Goal: Contribute content: Contribute content

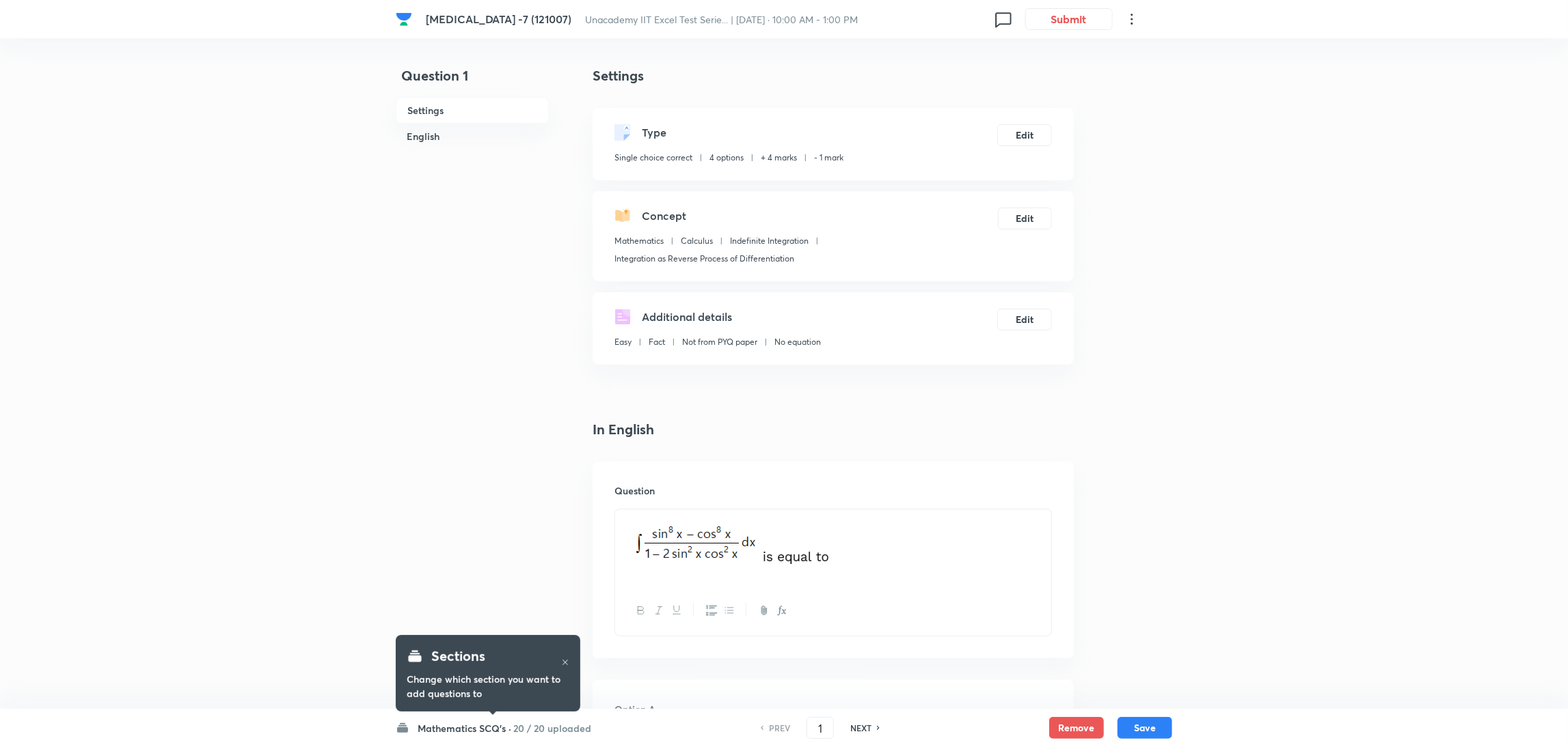
click at [472, 734] on h6 "Mathematics SCQ's ·" at bounding box center [464, 728] width 94 height 14
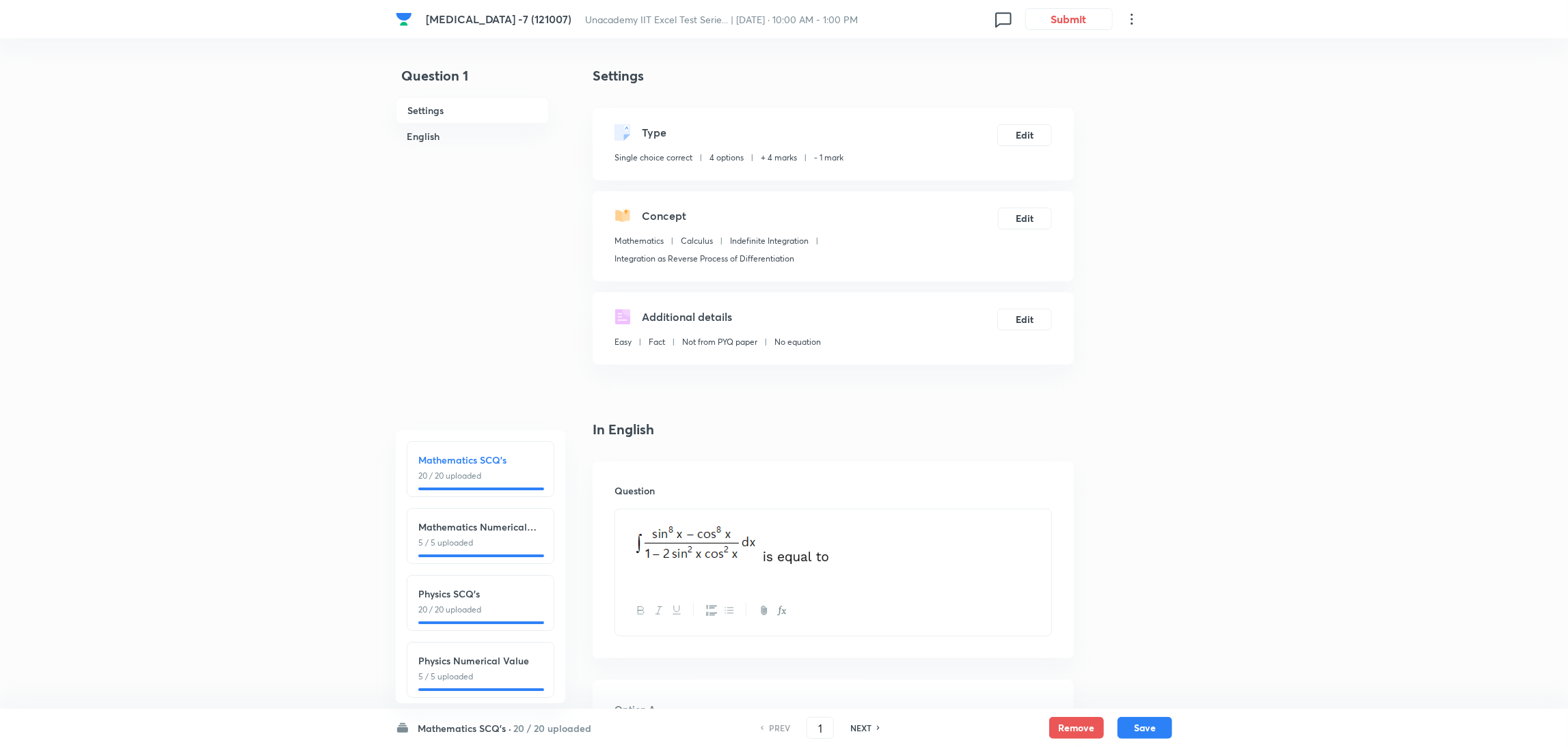
drag, startPoint x: 827, startPoint y: 730, endPoint x: 782, endPoint y: 742, distance: 46.6
click at [782, 742] on div "Mathematics SCQ's · 20 / 20 uploaded Mathematics SCQ's 20 / 20 uploaded Mathema…" at bounding box center [784, 728] width 776 height 39
type input "45"
checkbox input "false"
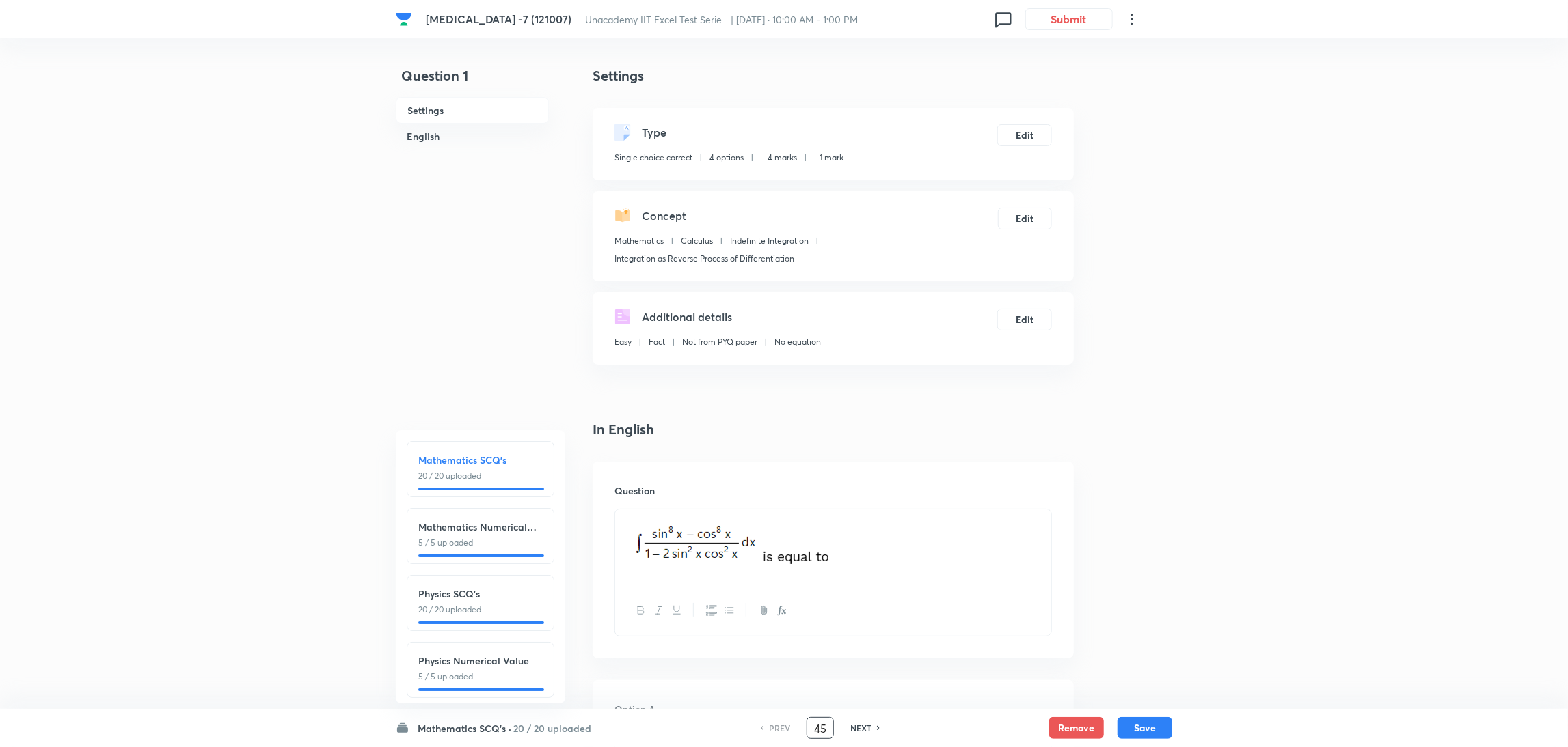
checkbox input "true"
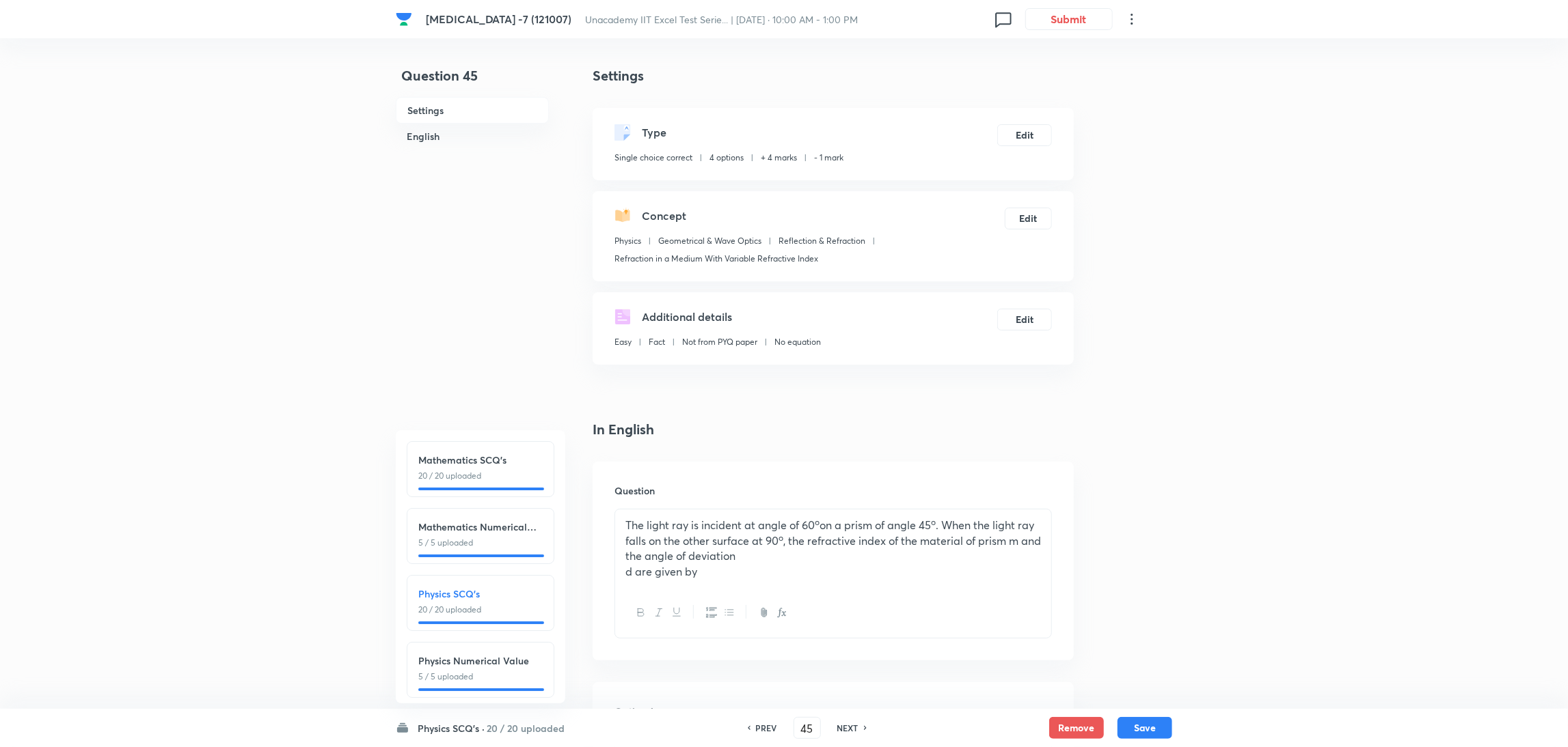
click at [503, 730] on h6 "20 / 20 uploaded" at bounding box center [525, 728] width 78 height 14
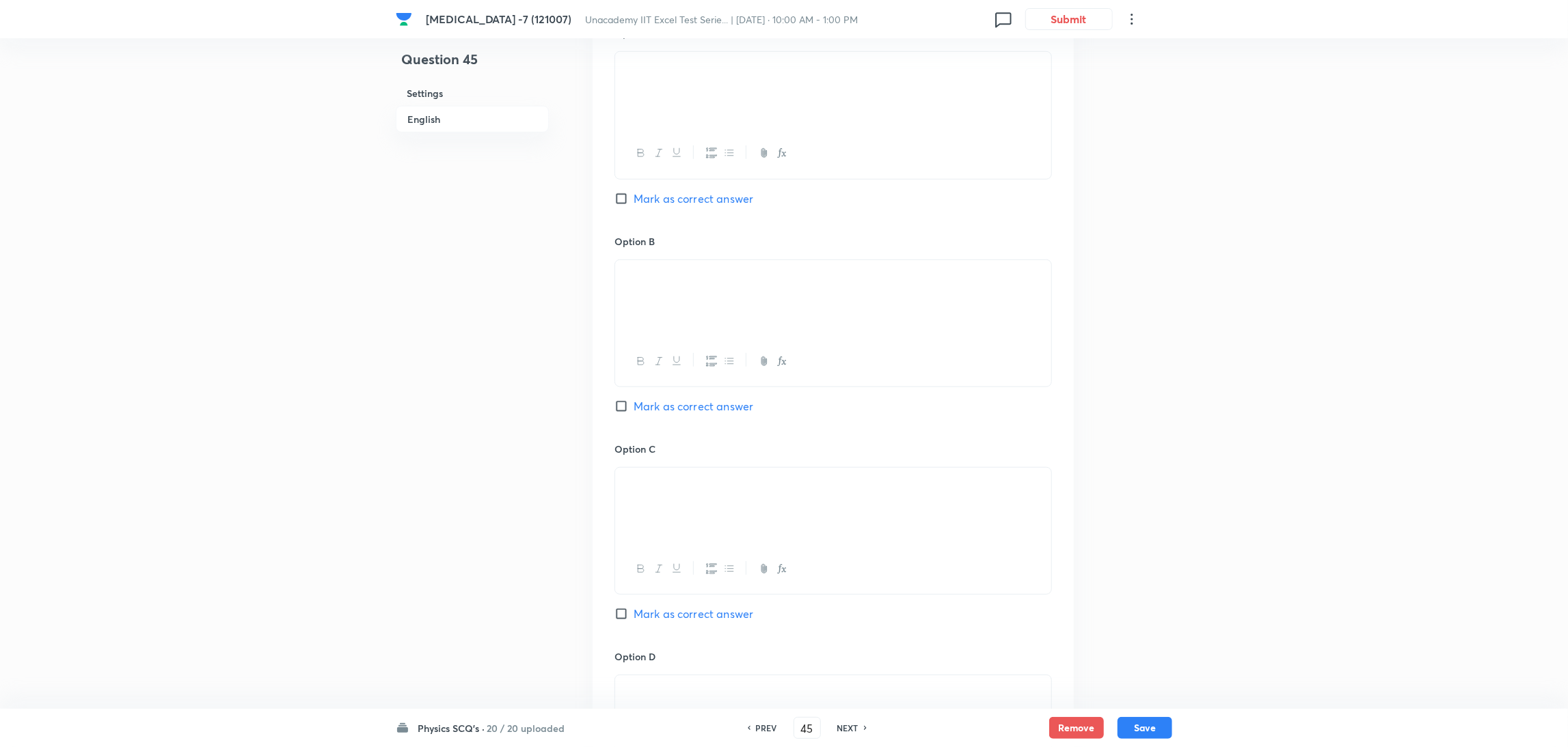
scroll to position [679, 0]
click at [818, 491] on p at bounding box center [833, 483] width 416 height 16
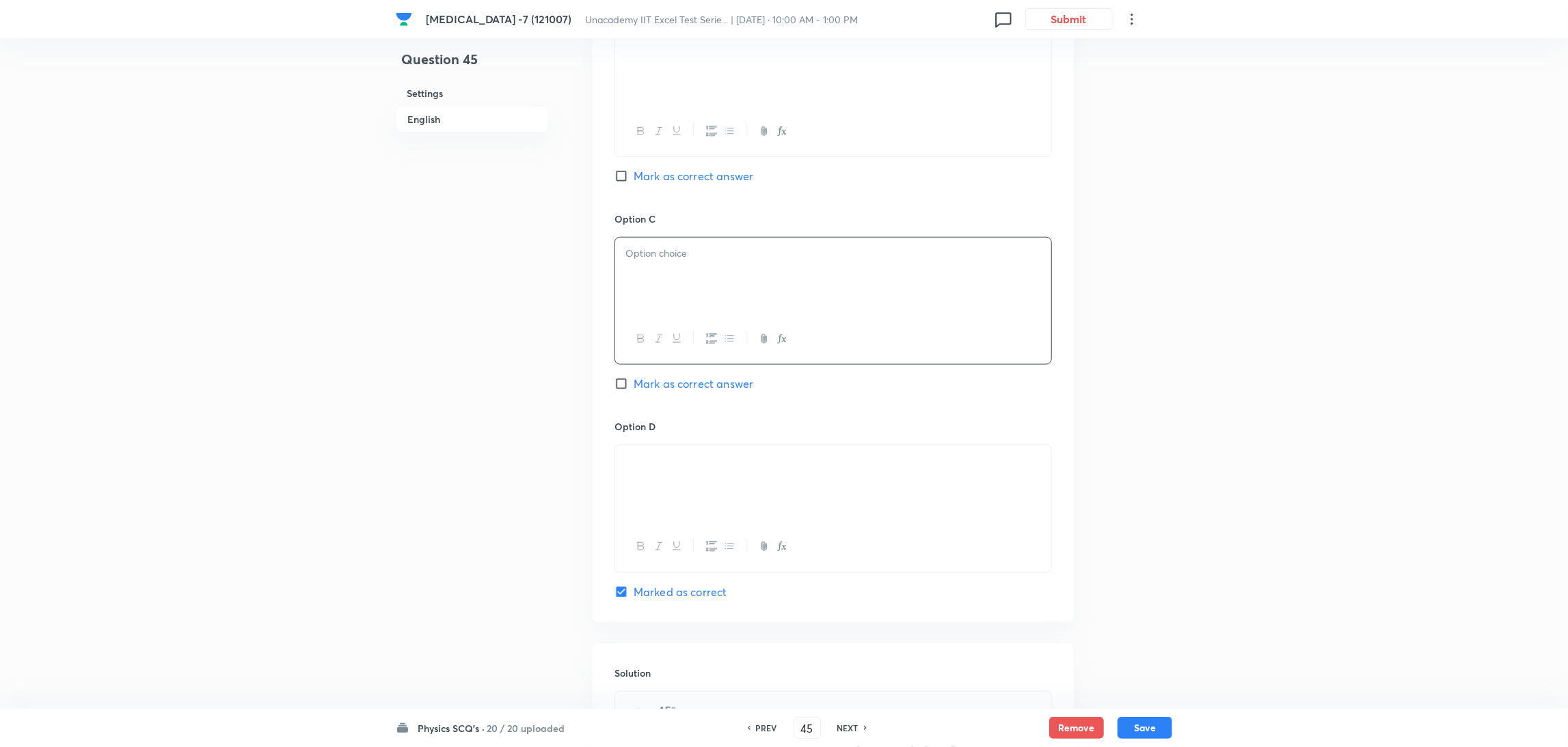
scroll to position [906, 0]
click at [1145, 731] on button "Save" at bounding box center [1144, 726] width 55 height 22
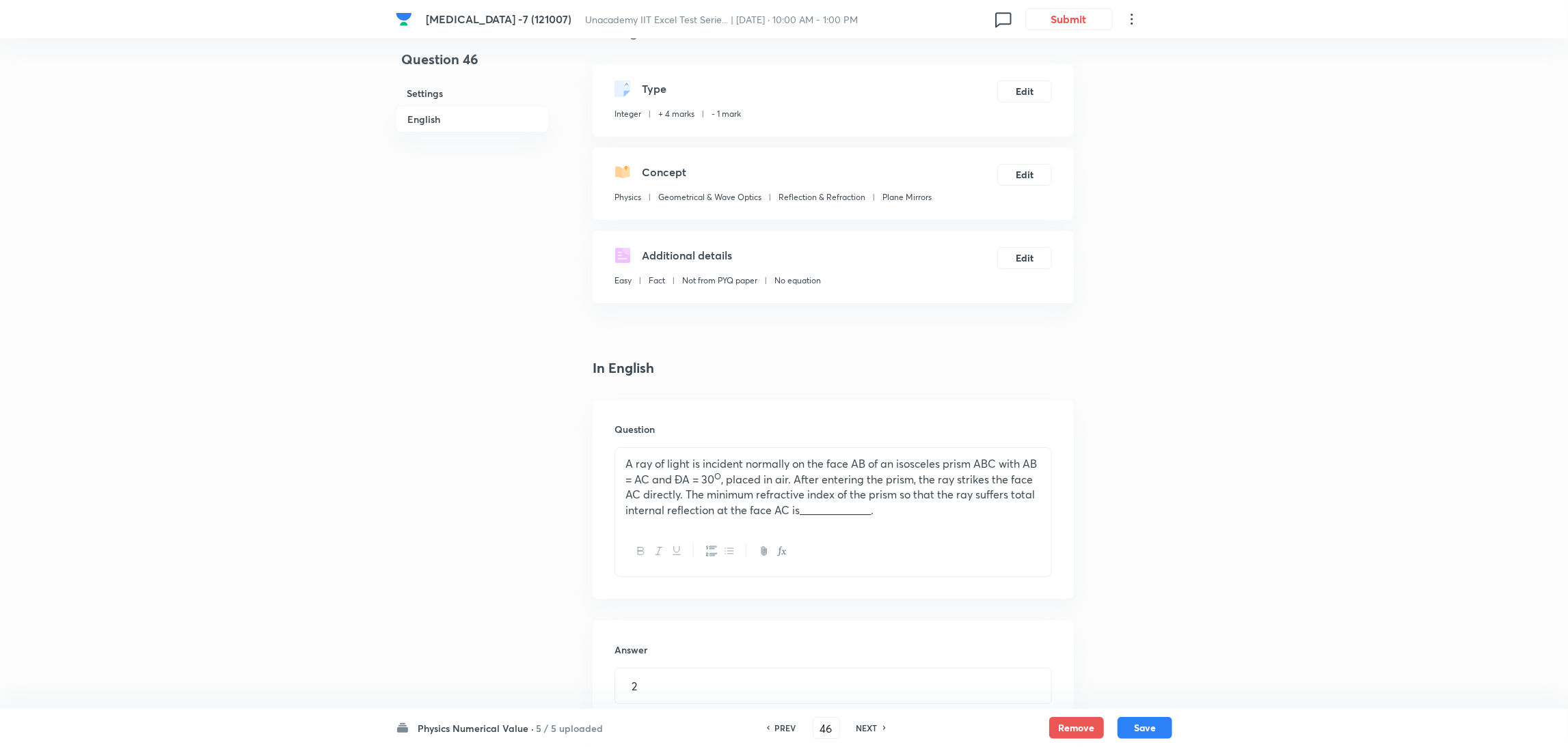
scroll to position [0, 0]
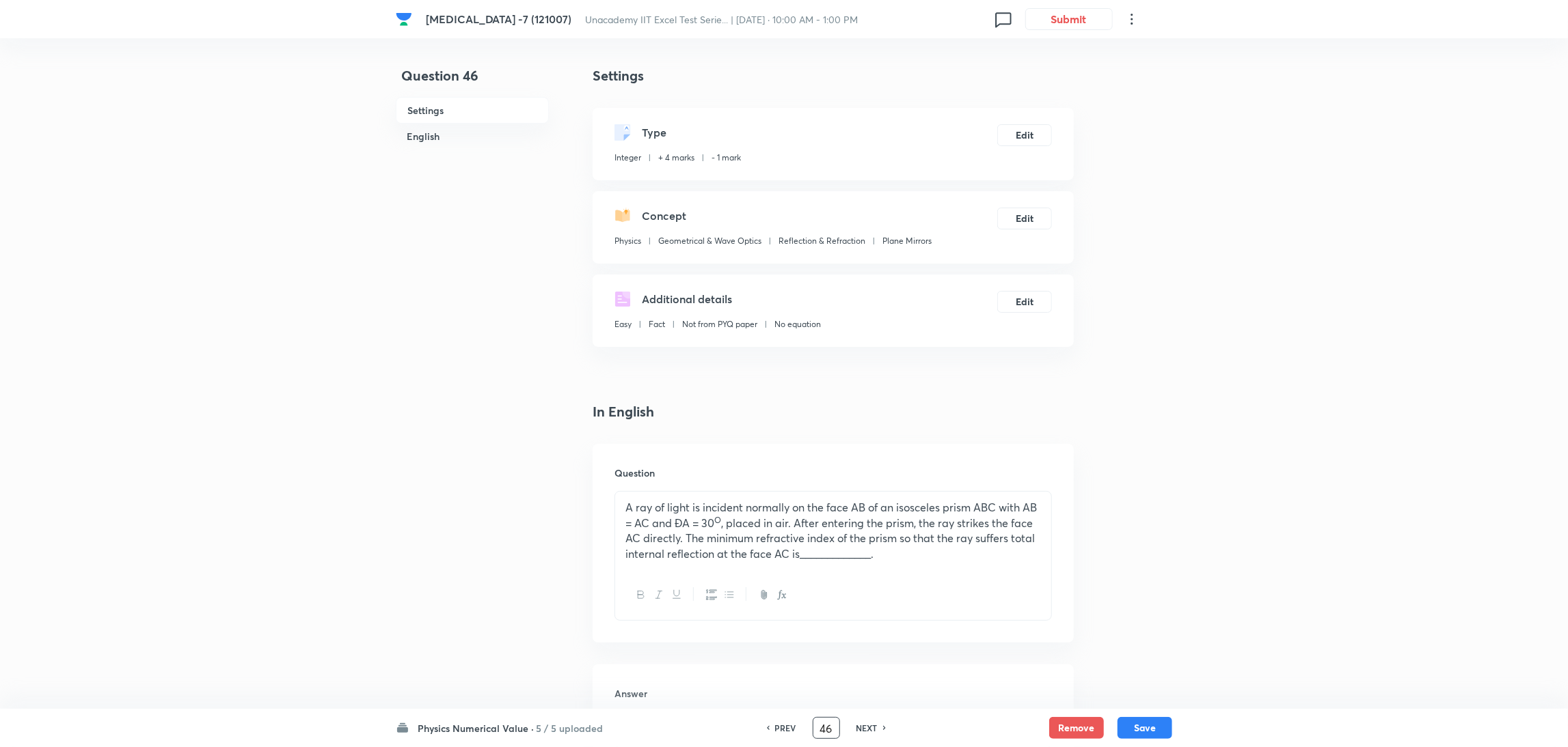
drag, startPoint x: 834, startPoint y: 730, endPoint x: 709, endPoint y: 752, distance: 126.9
click at [709, 746] on html "[MEDICAL_DATA] -7 (121007) Unacademy IIT Excel Test Serie... | [DATE] · 10:00 A…" at bounding box center [784, 592] width 1568 height 1185
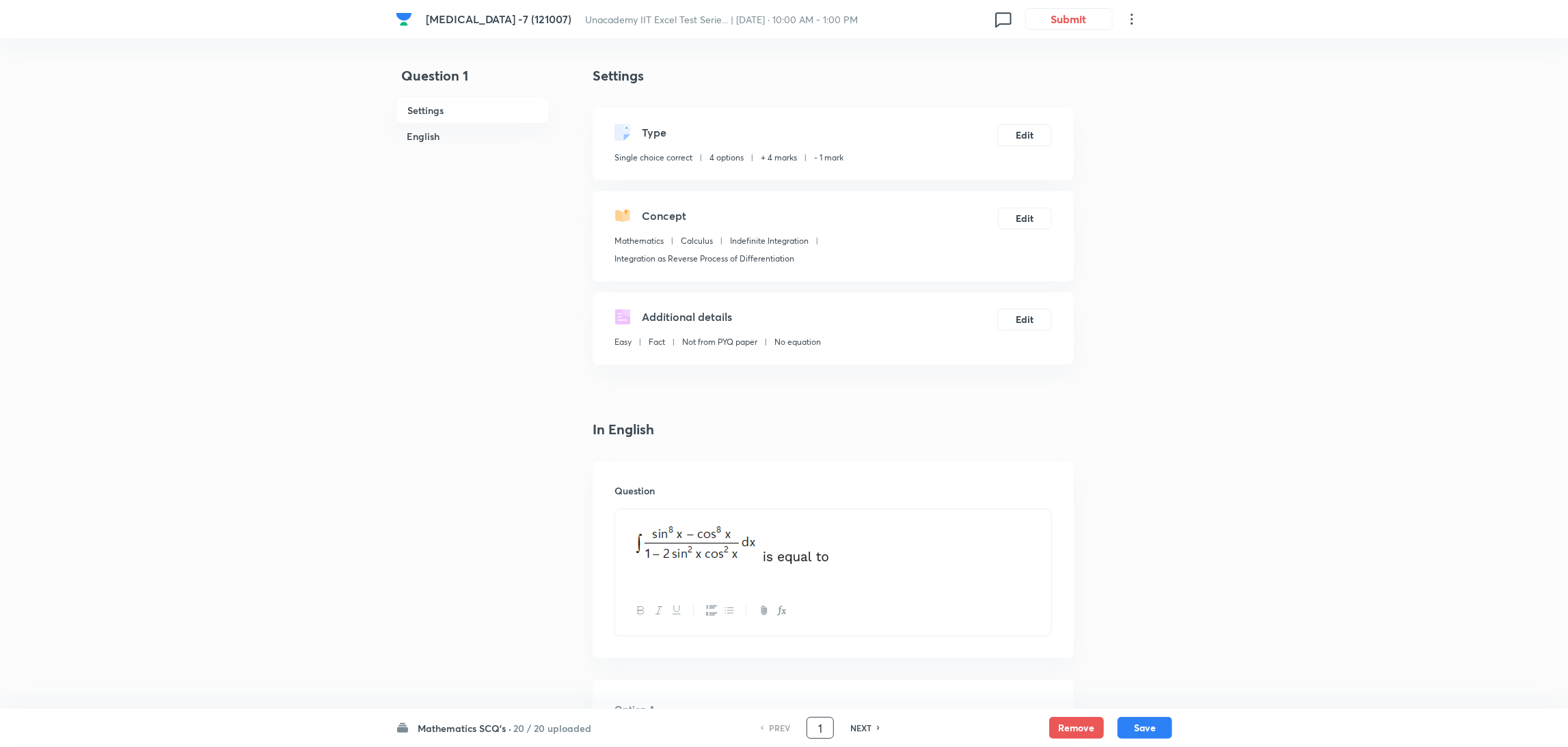
drag, startPoint x: 826, startPoint y: 726, endPoint x: 775, endPoint y: 736, distance: 52.0
click at [775, 736] on div "PREV 1 ​ NEXT" at bounding box center [820, 728] width 177 height 22
type input "31"
checkbox input "false"
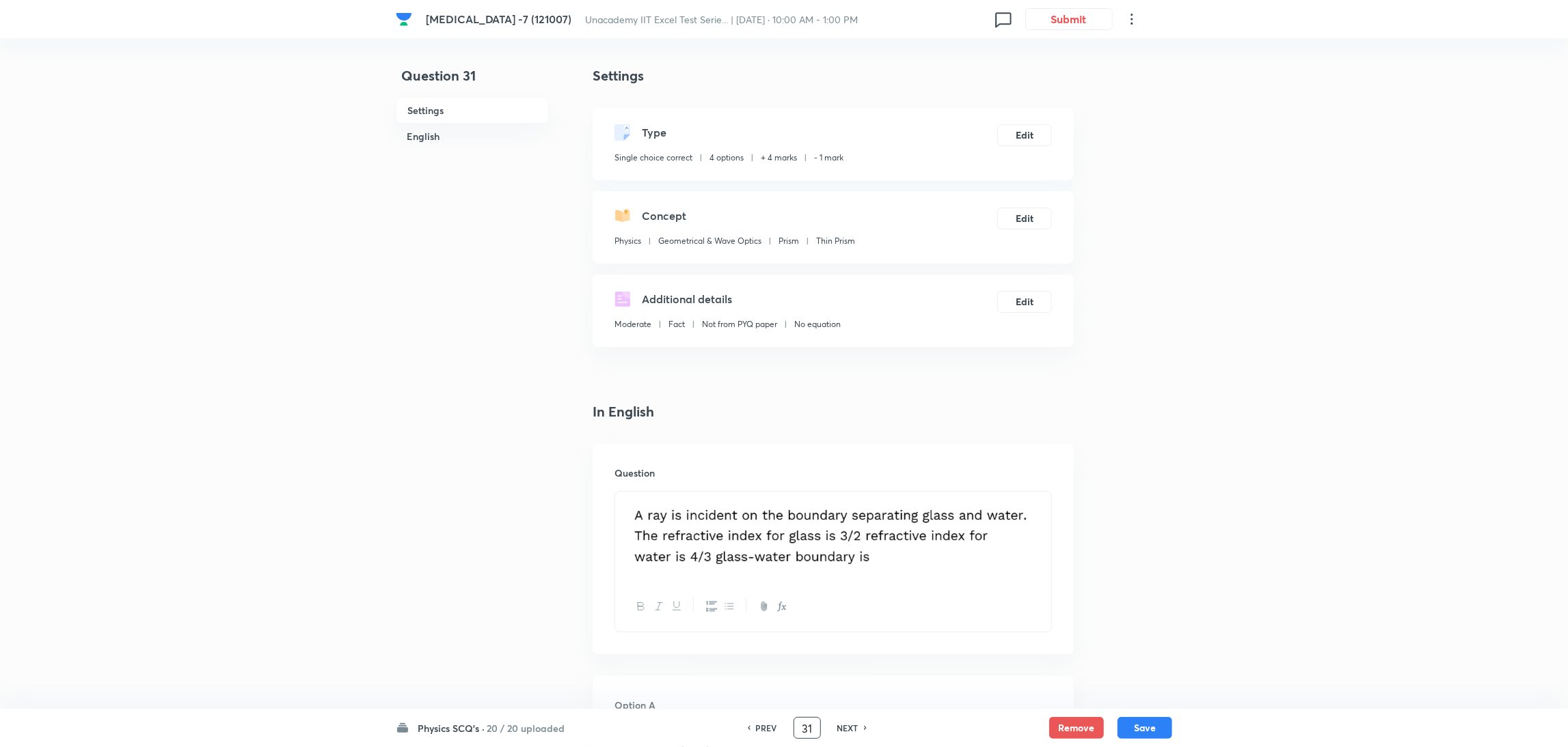
checkbox input "true"
click at [1019, 554] on img at bounding box center [833, 534] width 416 height 70
click at [920, 534] on img at bounding box center [833, 534] width 416 height 70
click at [1040, 548] on img at bounding box center [833, 534] width 416 height 70
click at [1036, 562] on img at bounding box center [833, 534] width 416 height 70
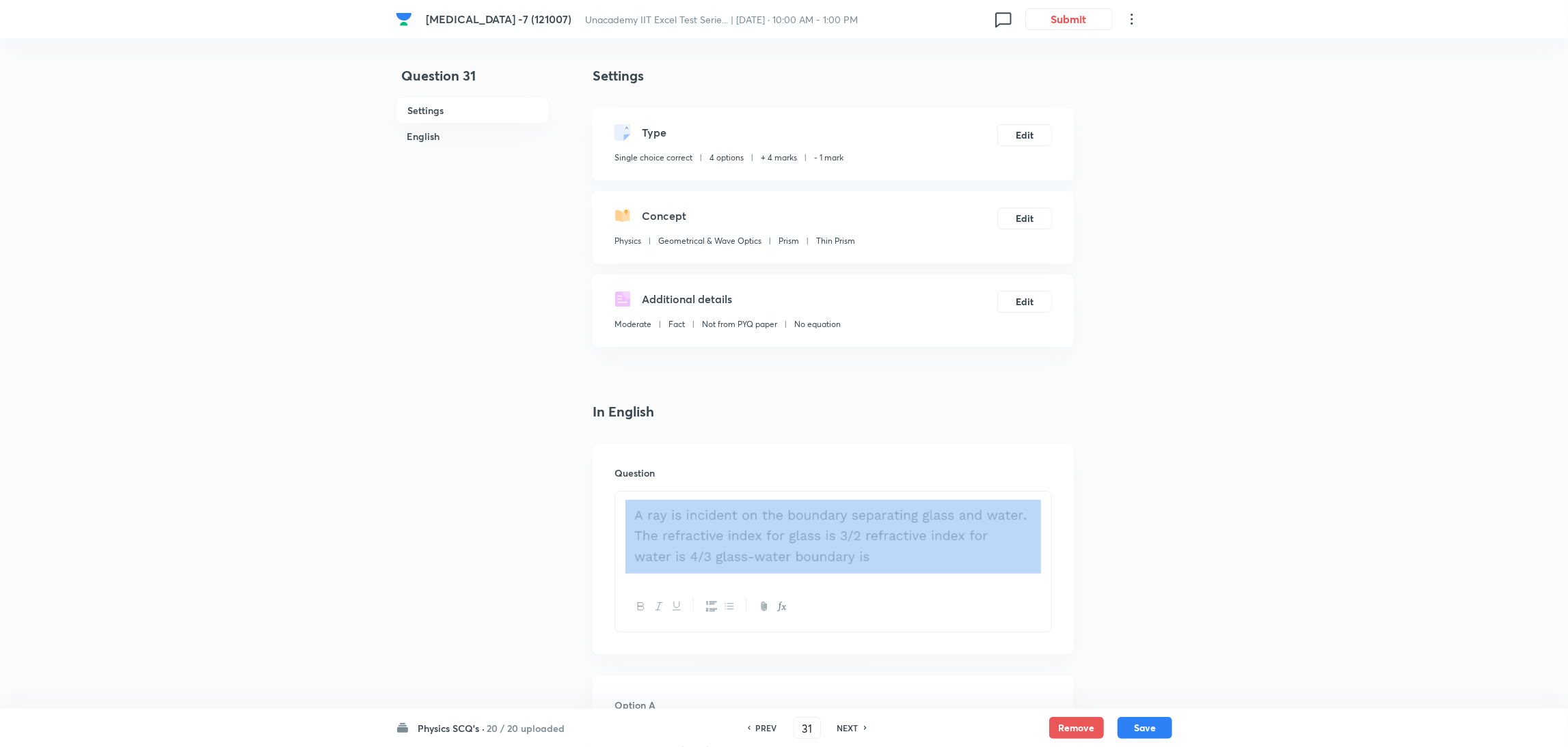
drag, startPoint x: 954, startPoint y: 584, endPoint x: 909, endPoint y: 571, distance: 46.8
click at [909, 571] on div at bounding box center [833, 561] width 437 height 141
click at [909, 571] on p at bounding box center [833, 537] width 416 height 74
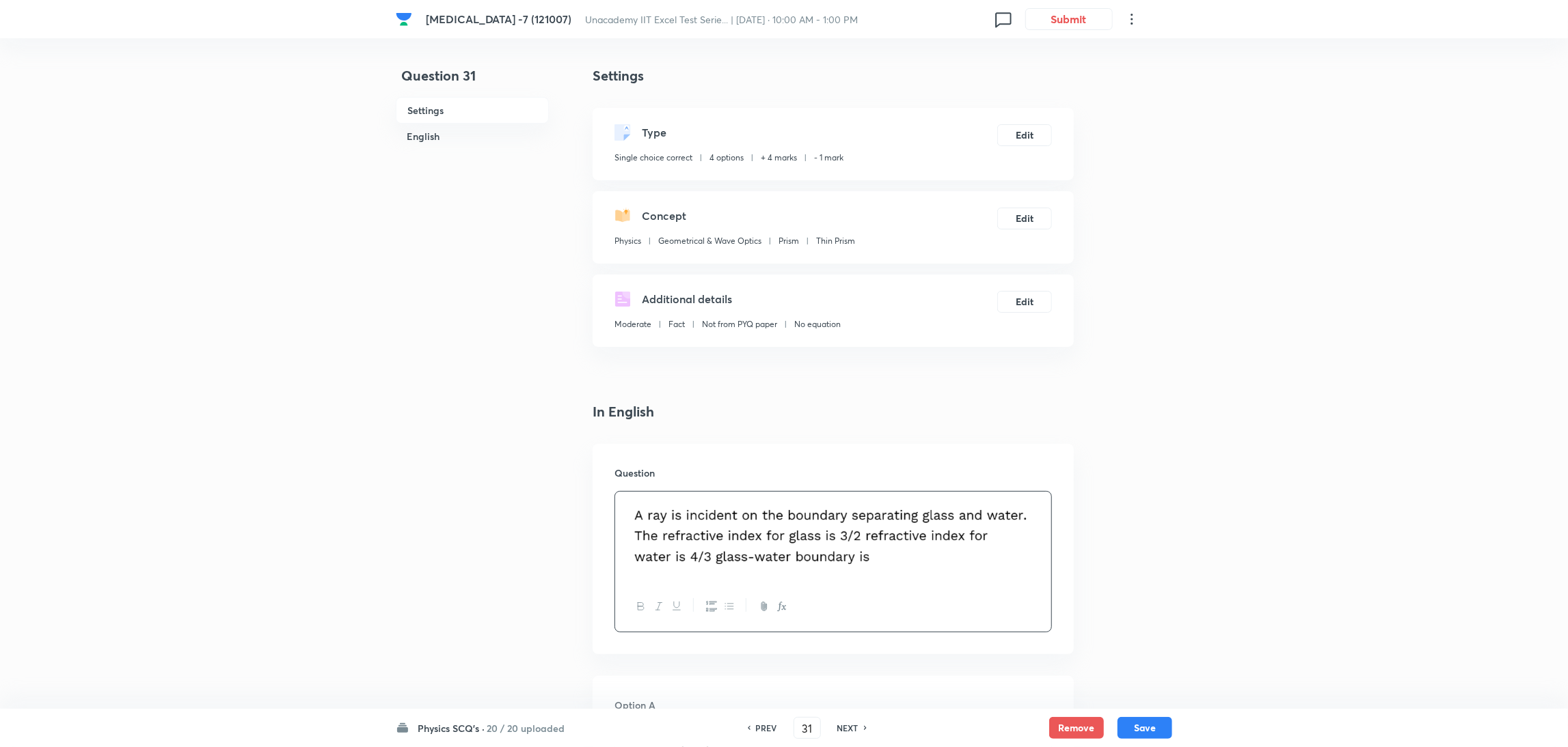
click at [909, 571] on p at bounding box center [833, 537] width 416 height 74
click at [1145, 726] on button "Save" at bounding box center [1144, 726] width 55 height 22
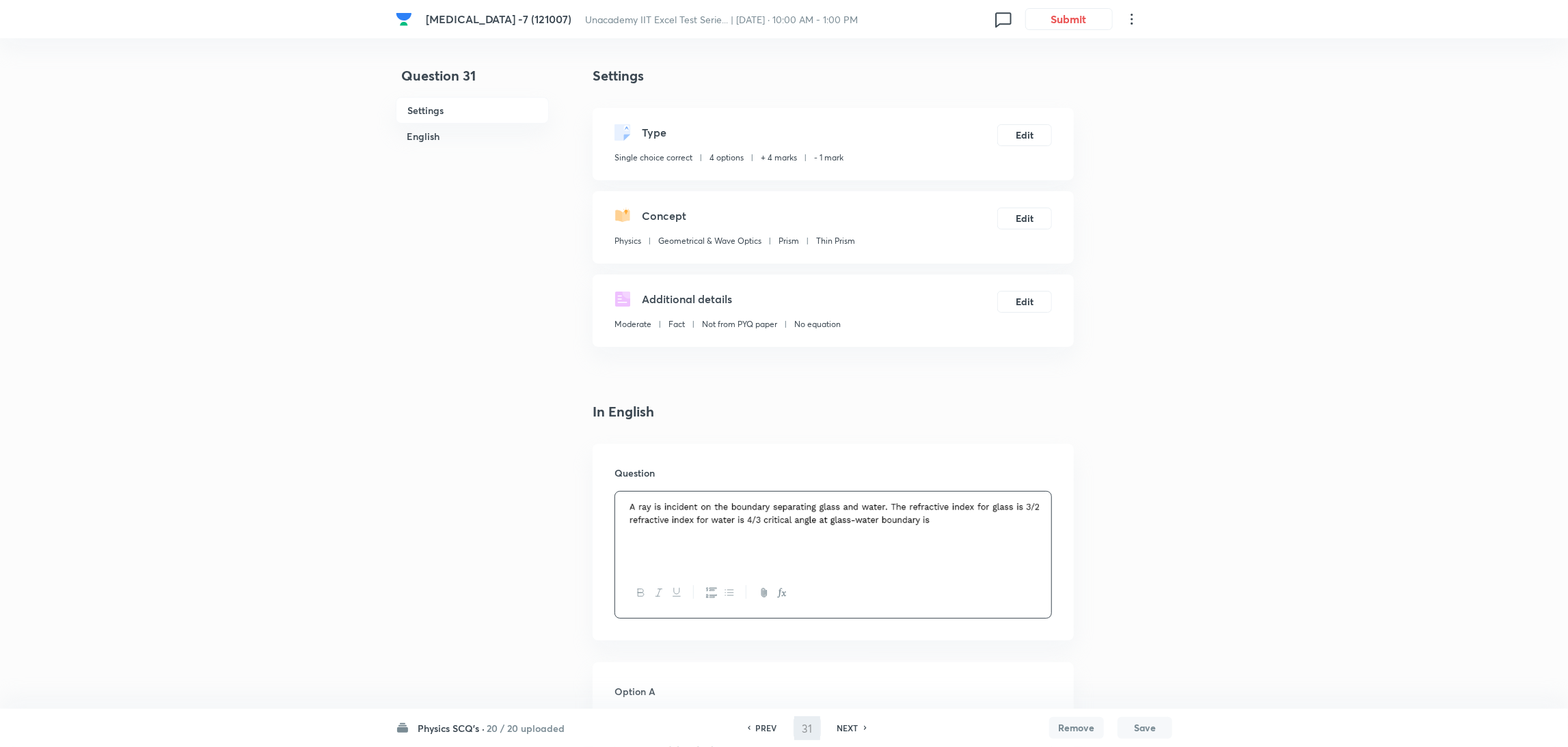
type input "32"
checkbox input "false"
checkbox input "true"
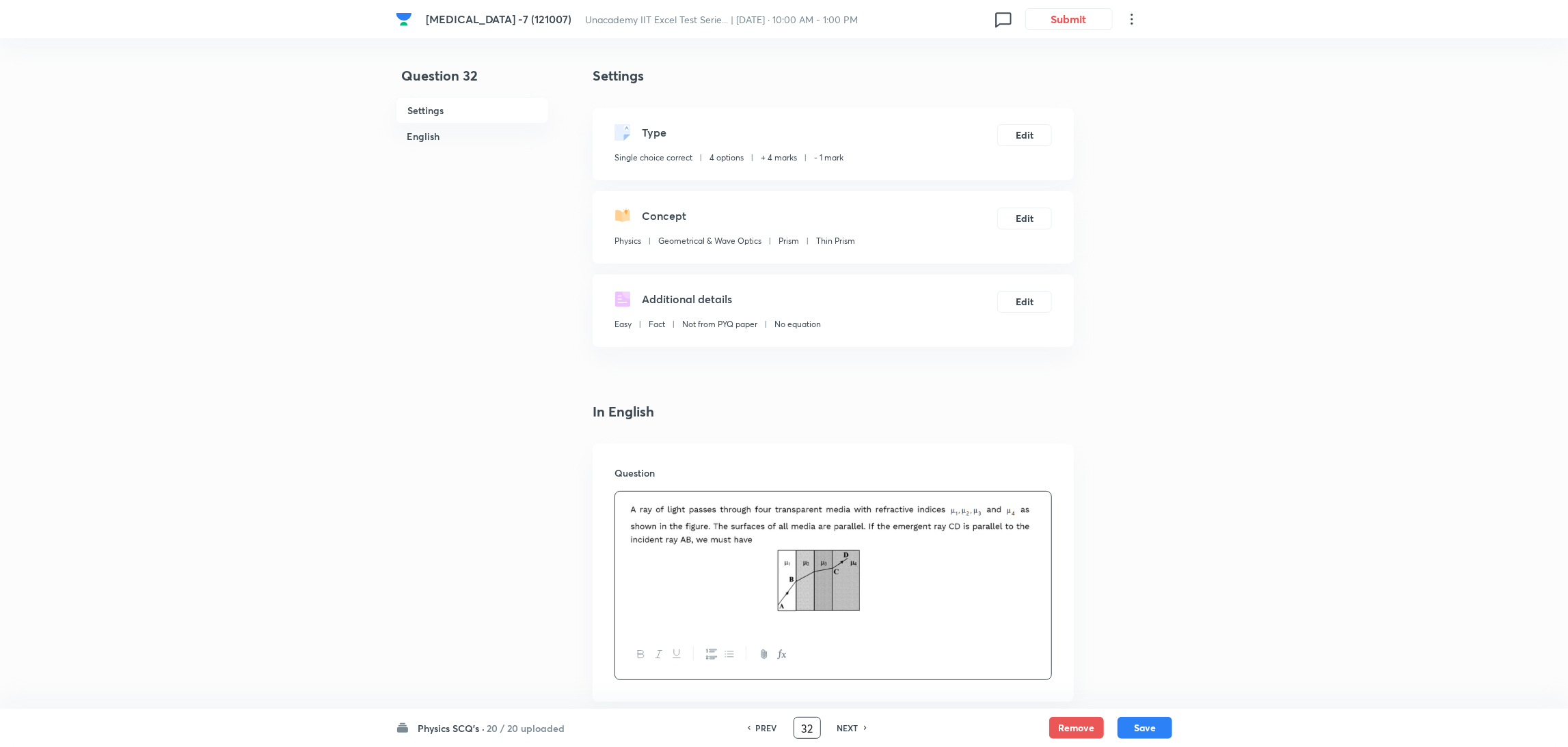
drag, startPoint x: 813, startPoint y: 726, endPoint x: 680, endPoint y: 731, distance: 133.1
click at [680, 731] on div "Physics SCQ's · 20 / 20 uploaded PREV 32 ​ NEXT Remove Save" at bounding box center [784, 728] width 776 height 39
type input "2"
checkbox input "true"
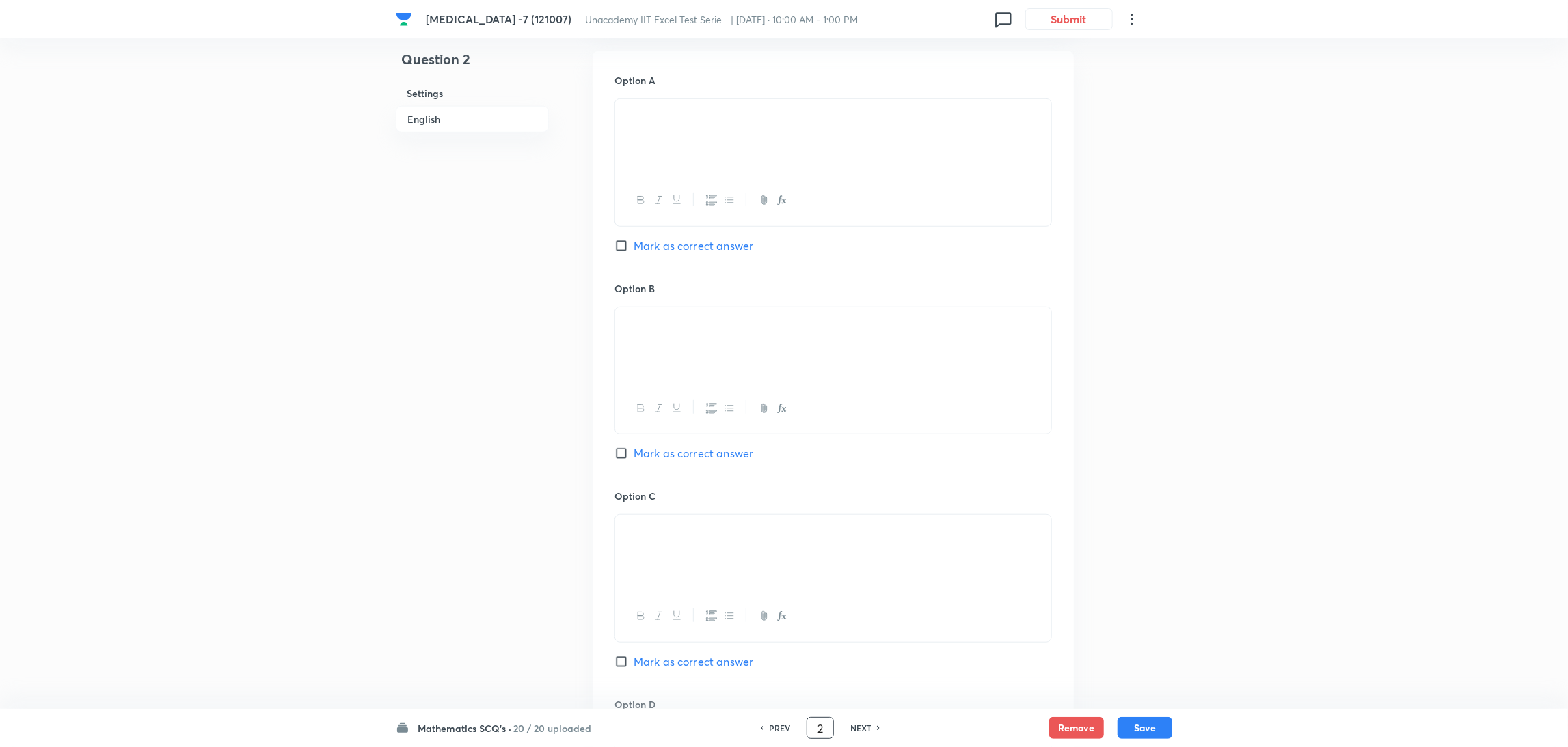
scroll to position [621, 0]
click at [622, 444] on input "Mark as correct answer" at bounding box center [623, 443] width 19 height 14
checkbox input "true"
checkbox input "false"
click at [1147, 726] on button "Save" at bounding box center [1144, 726] width 55 height 22
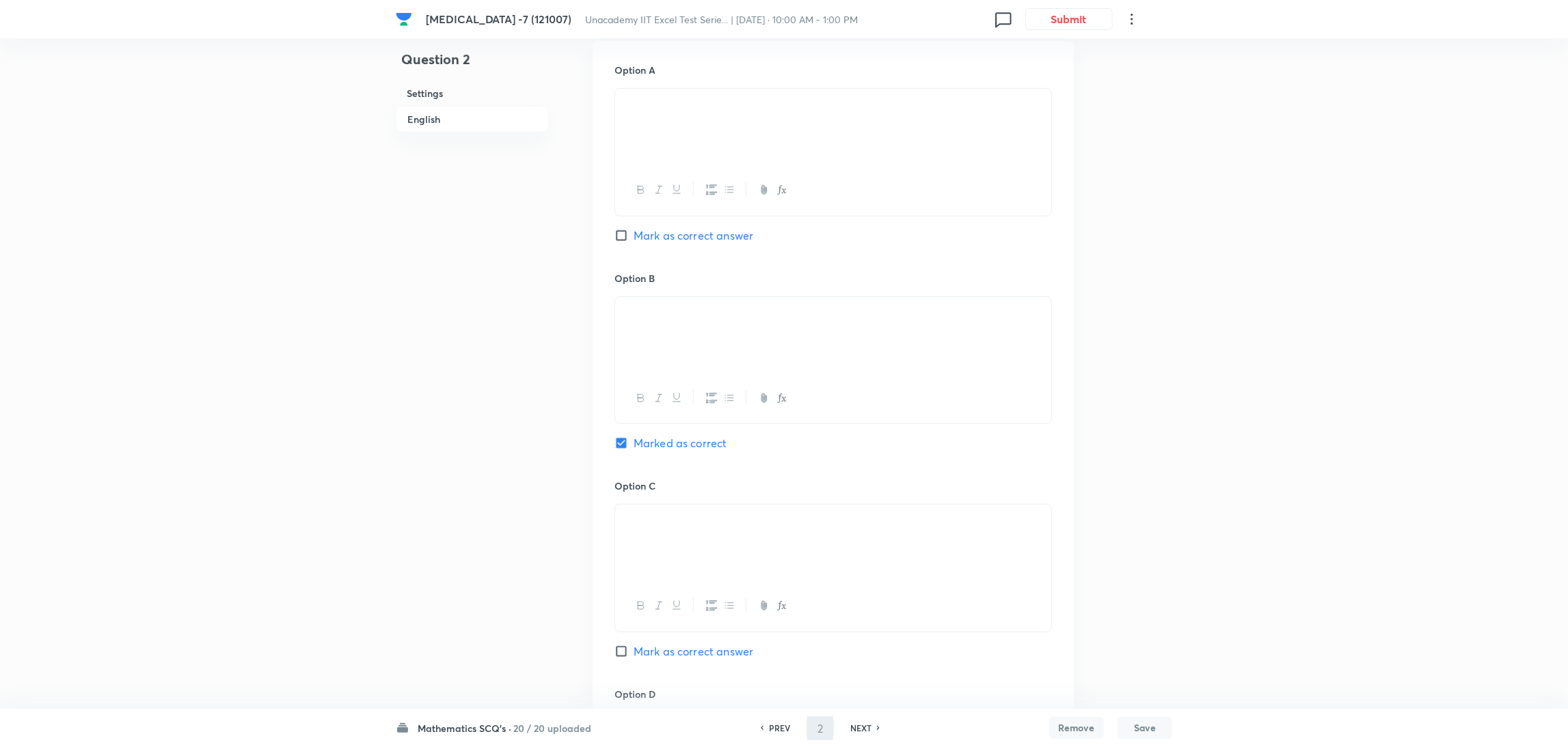
type input "3"
checkbox input "false"
checkbox input "true"
drag, startPoint x: 827, startPoint y: 735, endPoint x: 771, endPoint y: 744, distance: 56.7
click at [771, 744] on div "Mathematics SCQ's · 20 / 20 uploaded PREV 3 ​ NEXT Remove Save" at bounding box center [784, 728] width 776 height 39
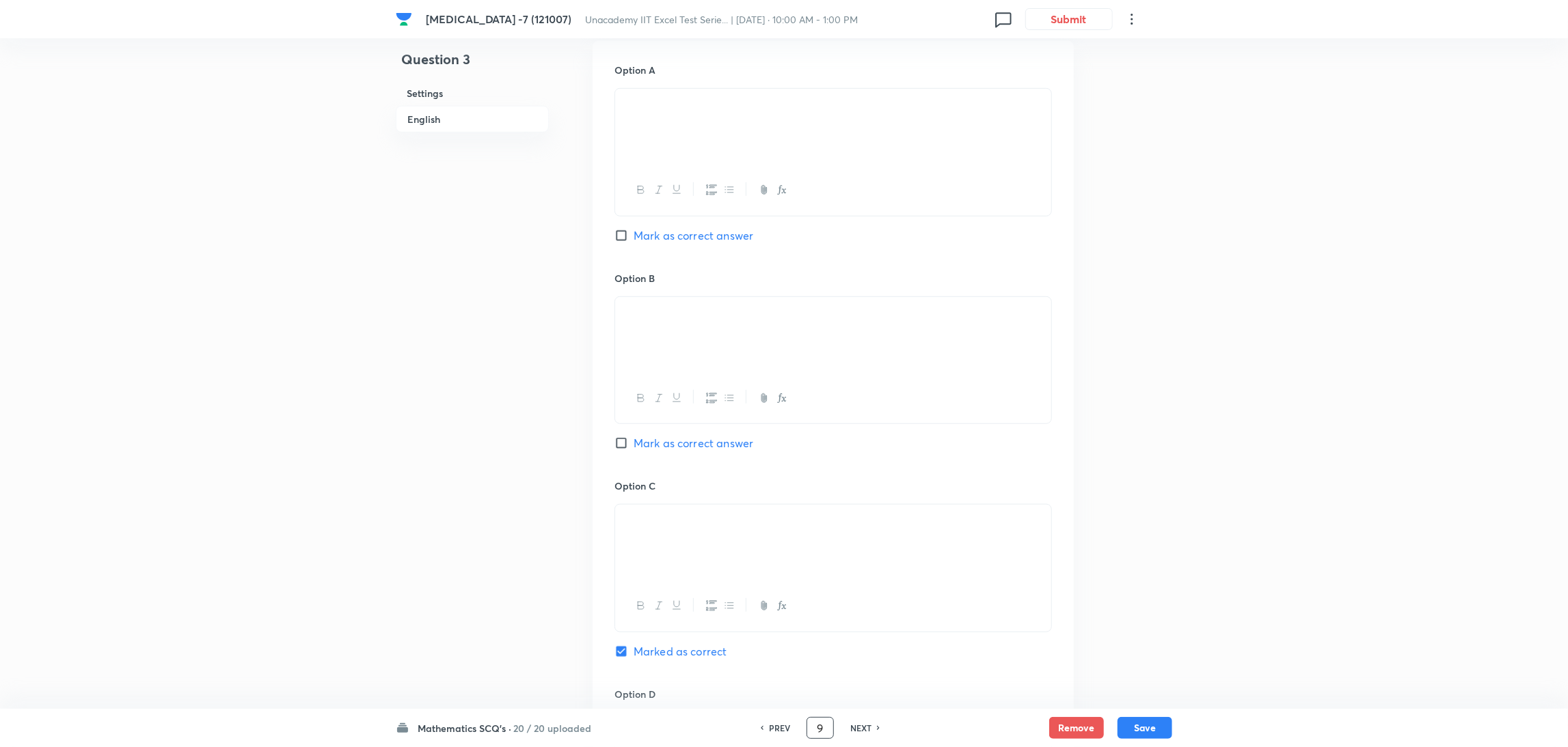
type input "9"
checkbox input "false"
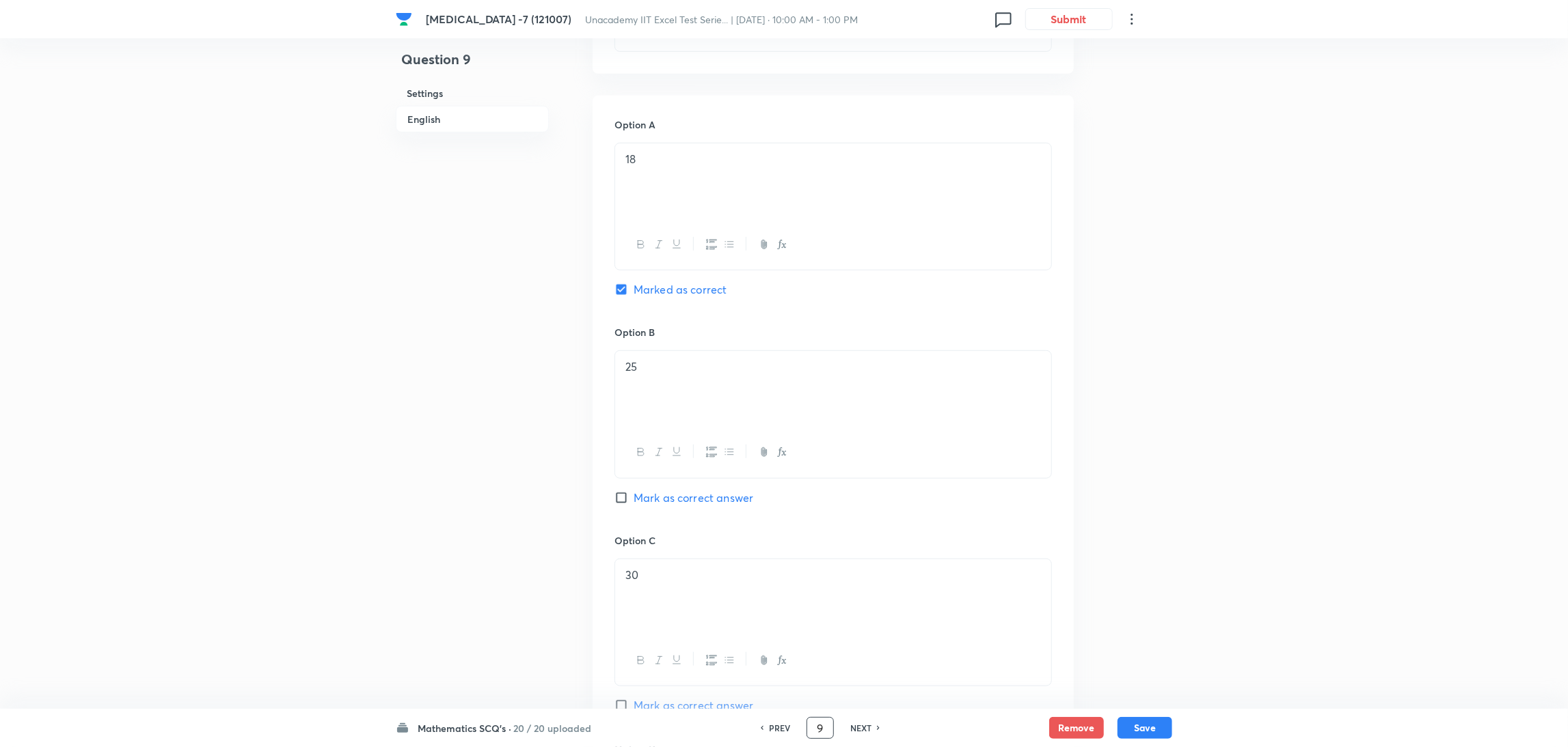
checkbox input "true"
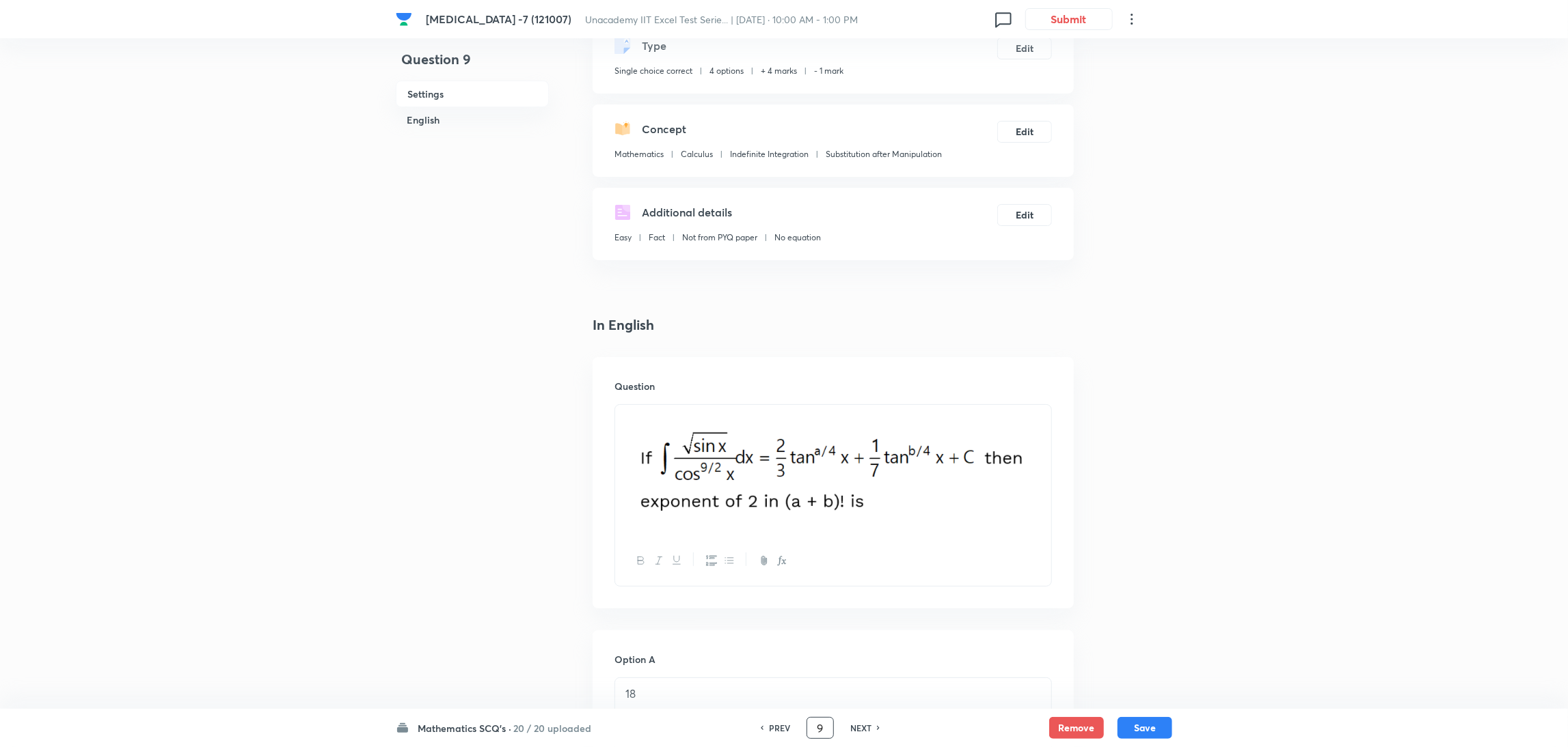
scroll to position [96, 0]
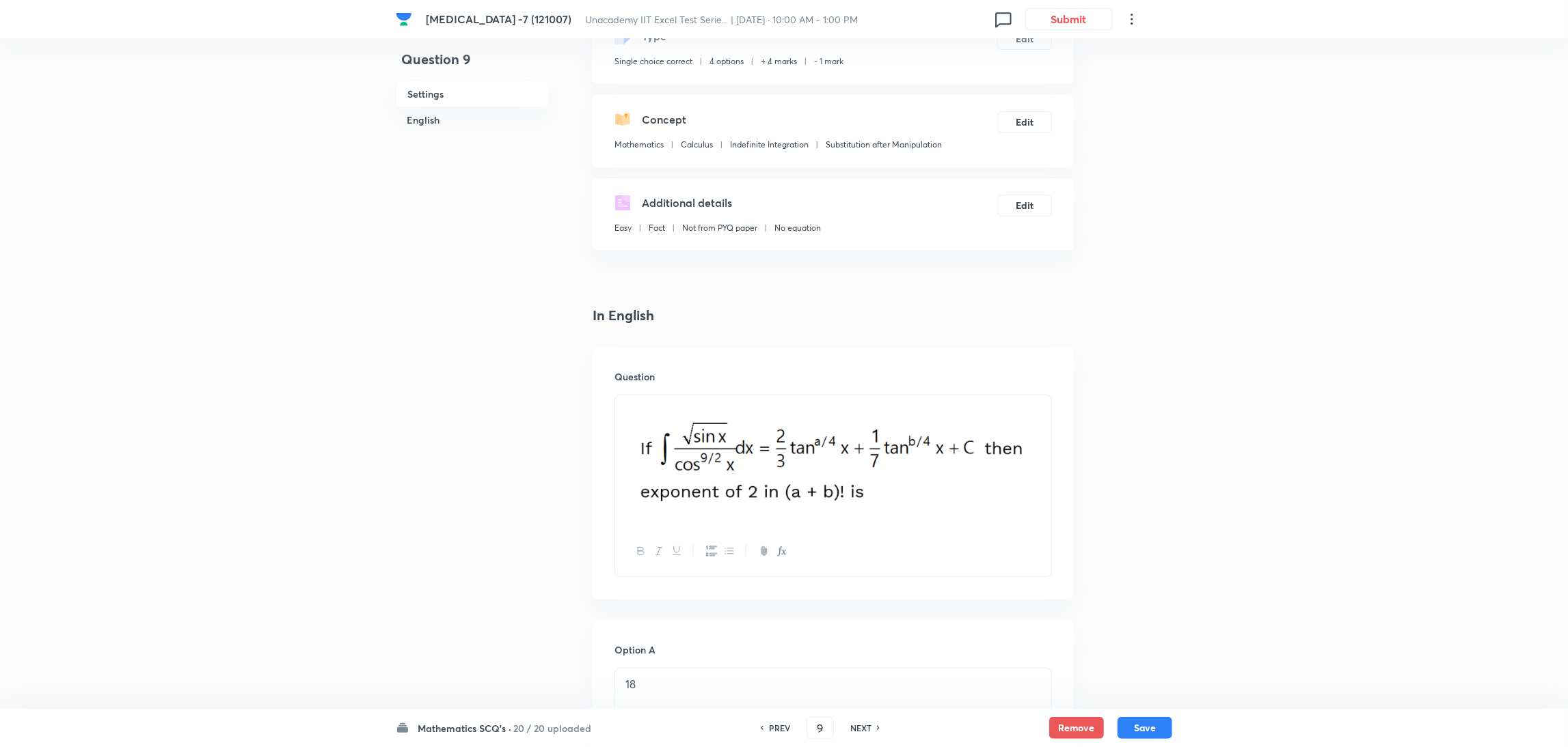
click at [1037, 449] on img at bounding box center [833, 459] width 416 height 111
click at [1048, 447] on div at bounding box center [833, 461] width 436 height 131
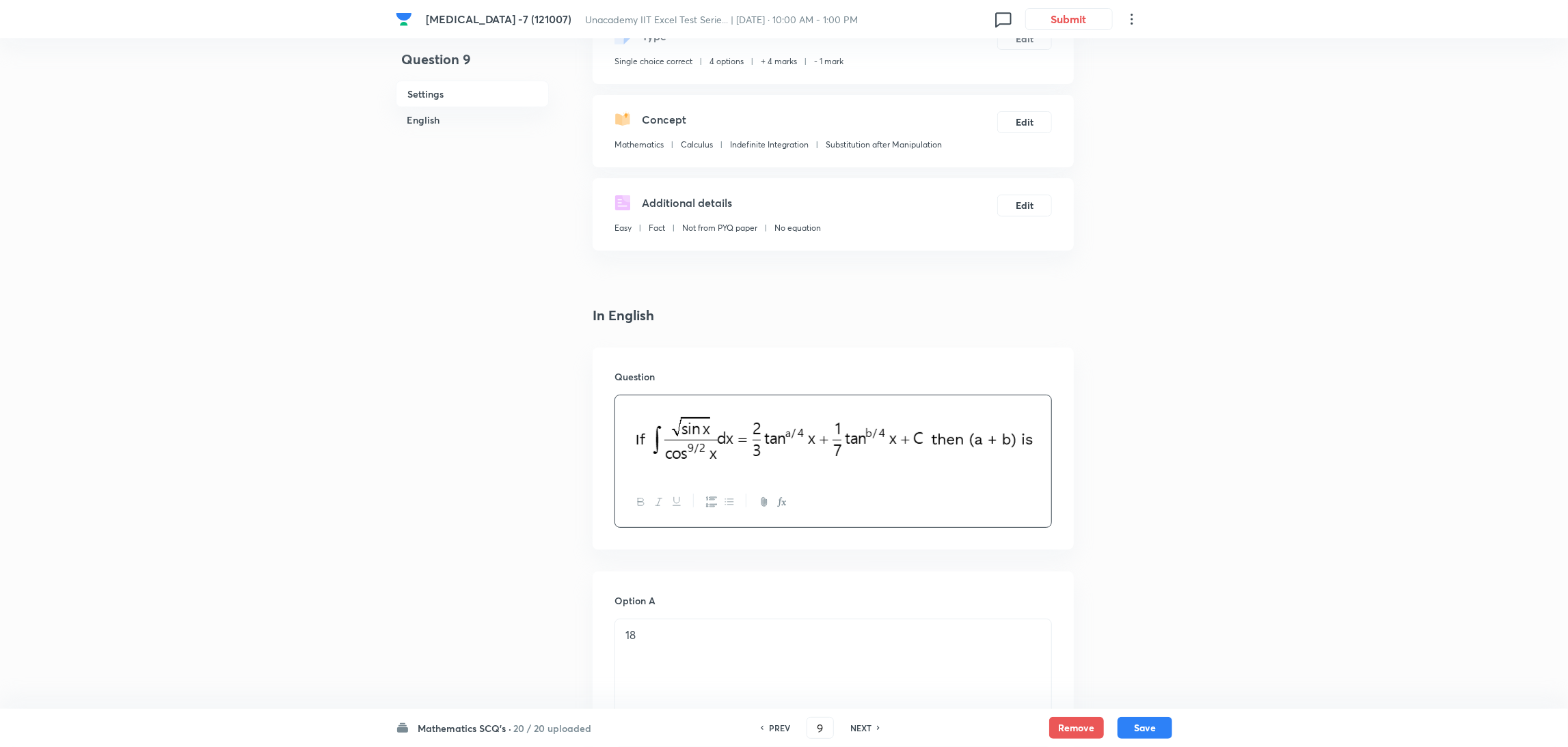
click at [683, 624] on div "18" at bounding box center [833, 658] width 436 height 76
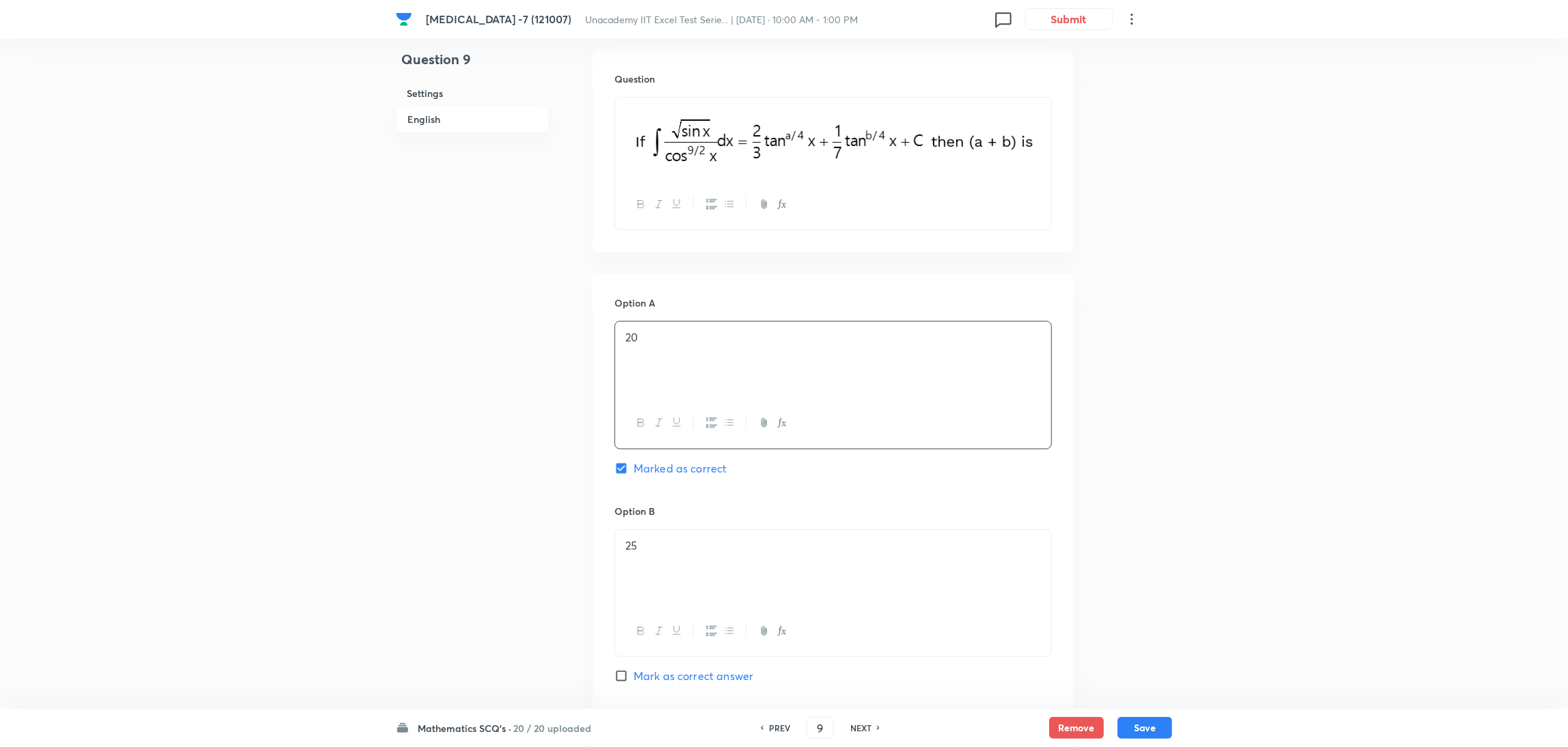
scroll to position [397, 0]
click at [487, 464] on div "Question 9 Settings English" at bounding box center [472, 605] width 153 height 1873
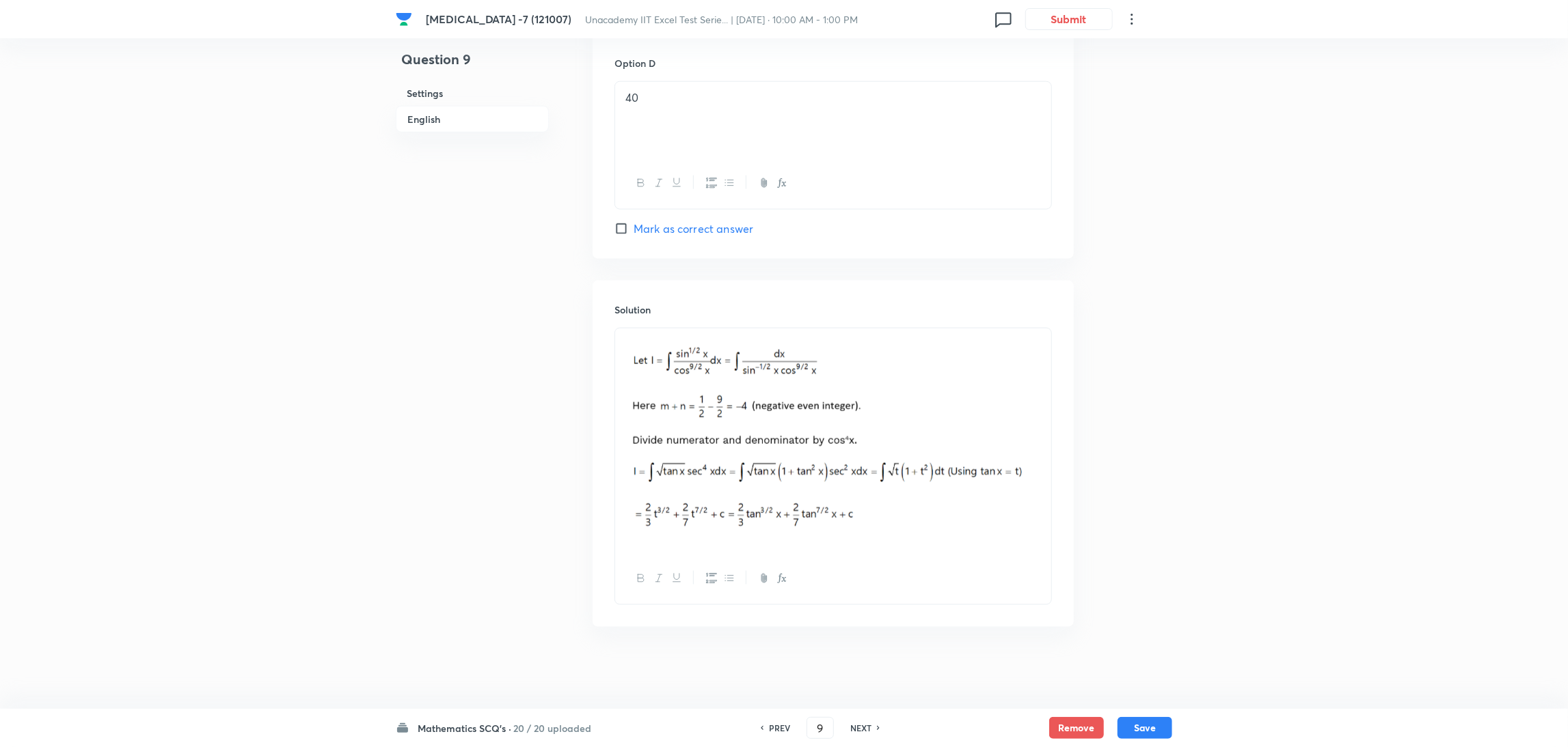
scroll to position [1259, 0]
click at [1151, 730] on button "Save" at bounding box center [1144, 726] width 55 height 22
type input "10"
checkbox input "true"
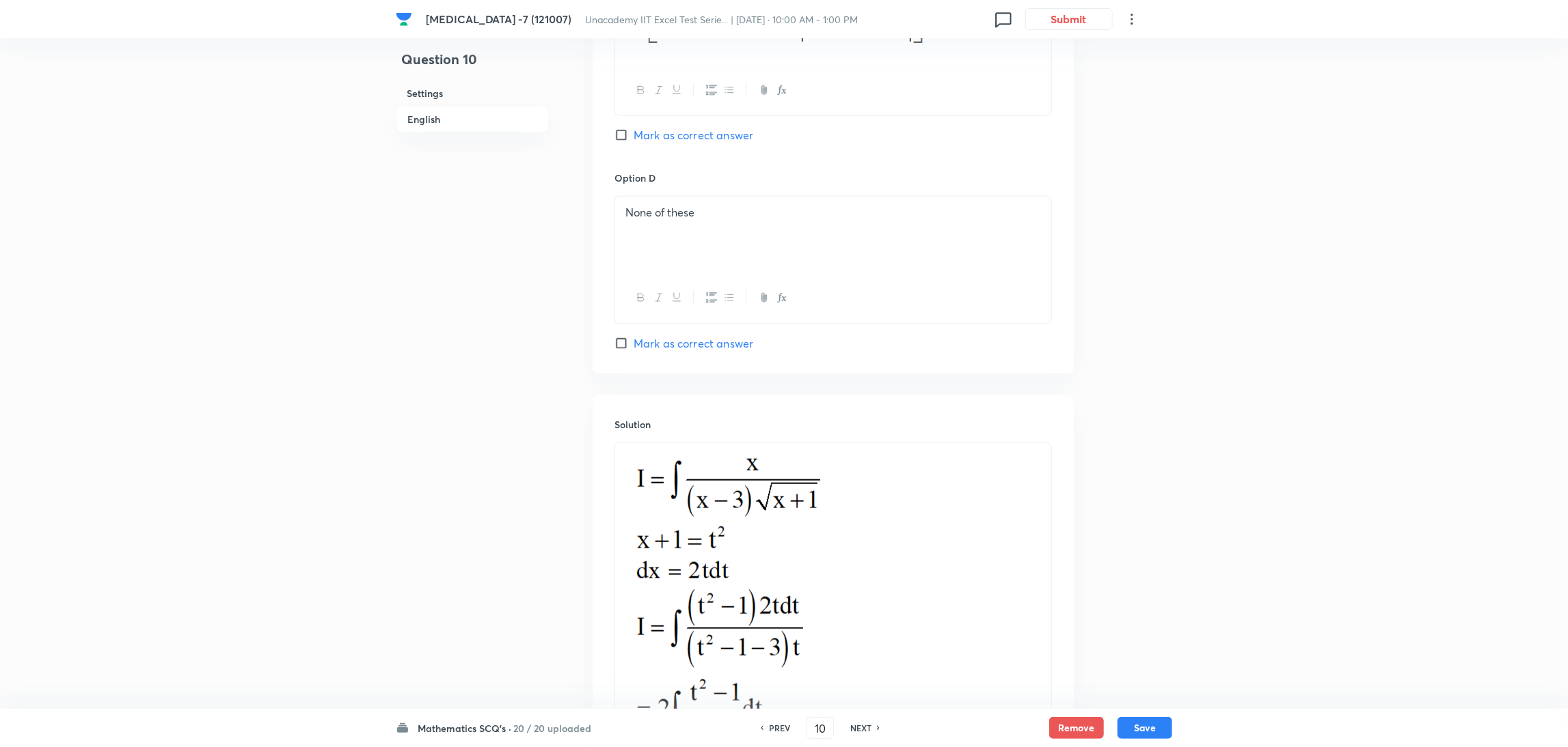
click at [856, 722] on h6 "NEXT" at bounding box center [861, 727] width 21 height 12
type input "11"
checkbox input "true"
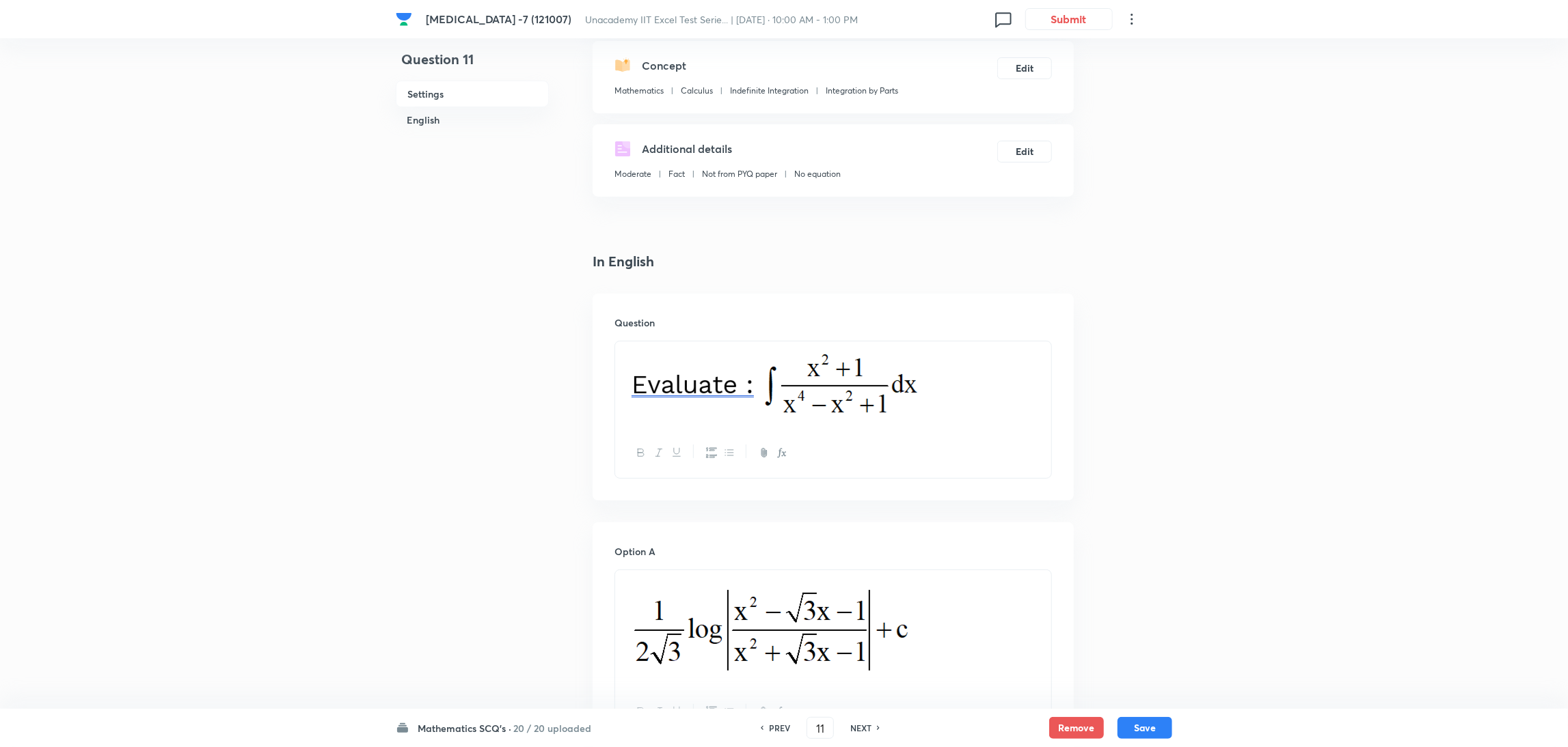
scroll to position [0, 0]
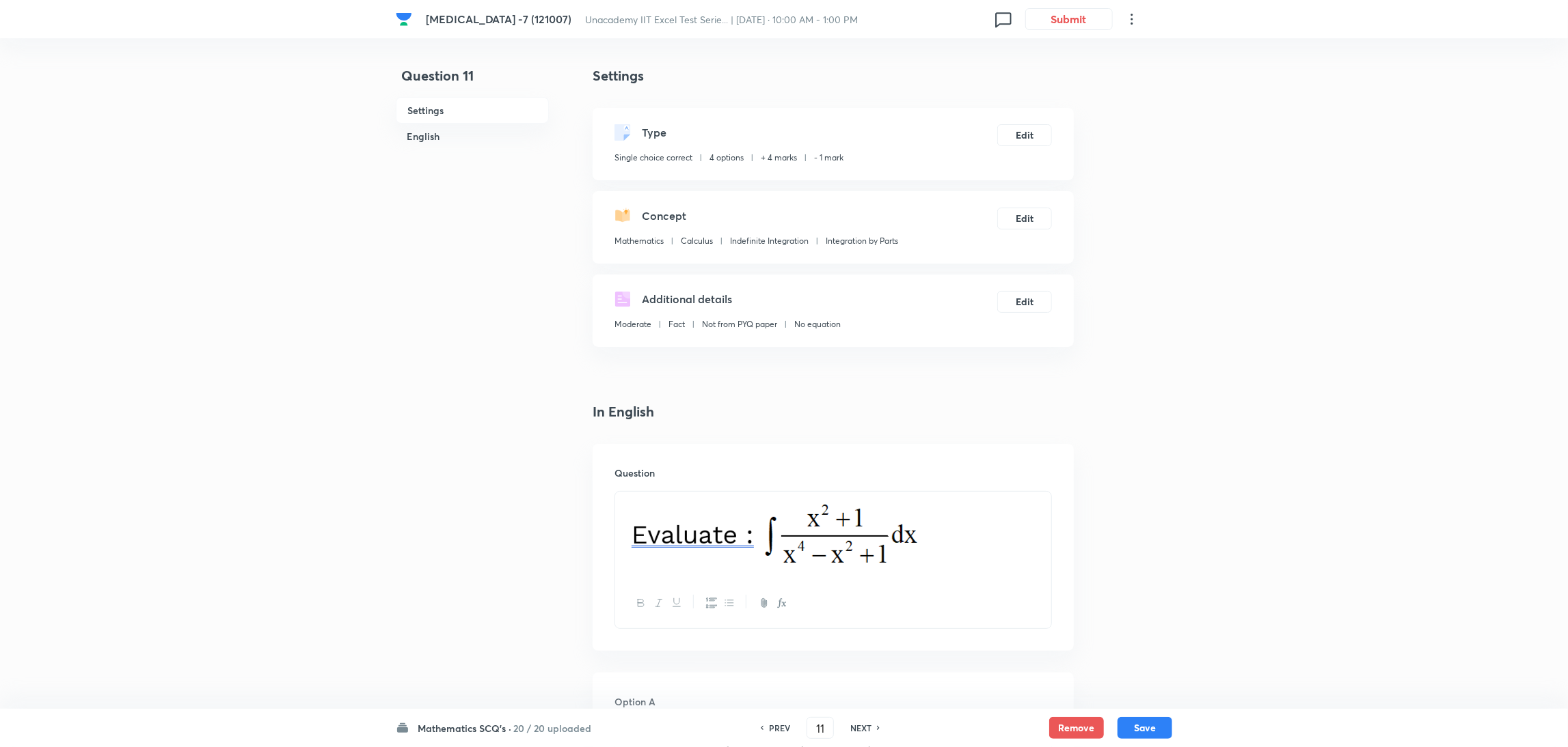
click at [973, 526] on p at bounding box center [833, 535] width 416 height 71
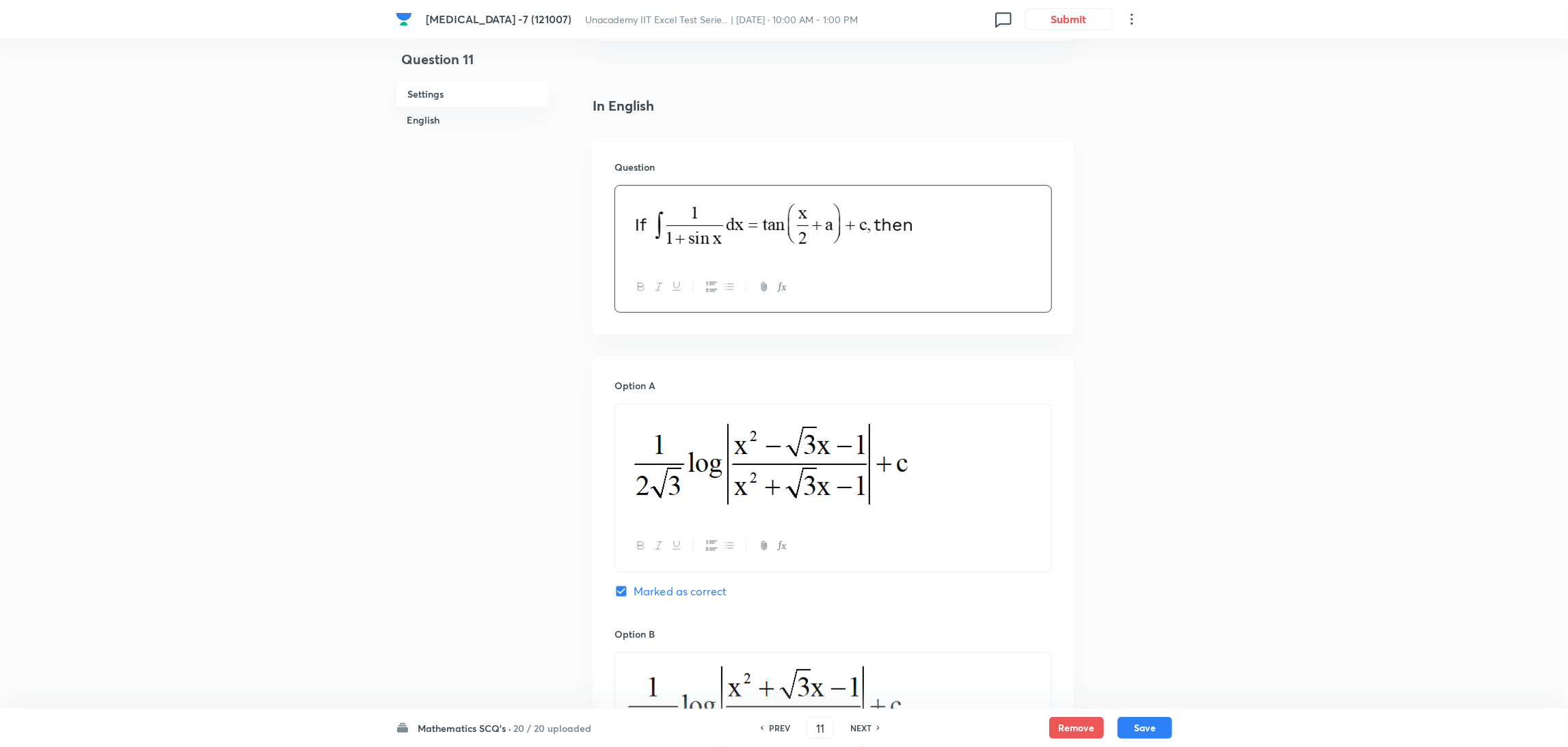
scroll to position [308, 0]
click at [995, 493] on p at bounding box center [833, 461] width 416 height 100
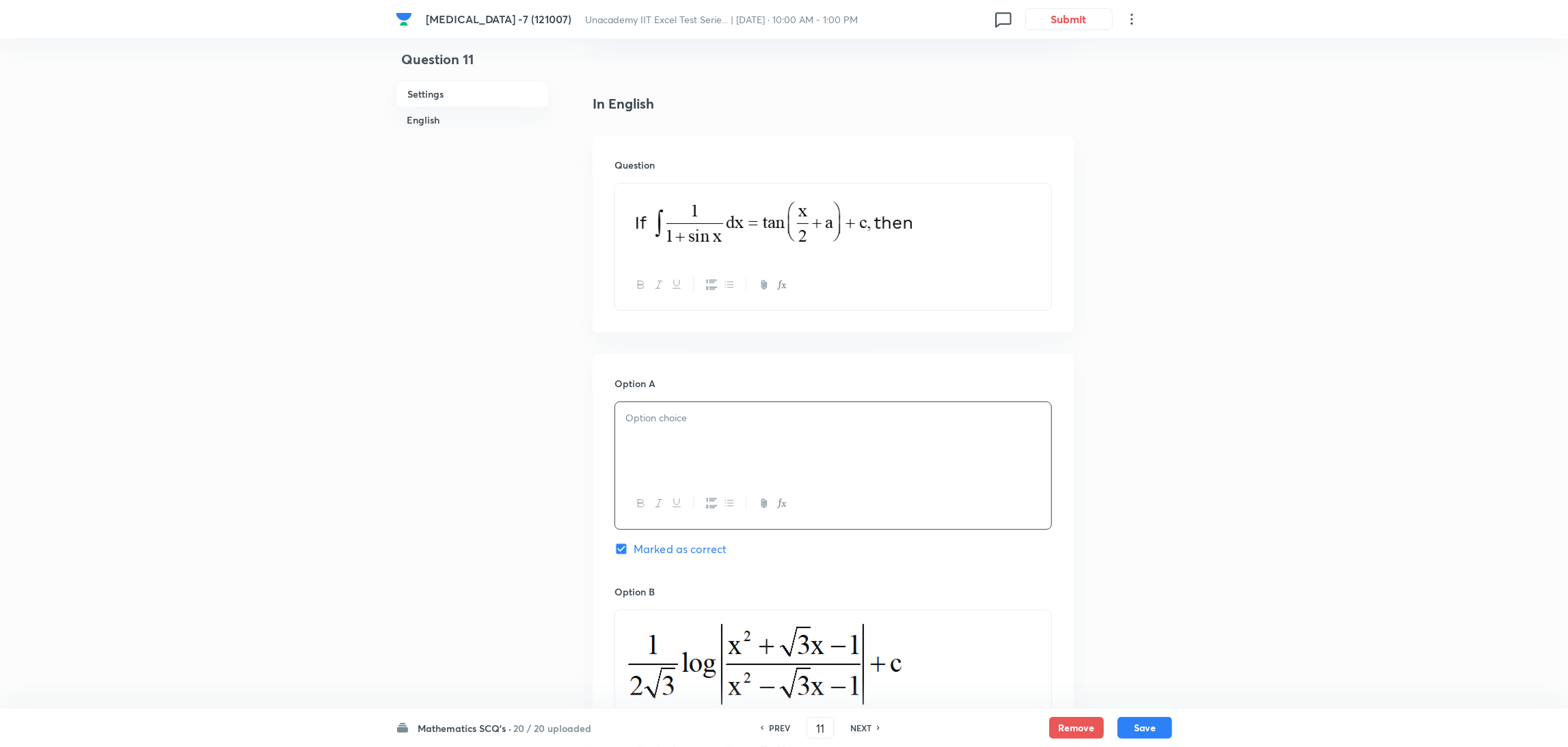
click at [1015, 624] on p at bounding box center [833, 667] width 416 height 95
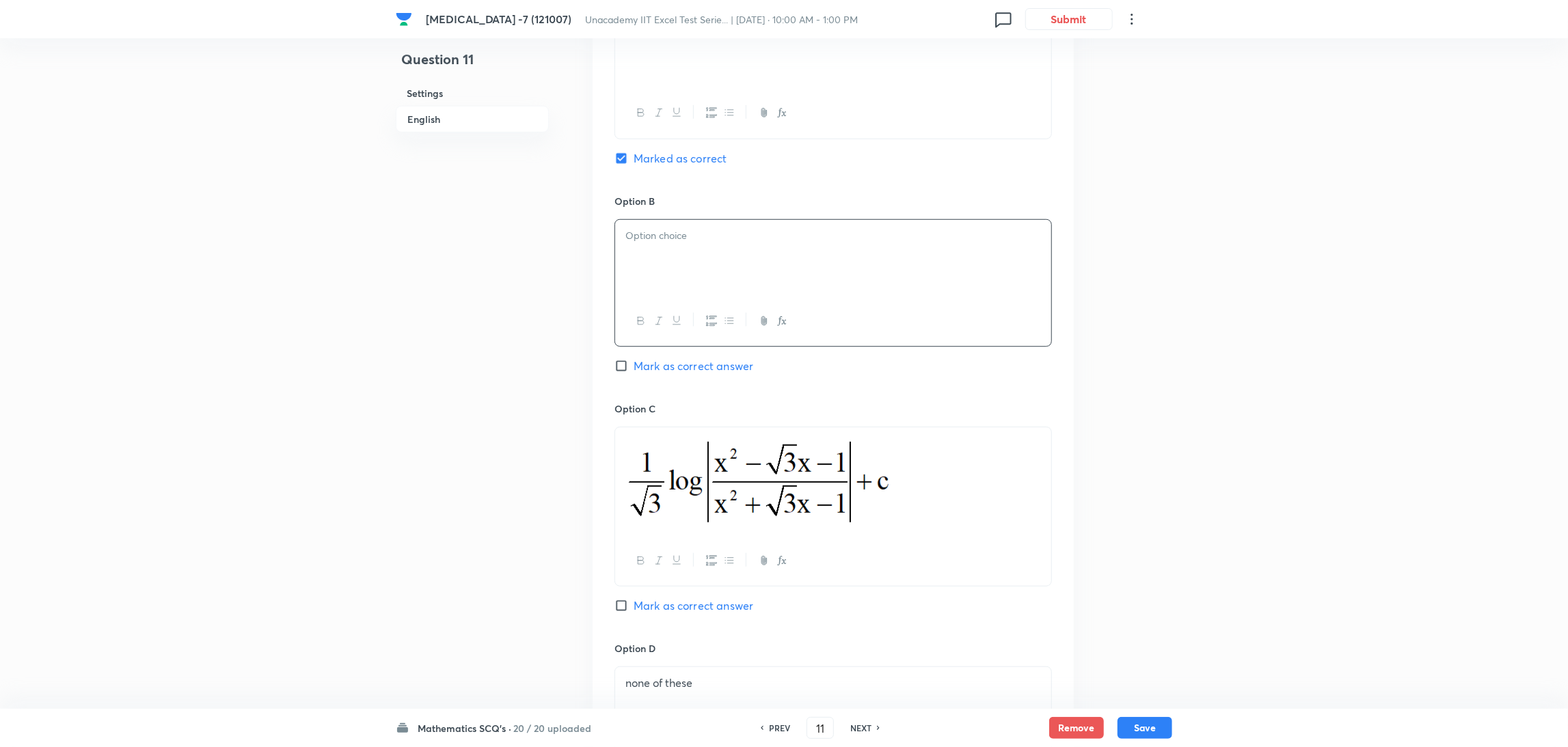
scroll to position [717, 0]
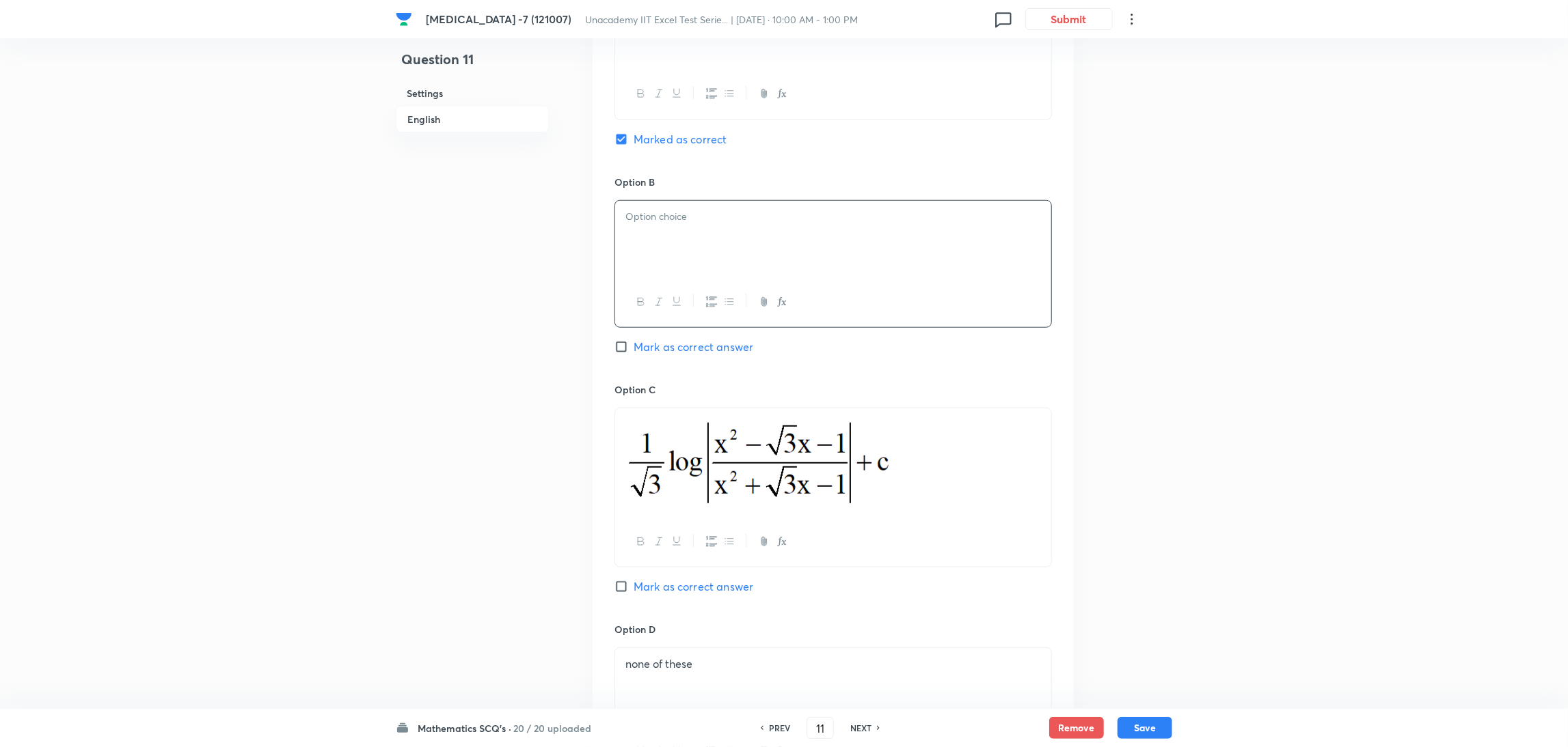
click at [1015, 498] on p at bounding box center [833, 463] width 416 height 92
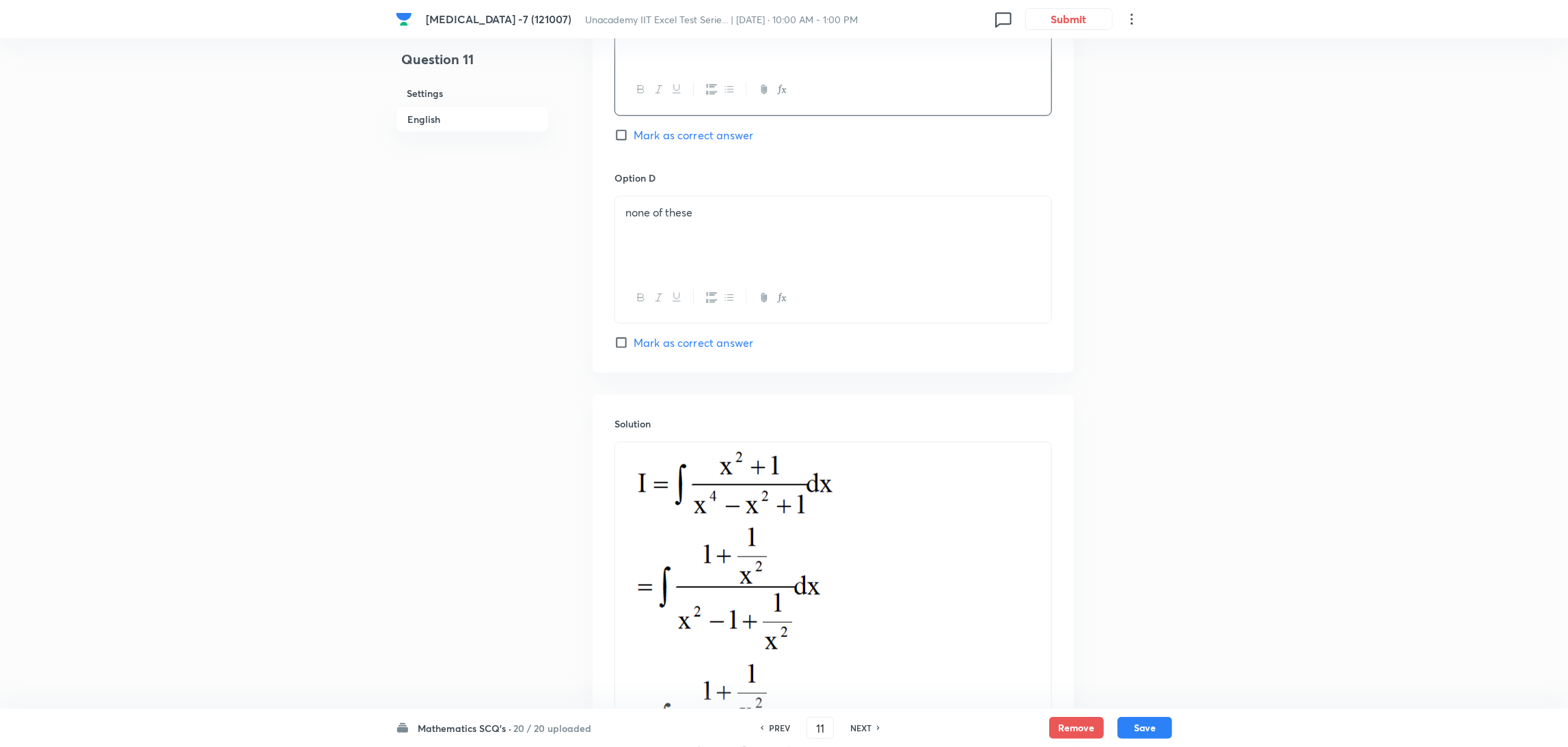
scroll to position [1142, 0]
click at [991, 529] on p at bounding box center [833, 618] width 416 height 344
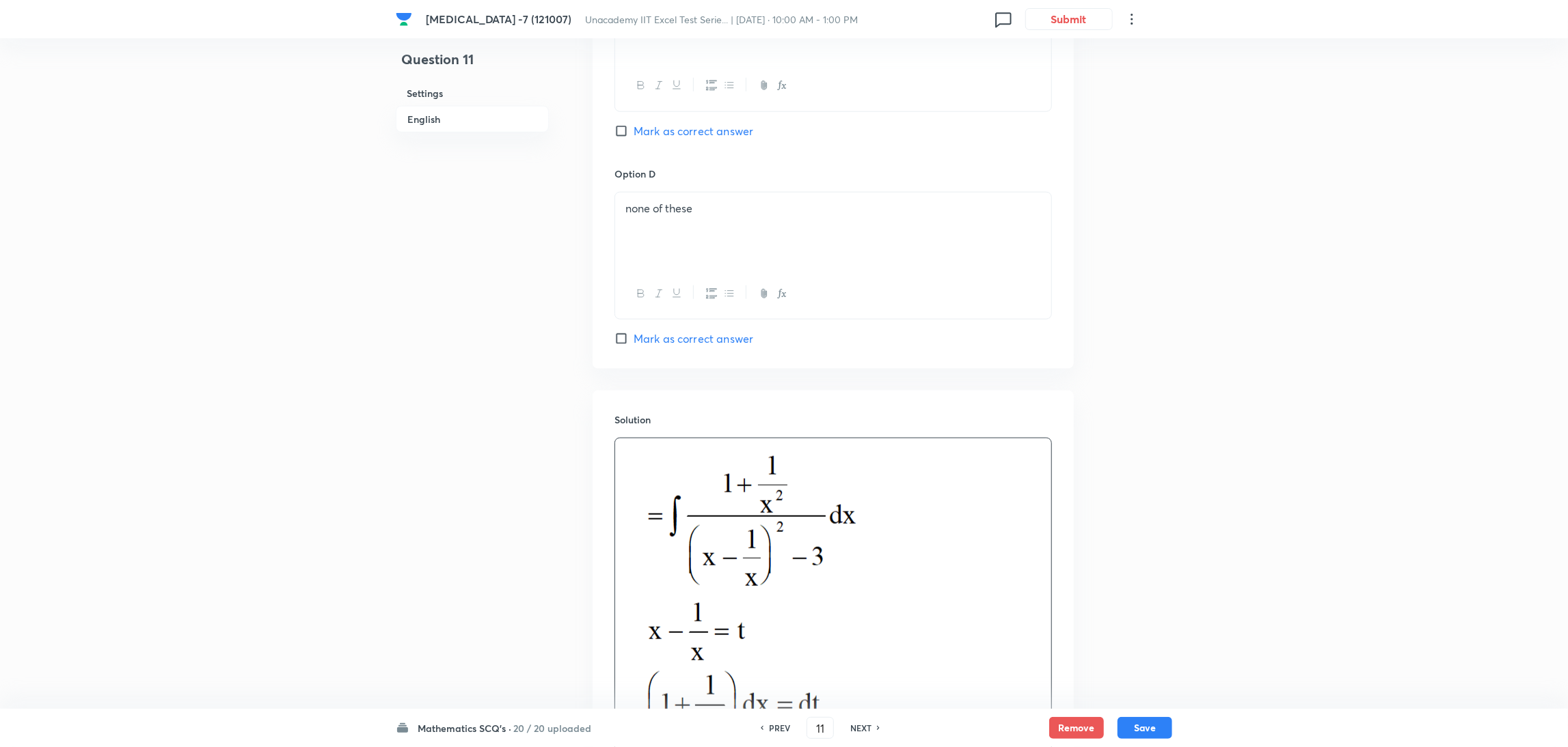
click at [991, 529] on p at bounding box center [833, 632] width 416 height 371
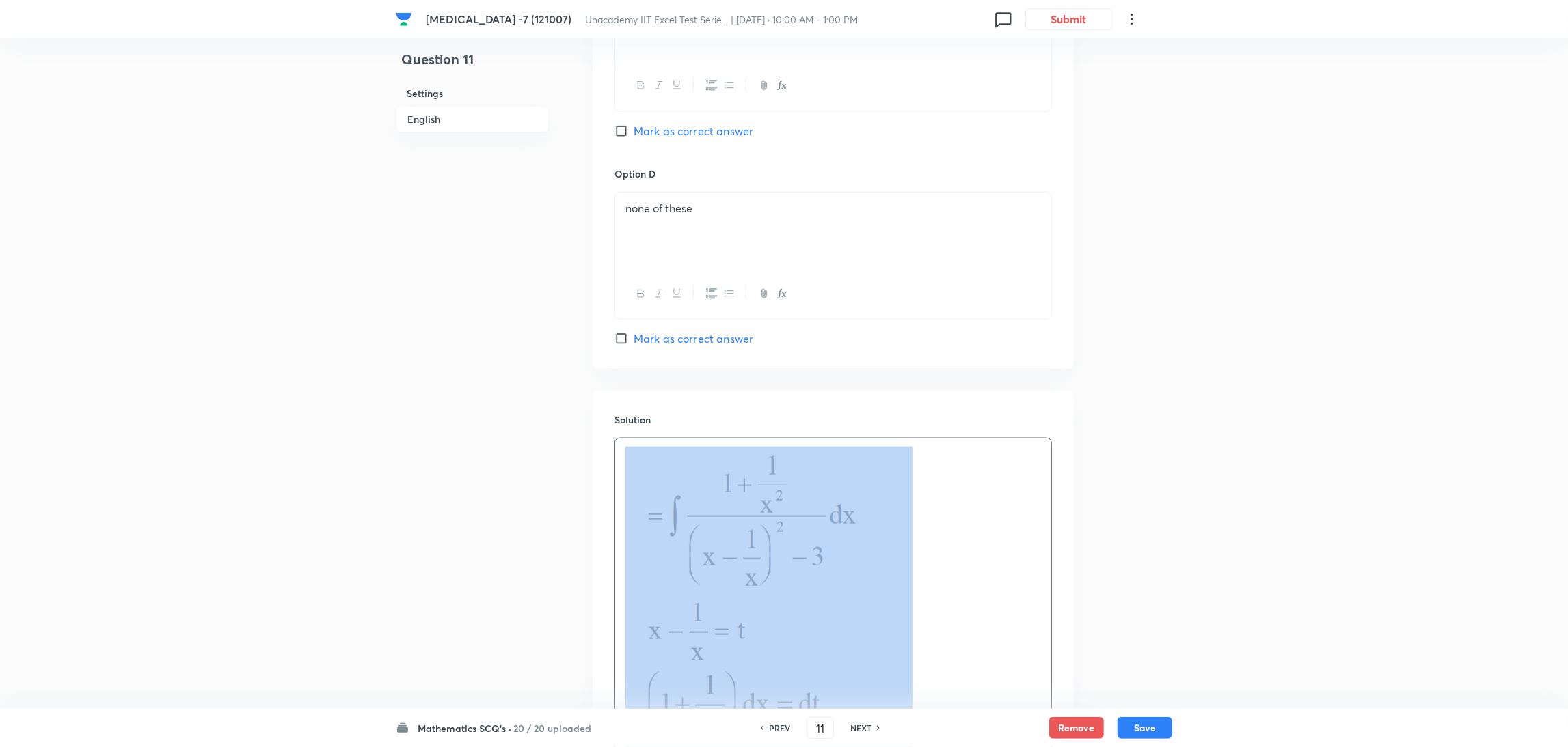
click at [991, 529] on p at bounding box center [833, 632] width 416 height 371
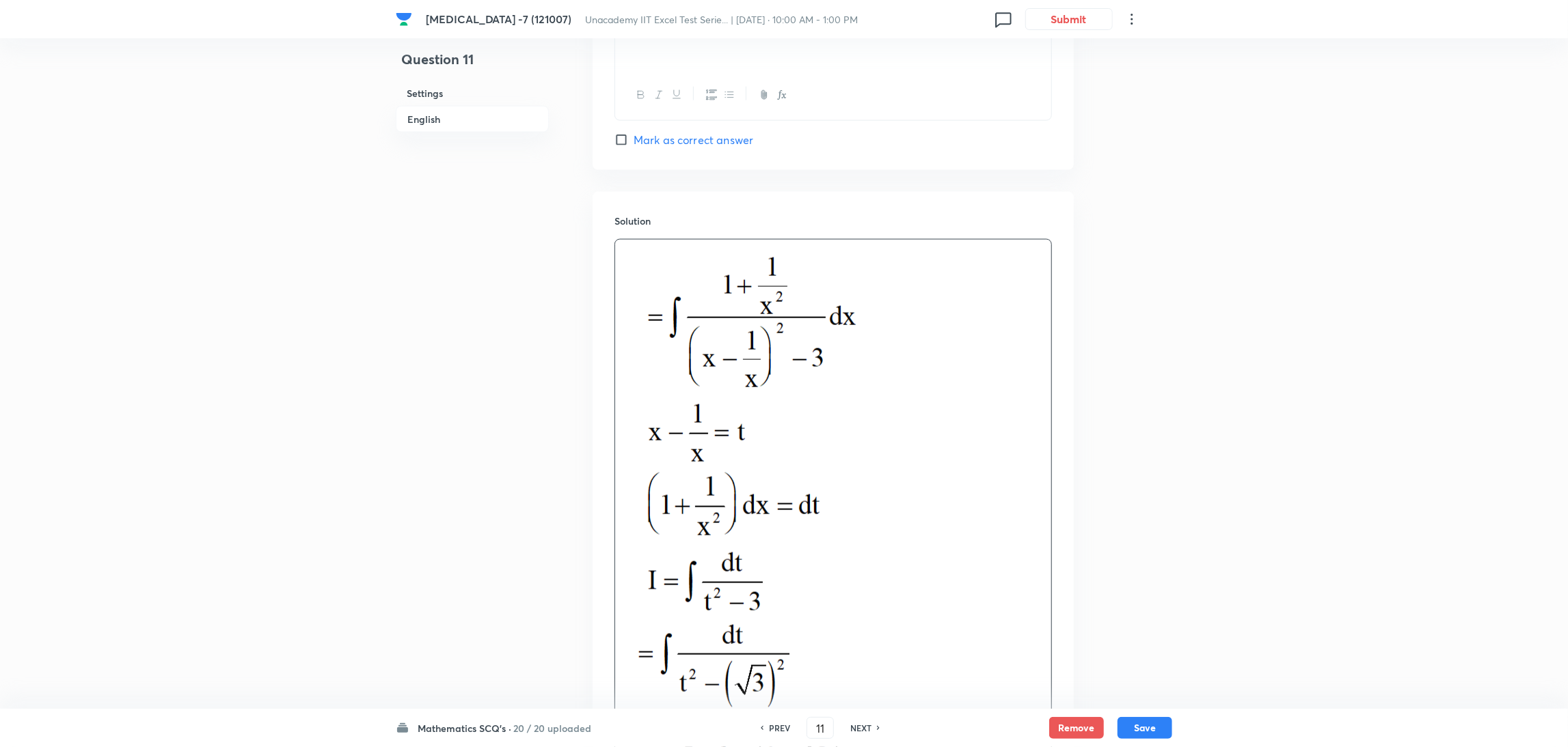
scroll to position [1368, 0]
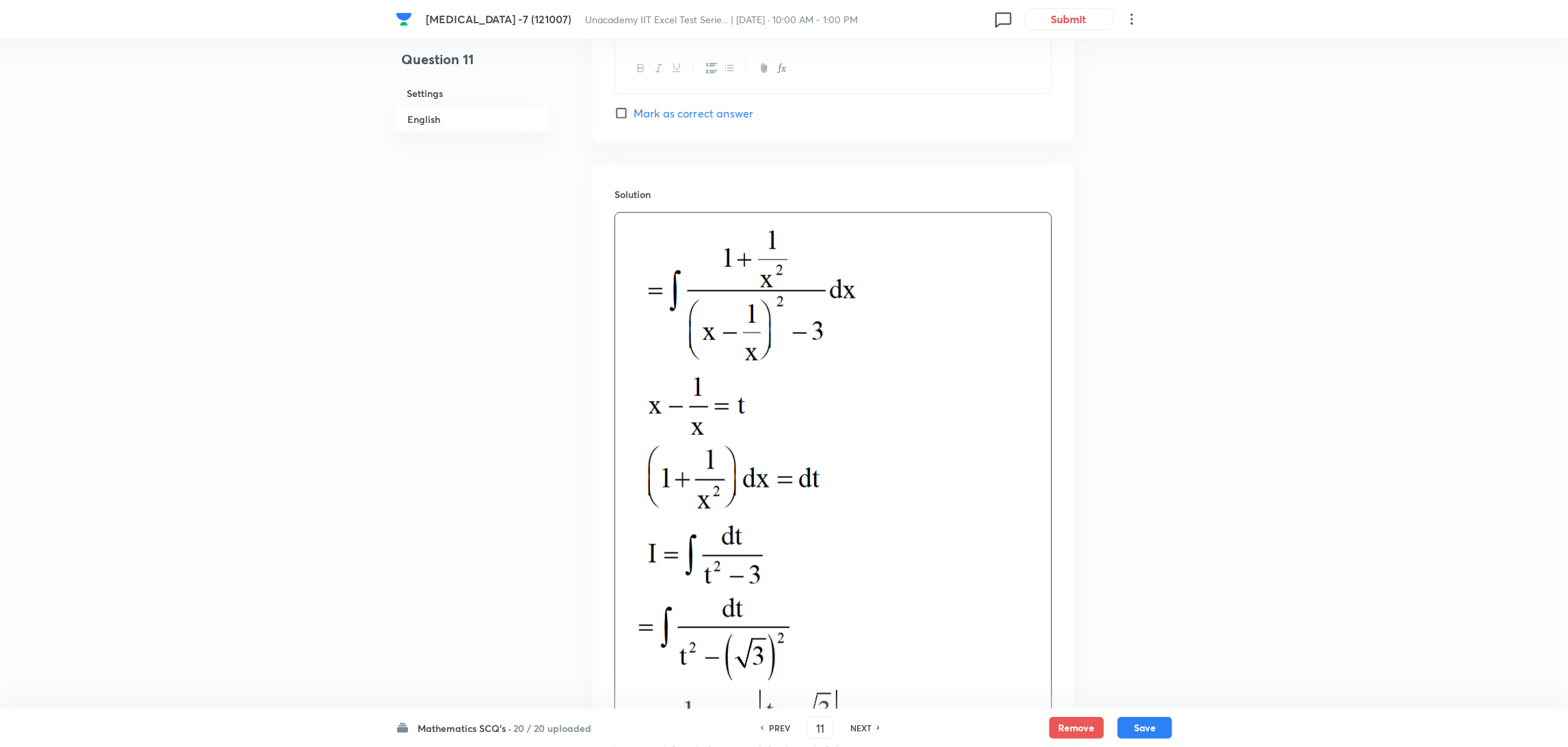
click at [888, 492] on img at bounding box center [768, 405] width 287 height 367
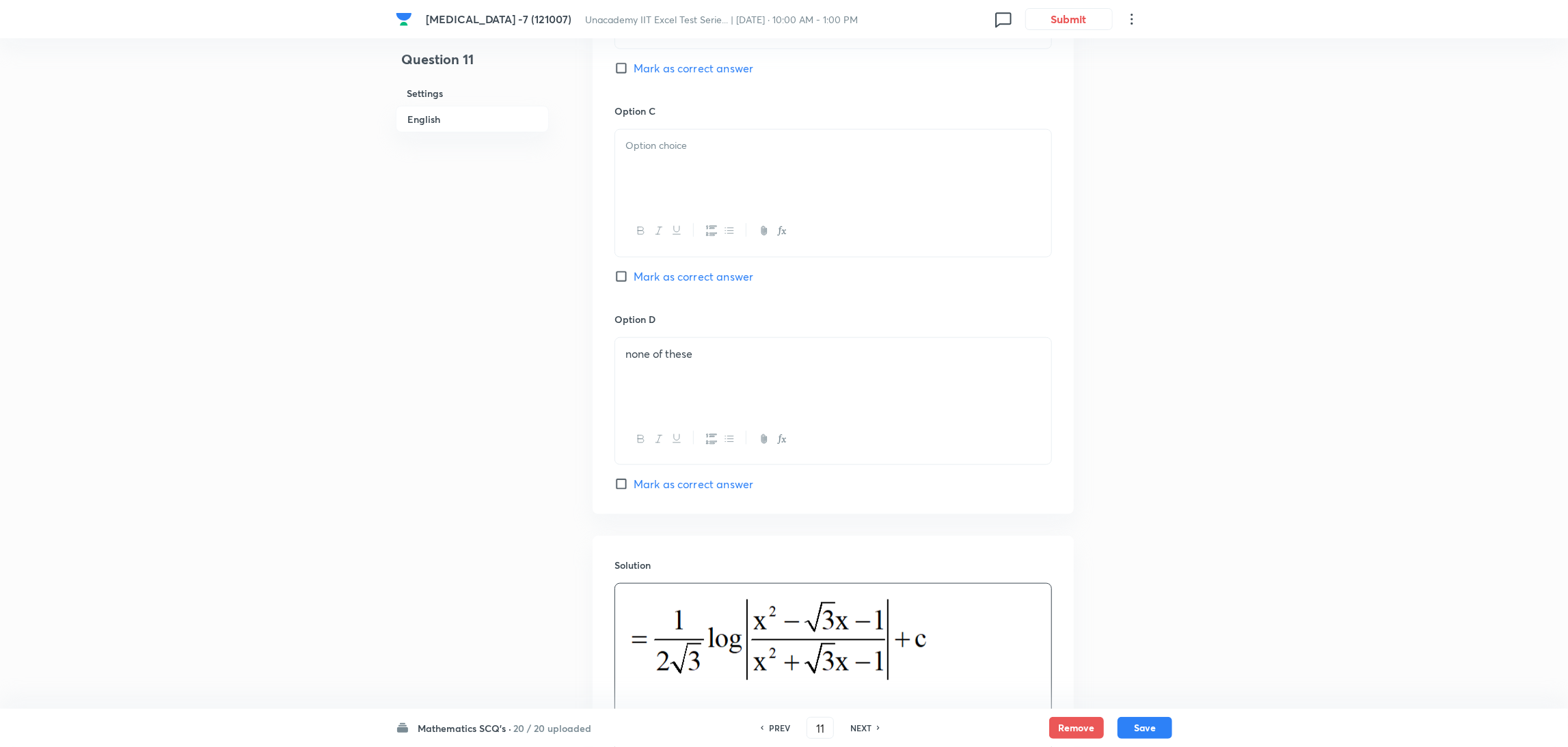
click at [1031, 653] on p at bounding box center [833, 644] width 416 height 103
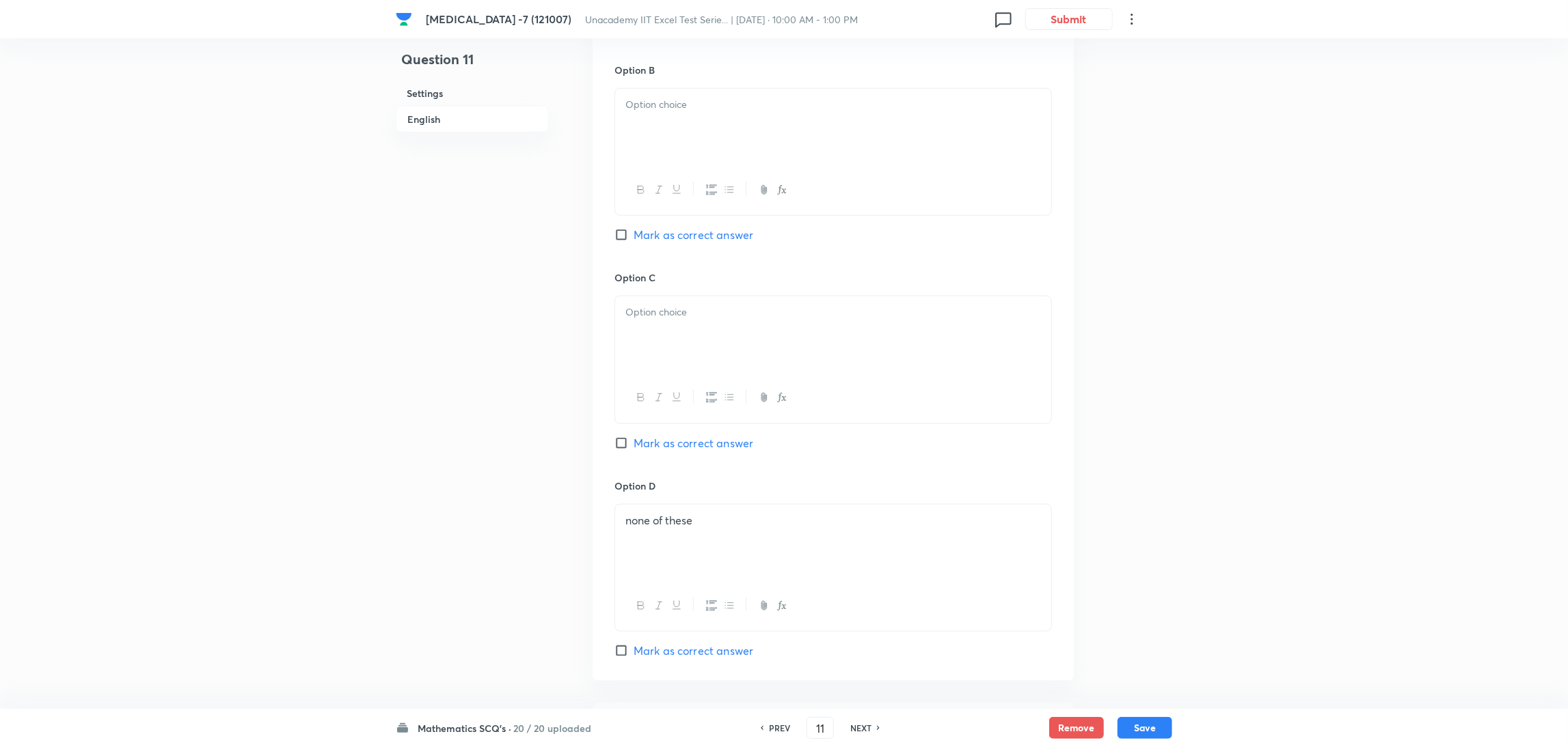
scroll to position [829, 0]
drag, startPoint x: 728, startPoint y: 514, endPoint x: 540, endPoint y: 543, distance: 190.2
click at [540, 543] on div "Question 11 Settings English Settings Type Single choice correct 4 options + 4 …" at bounding box center [784, 95] width 776 height 1718
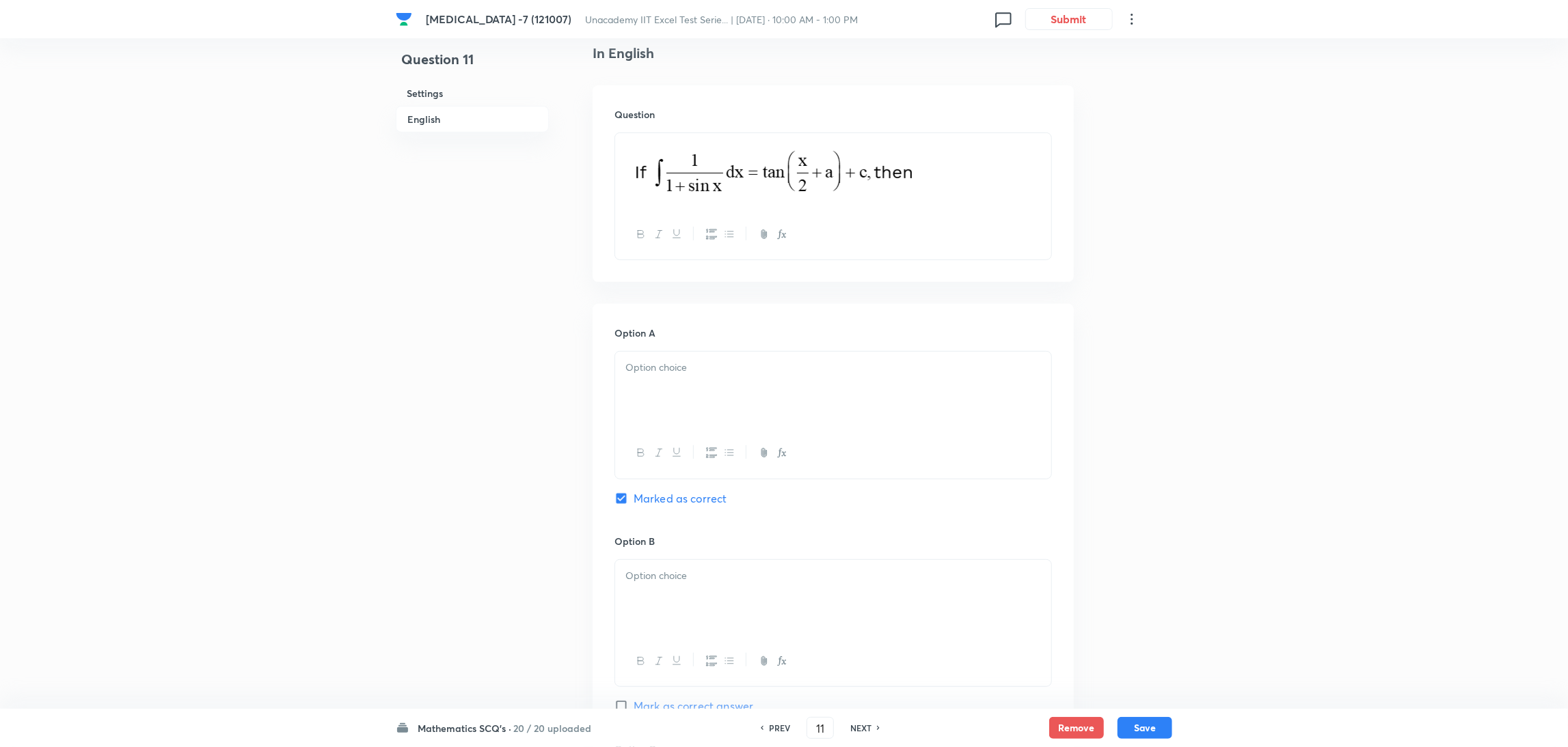
click at [706, 378] on div at bounding box center [833, 389] width 436 height 76
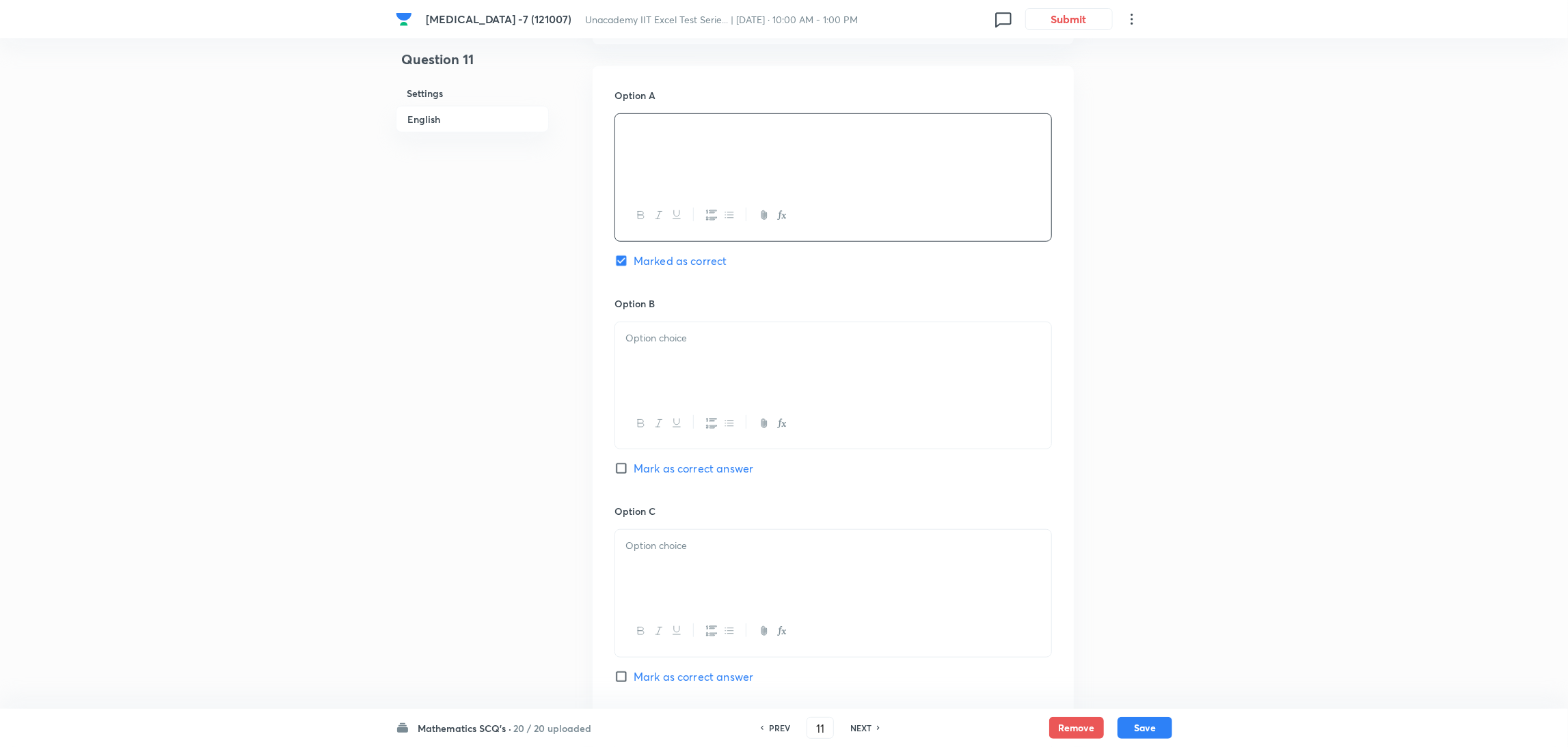
scroll to position [600, 0]
click at [855, 351] on div at bounding box center [833, 357] width 436 height 76
click at [702, 551] on p at bounding box center [833, 542] width 416 height 16
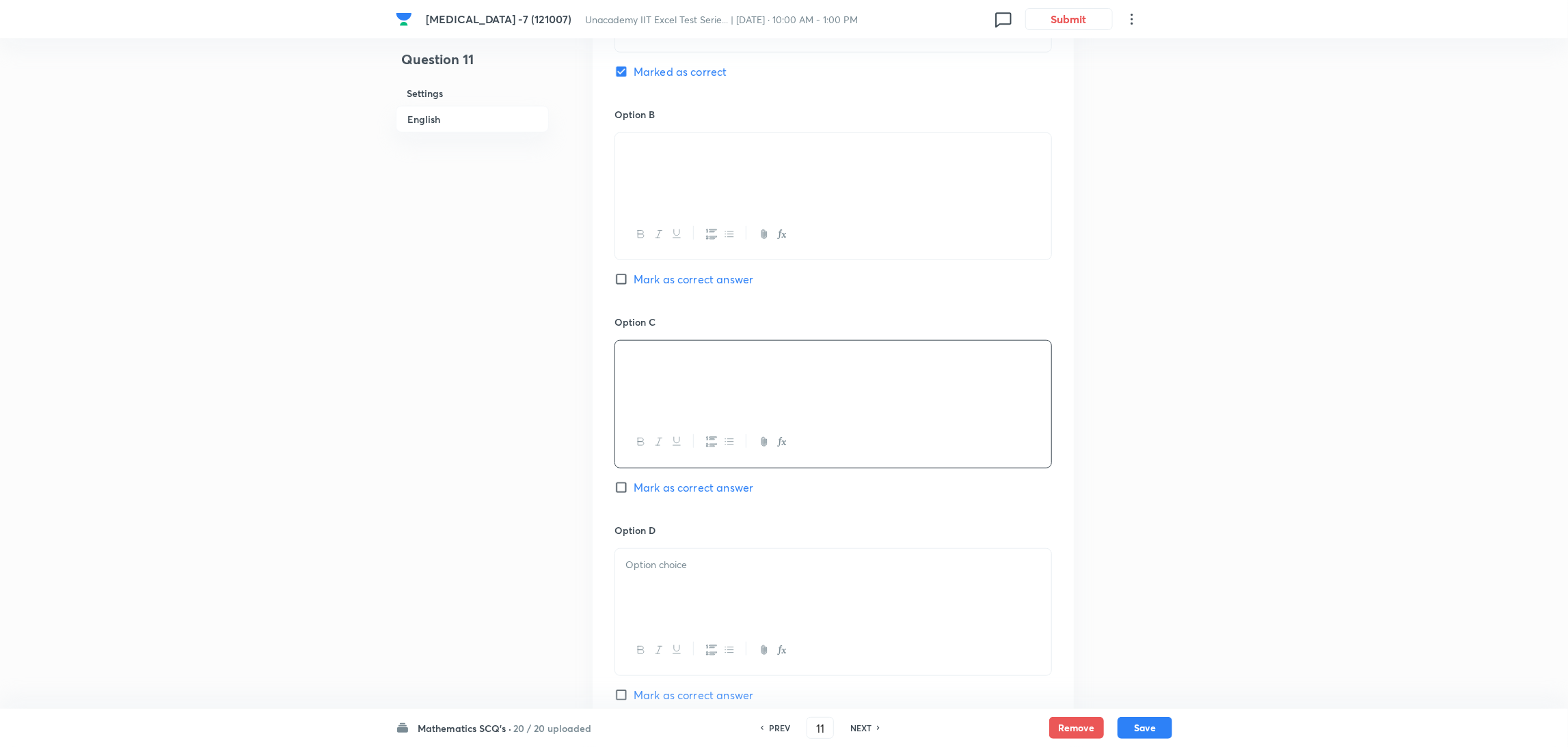
scroll to position [795, 0]
click at [696, 584] on div at bounding box center [833, 577] width 436 height 76
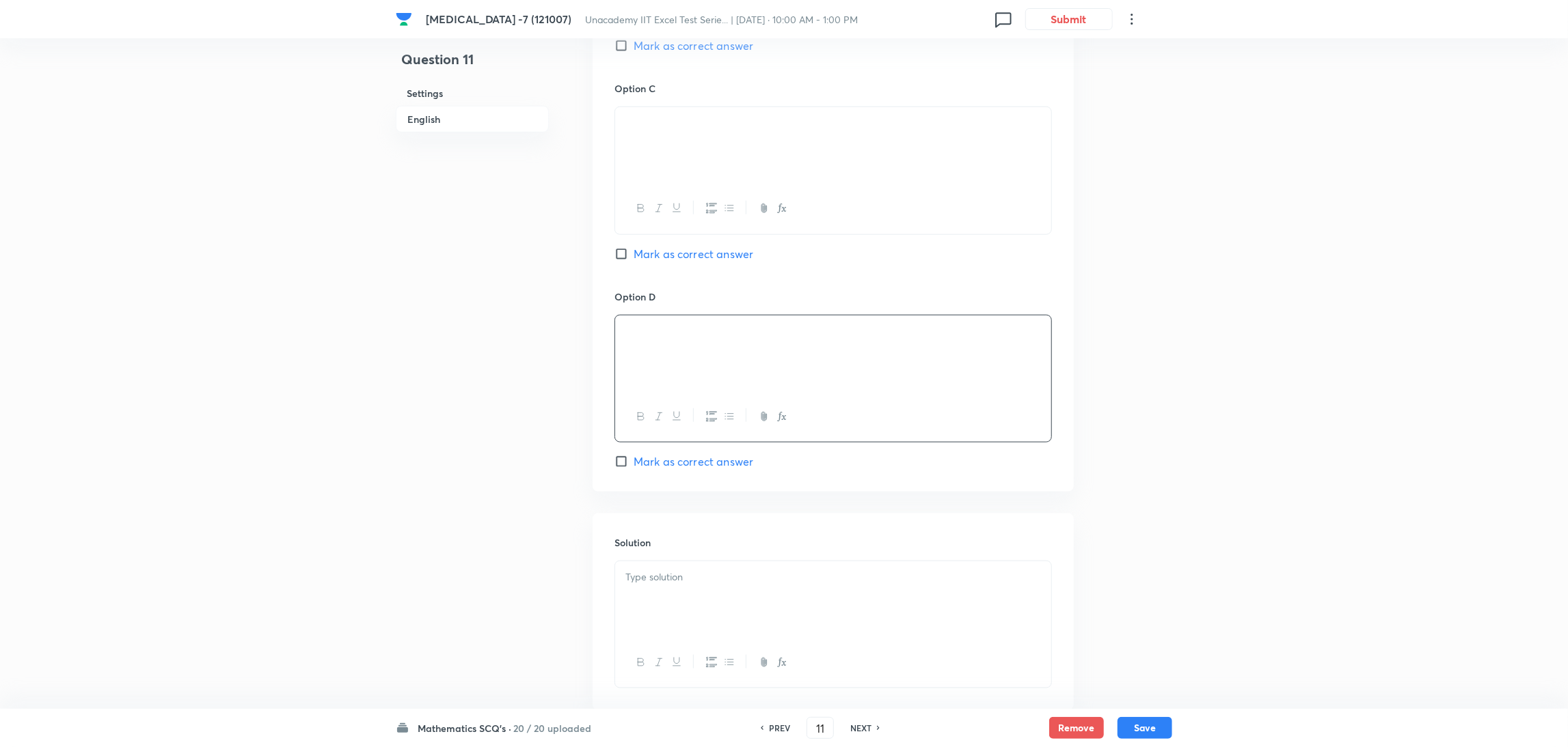
click at [720, 606] on div at bounding box center [833, 599] width 436 height 76
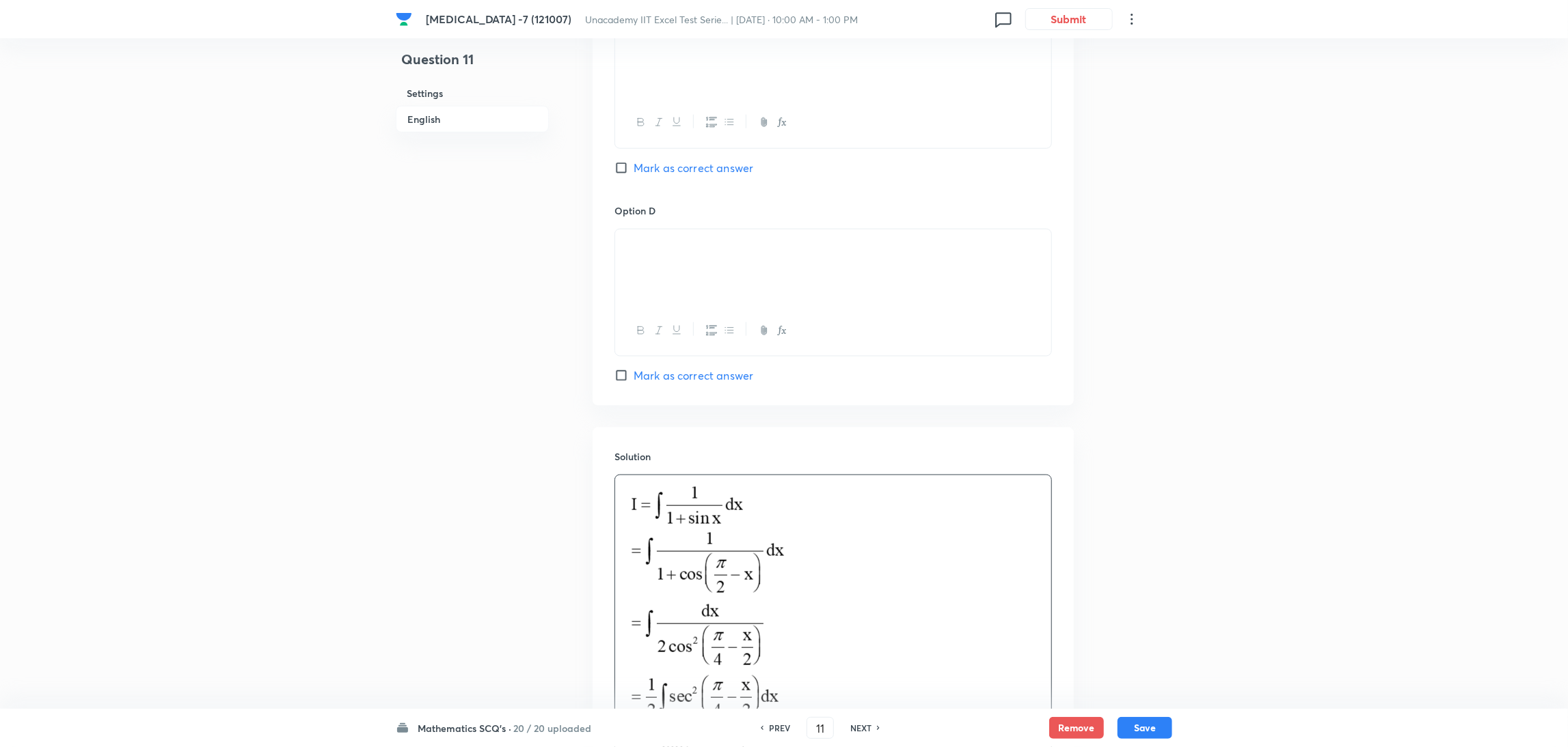
scroll to position [1396, 0]
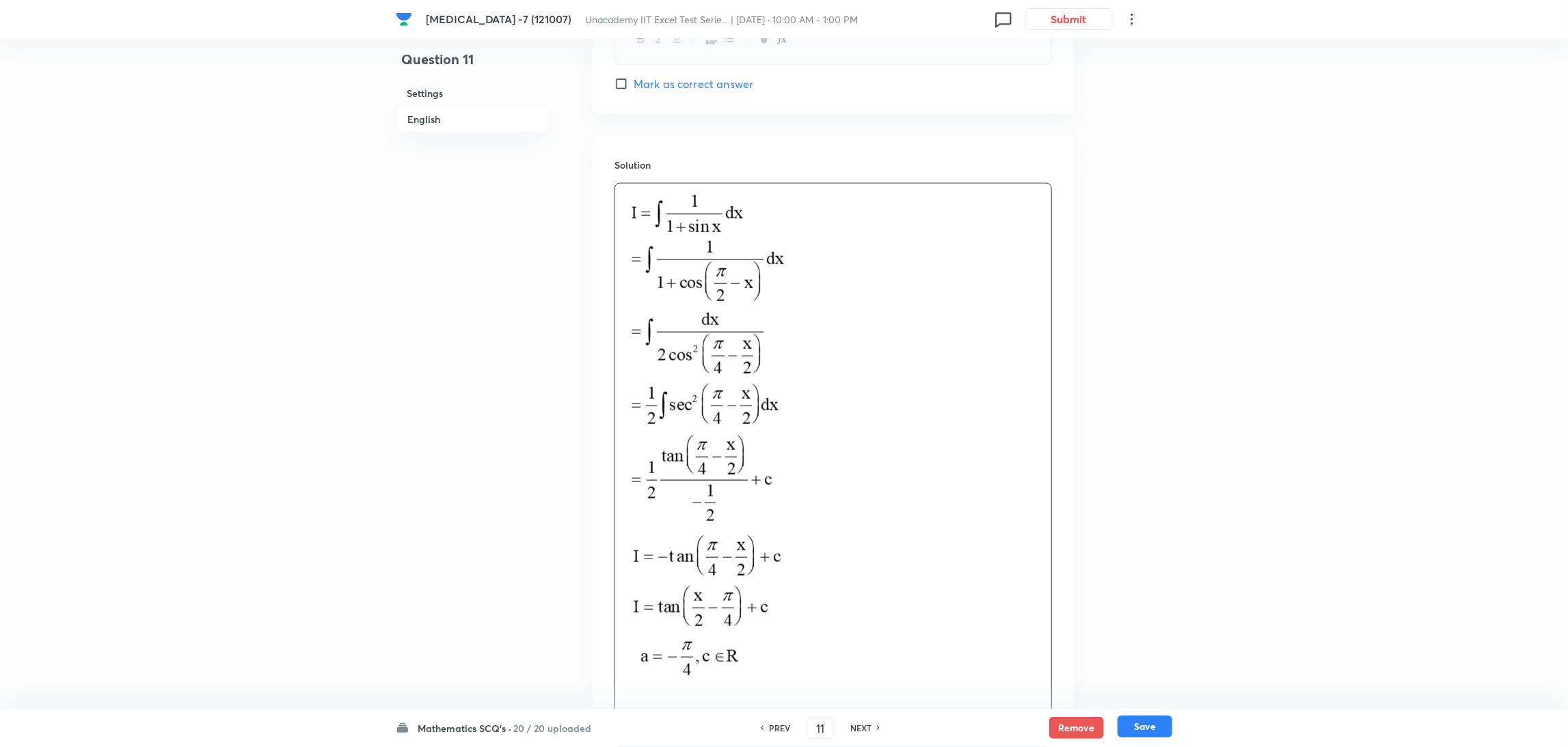
click at [1155, 727] on button "Save" at bounding box center [1144, 726] width 55 height 22
type input "12"
checkbox input "false"
checkbox input "true"
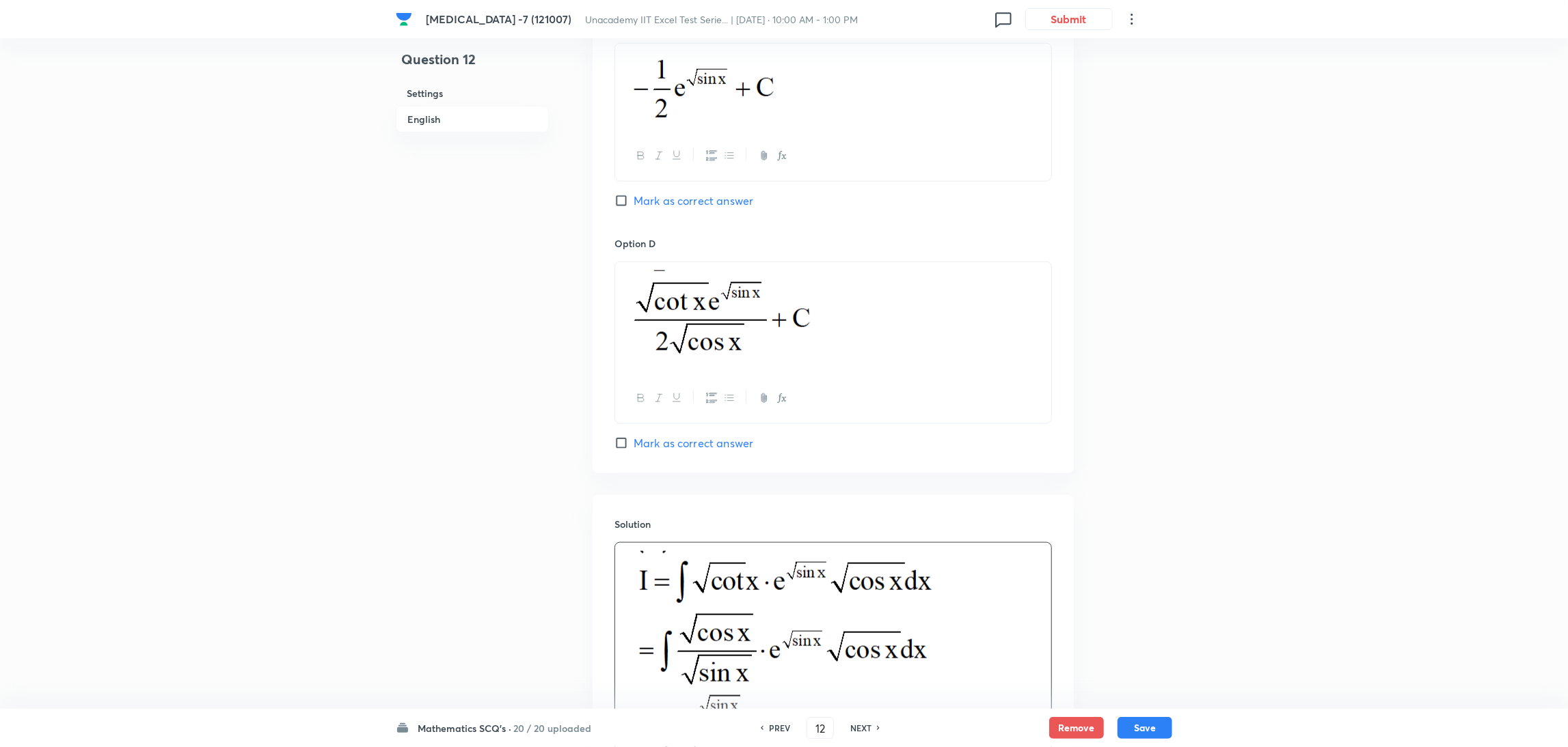
scroll to position [1173, 0]
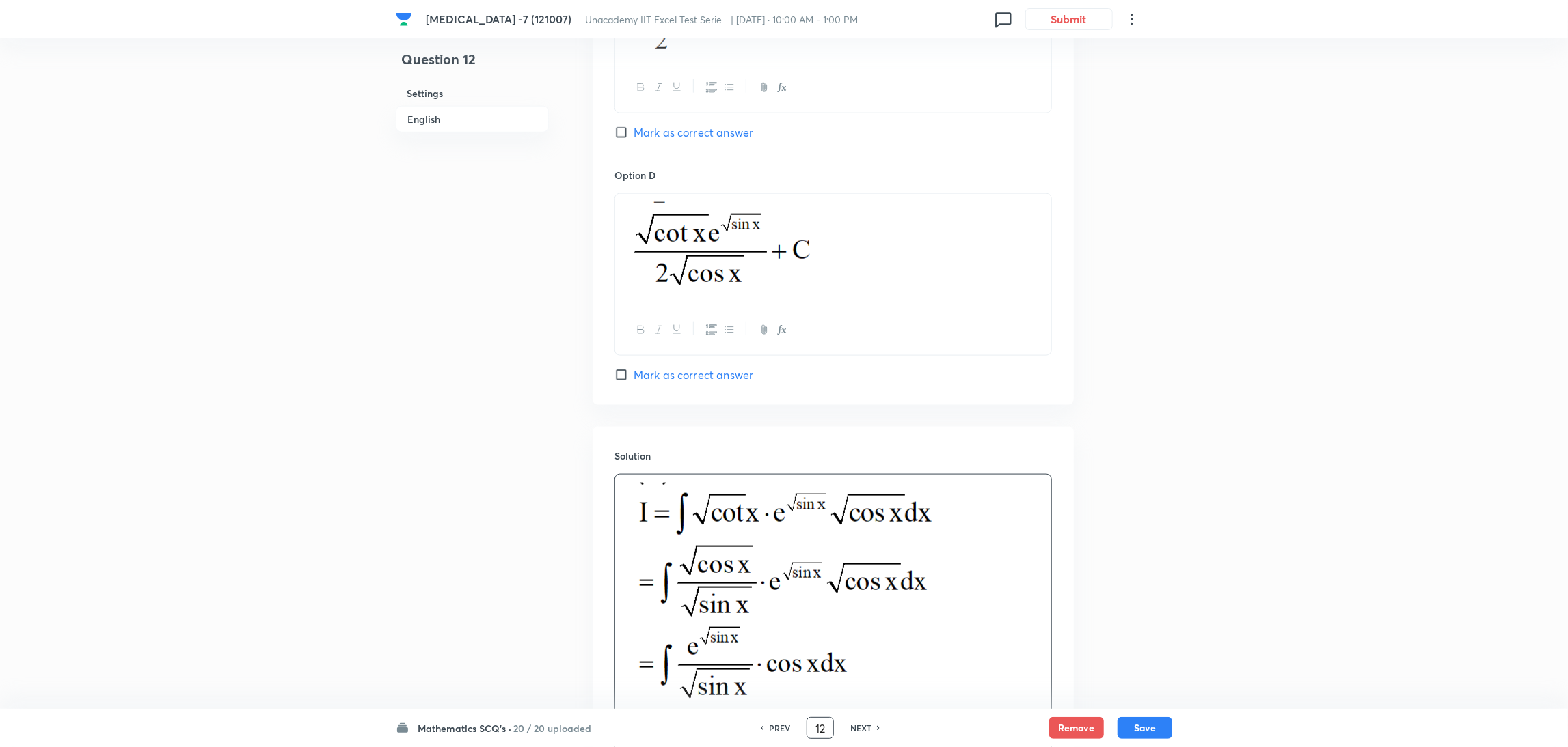
drag, startPoint x: 825, startPoint y: 730, endPoint x: 794, endPoint y: 742, distance: 33.2
click at [794, 742] on div "Mathematics SCQ's · 20 / 20 uploaded PREV 12 ​ NEXT Remove Save" at bounding box center [784, 728] width 776 height 39
type input "20"
checkbox input "true"
checkbox input "false"
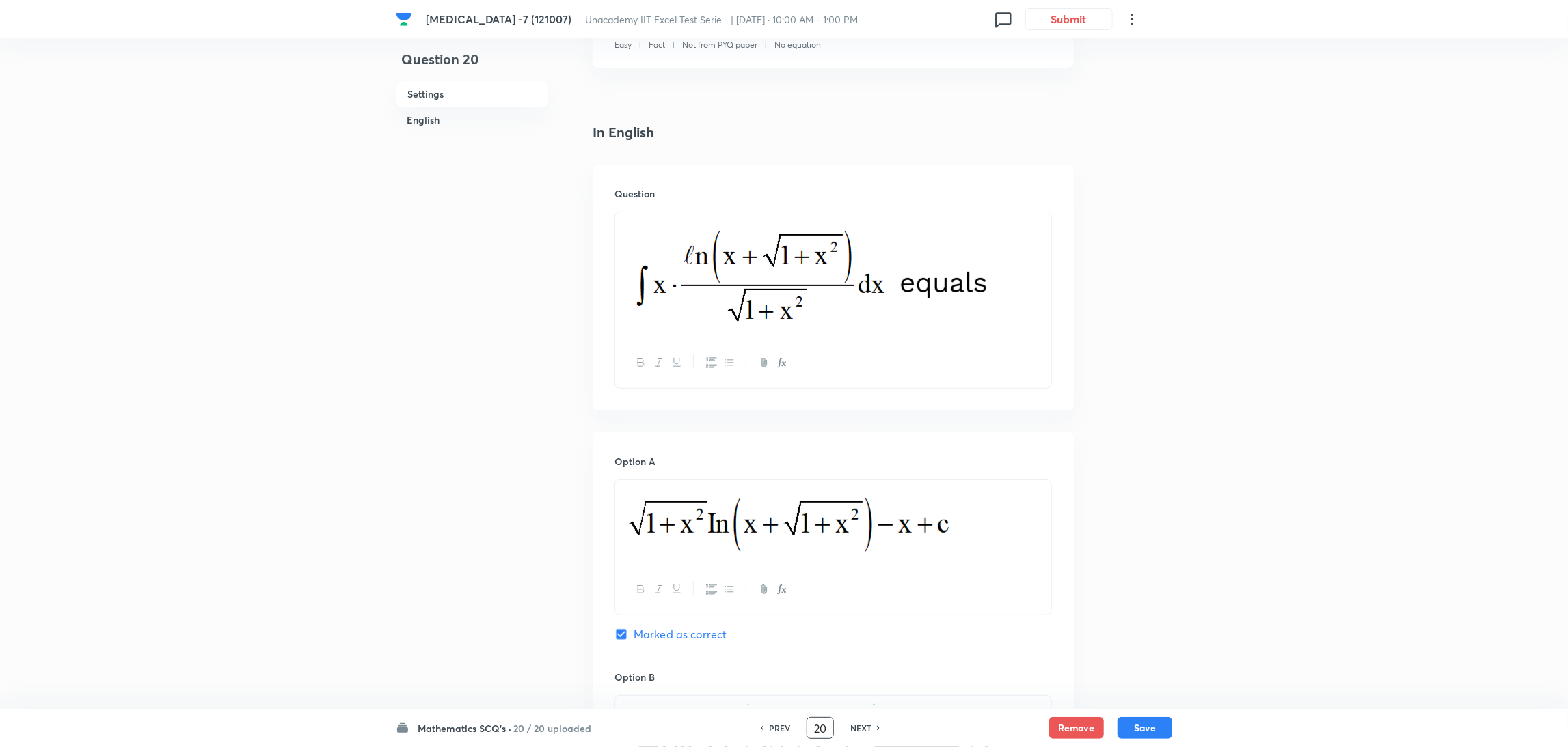
scroll to position [286, 0]
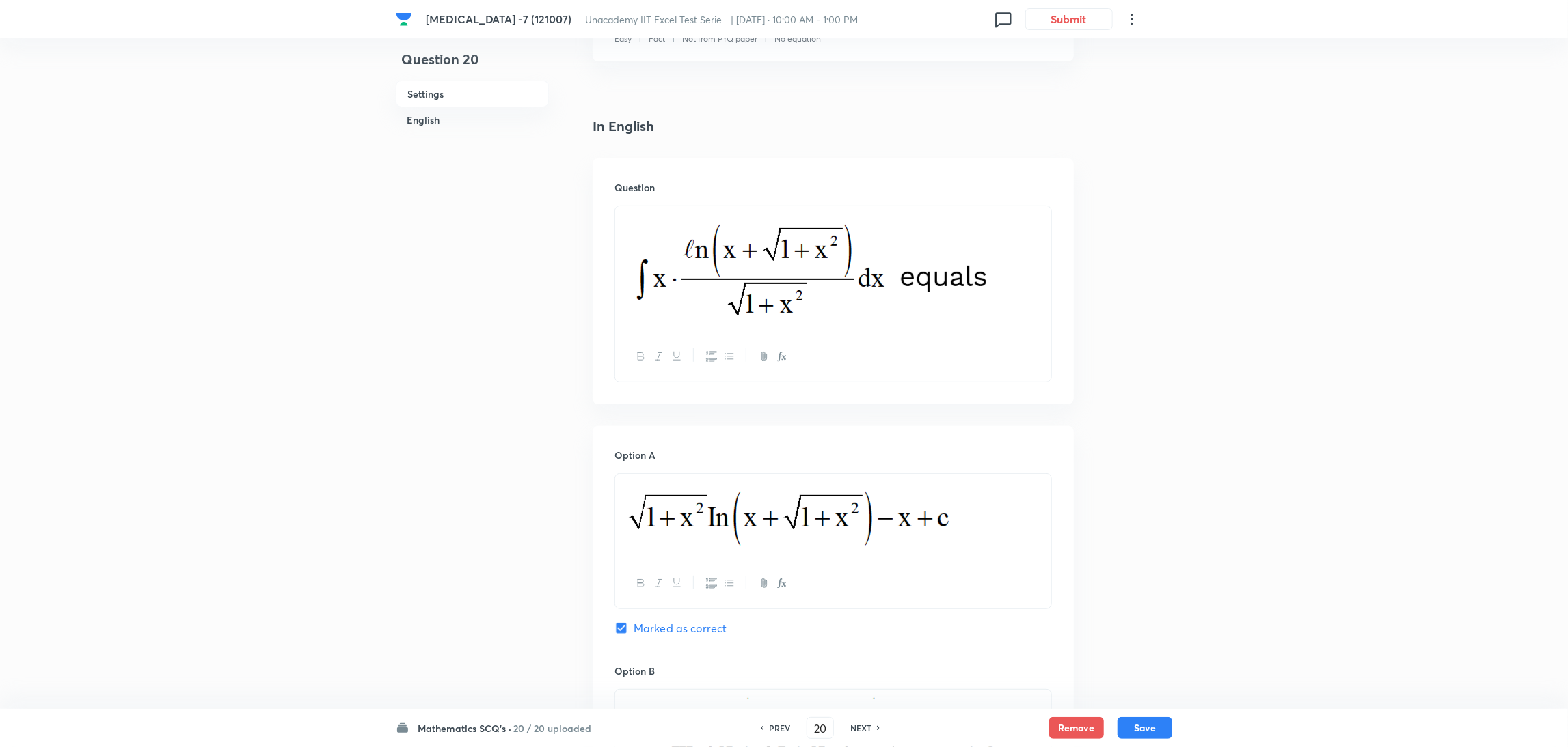
click at [977, 516] on p at bounding box center [833, 516] width 416 height 68
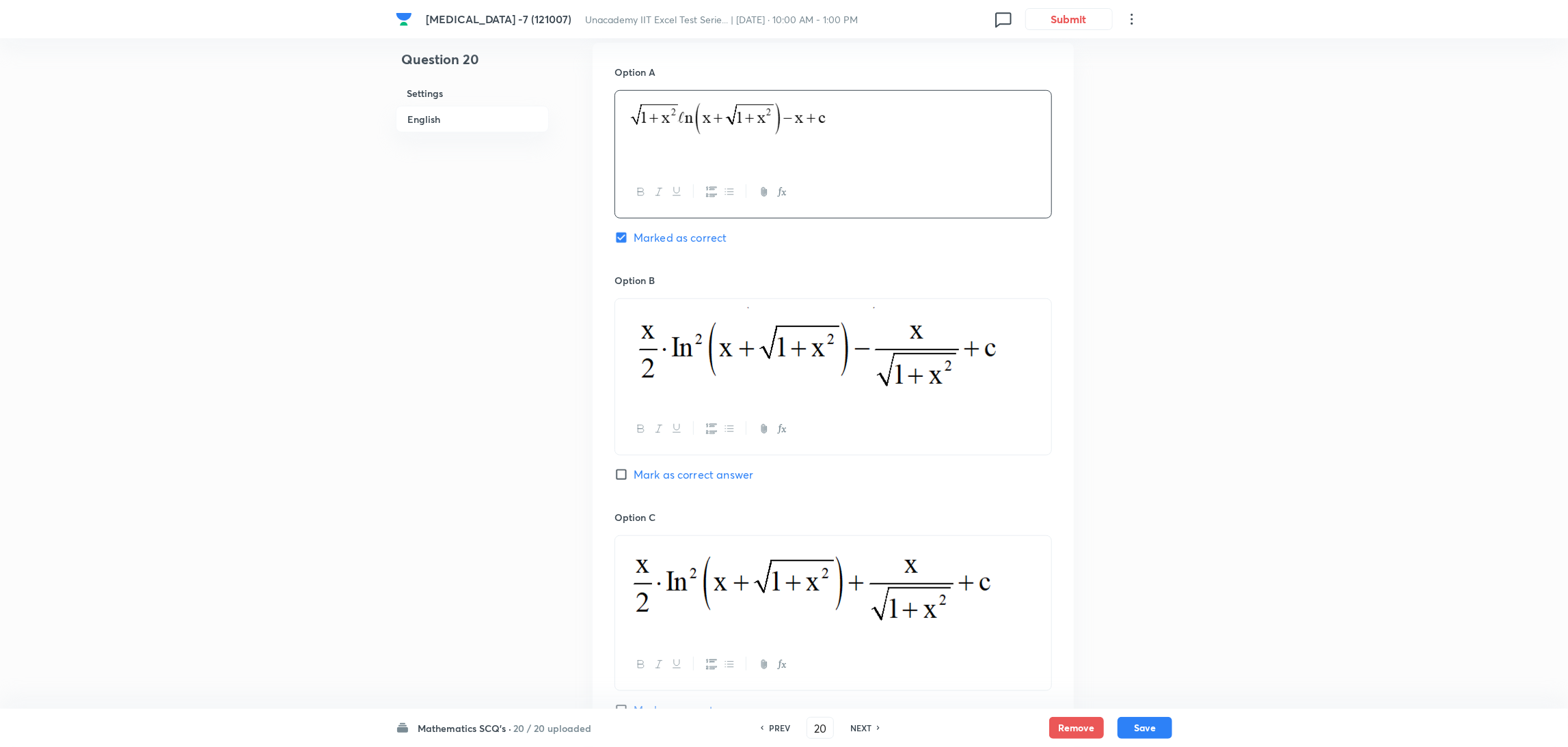
scroll to position [680, 0]
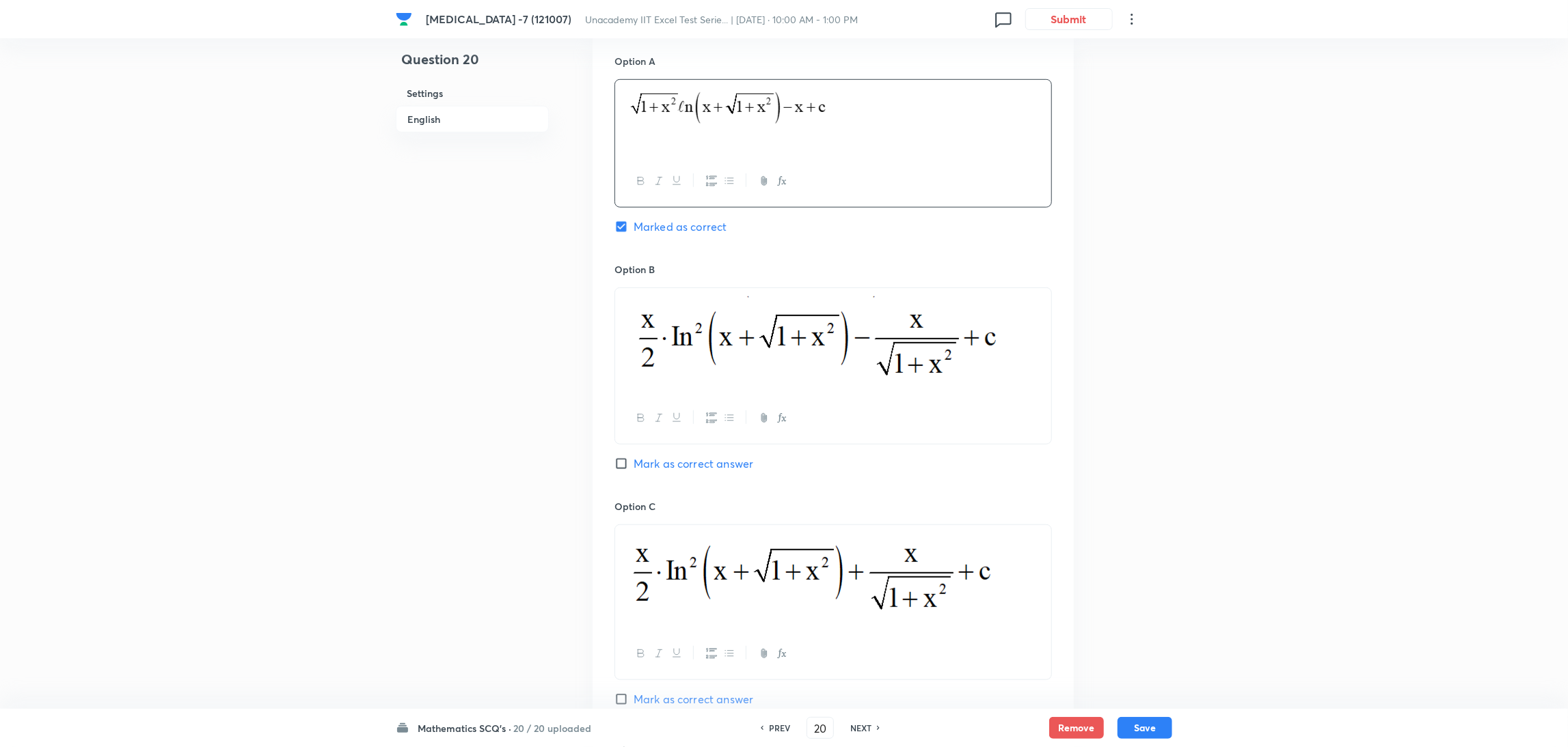
click at [1036, 354] on p at bounding box center [833, 341] width 416 height 89
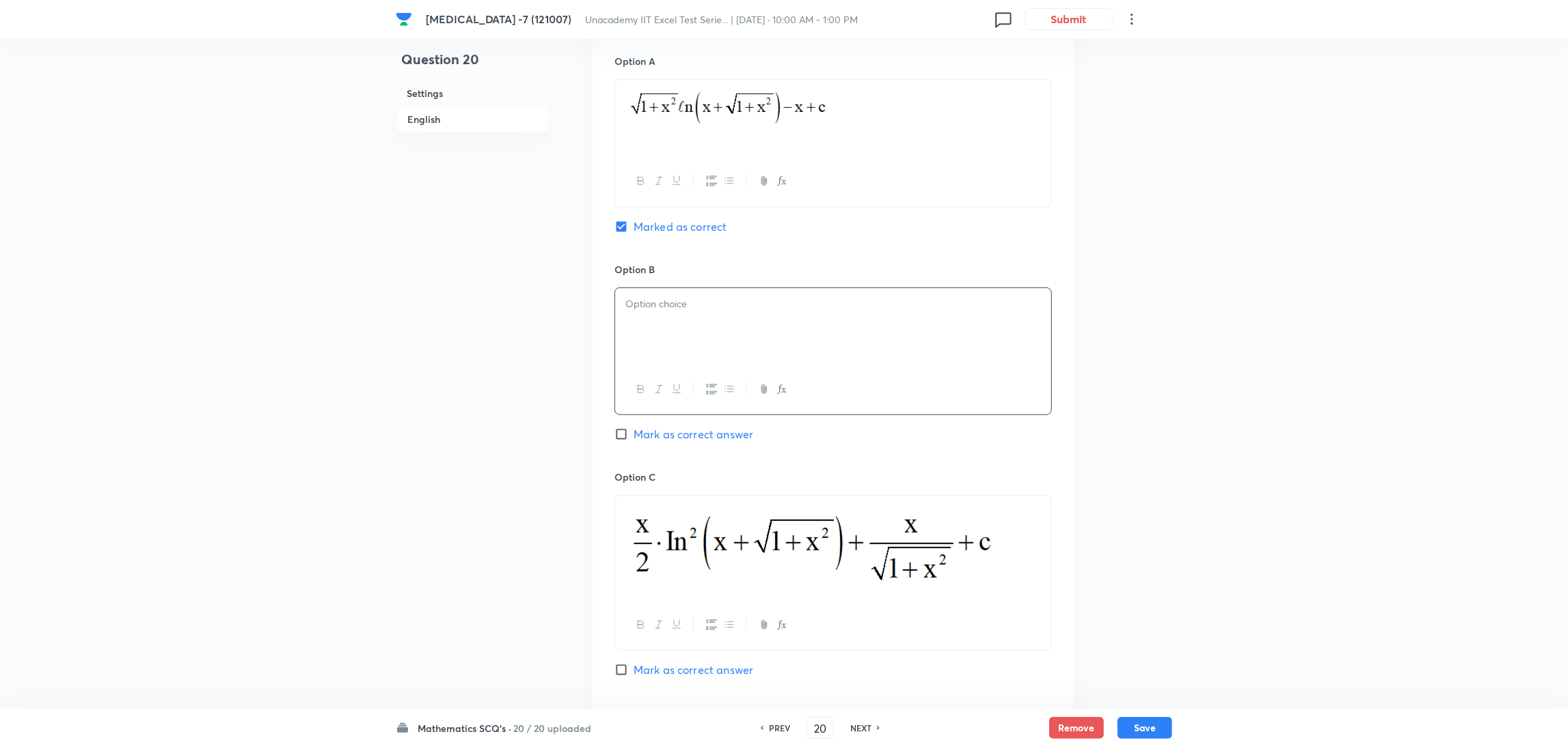
click at [1028, 561] on p at bounding box center [833, 548] width 416 height 88
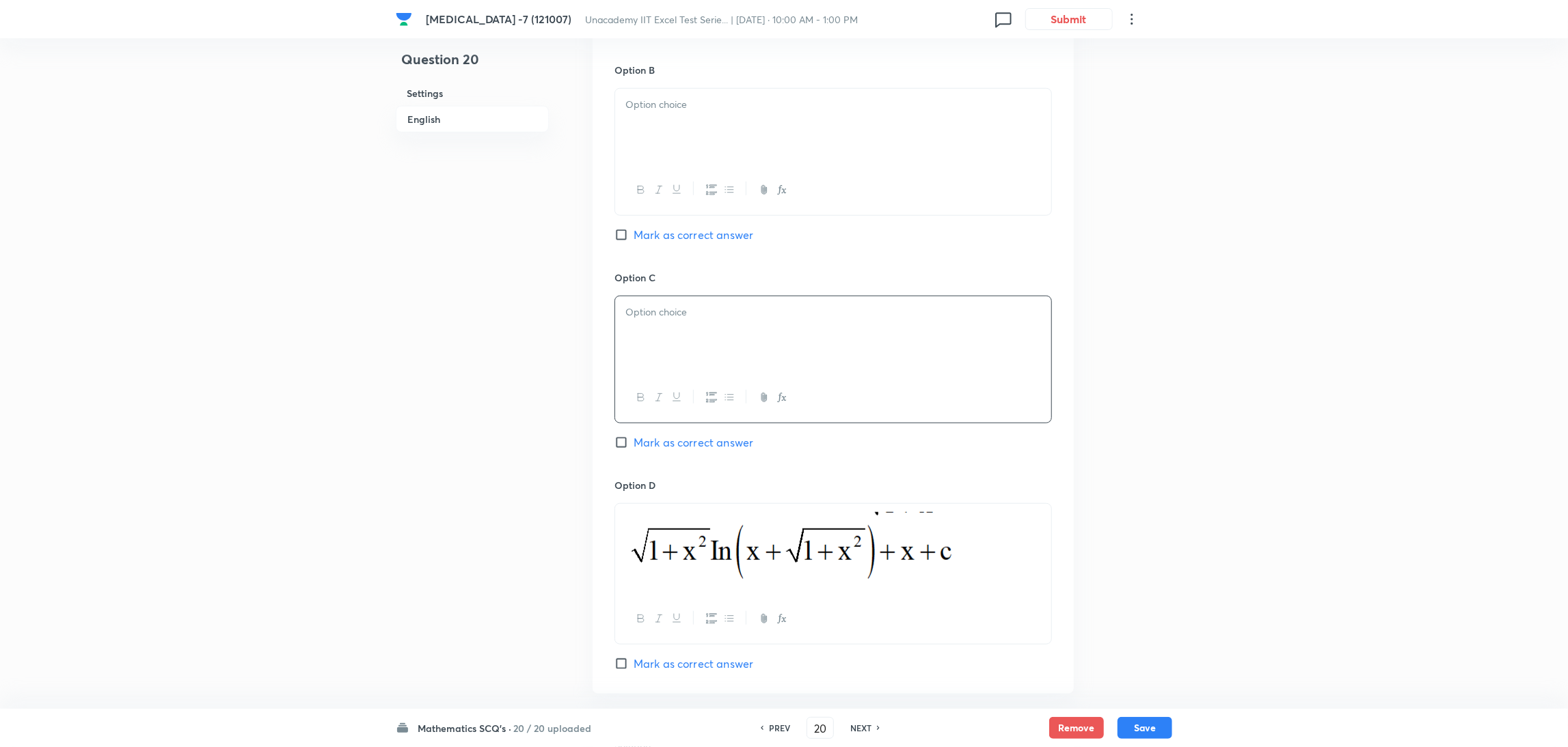
scroll to position [880, 0]
click at [1028, 561] on p at bounding box center [833, 548] width 416 height 74
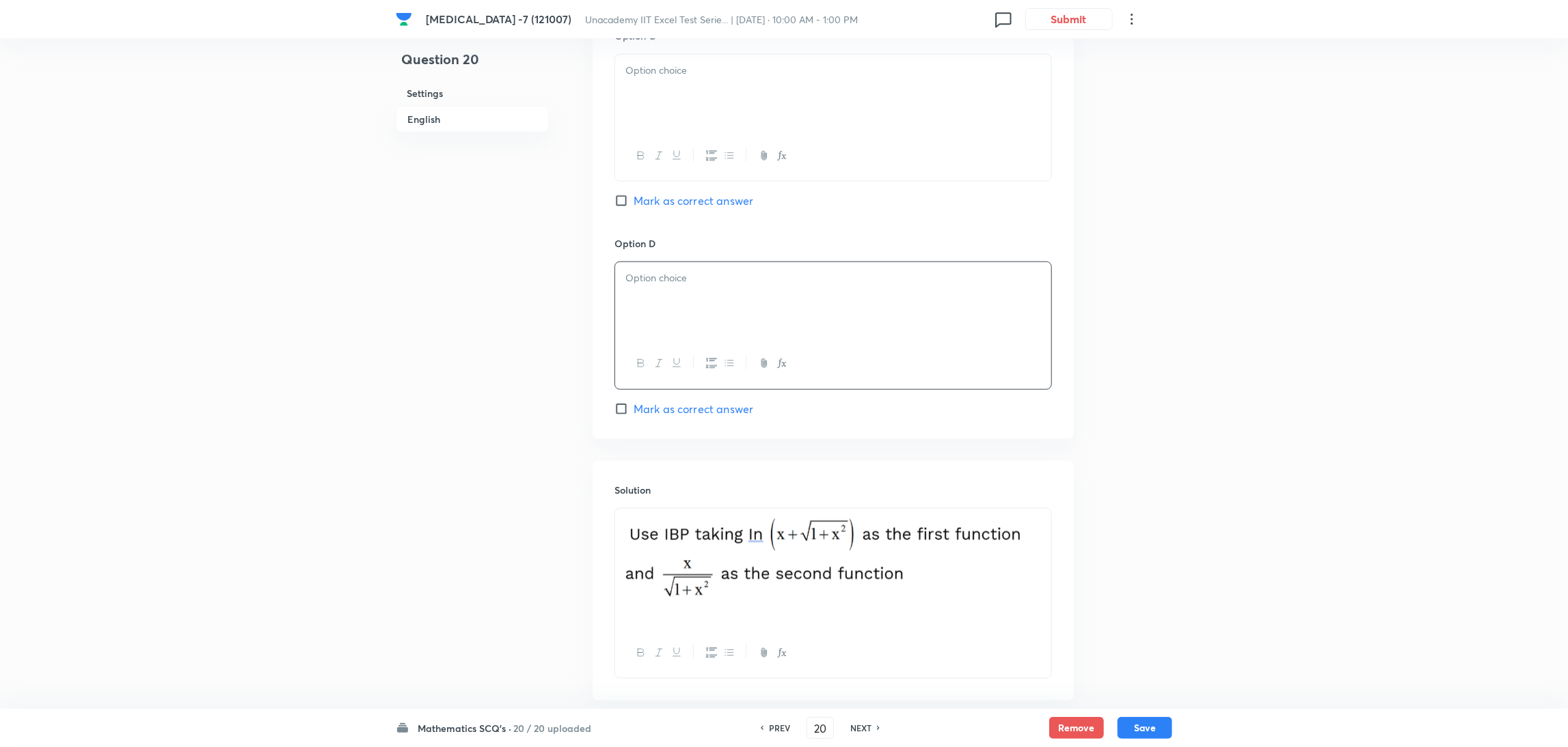
scroll to position [1198, 0]
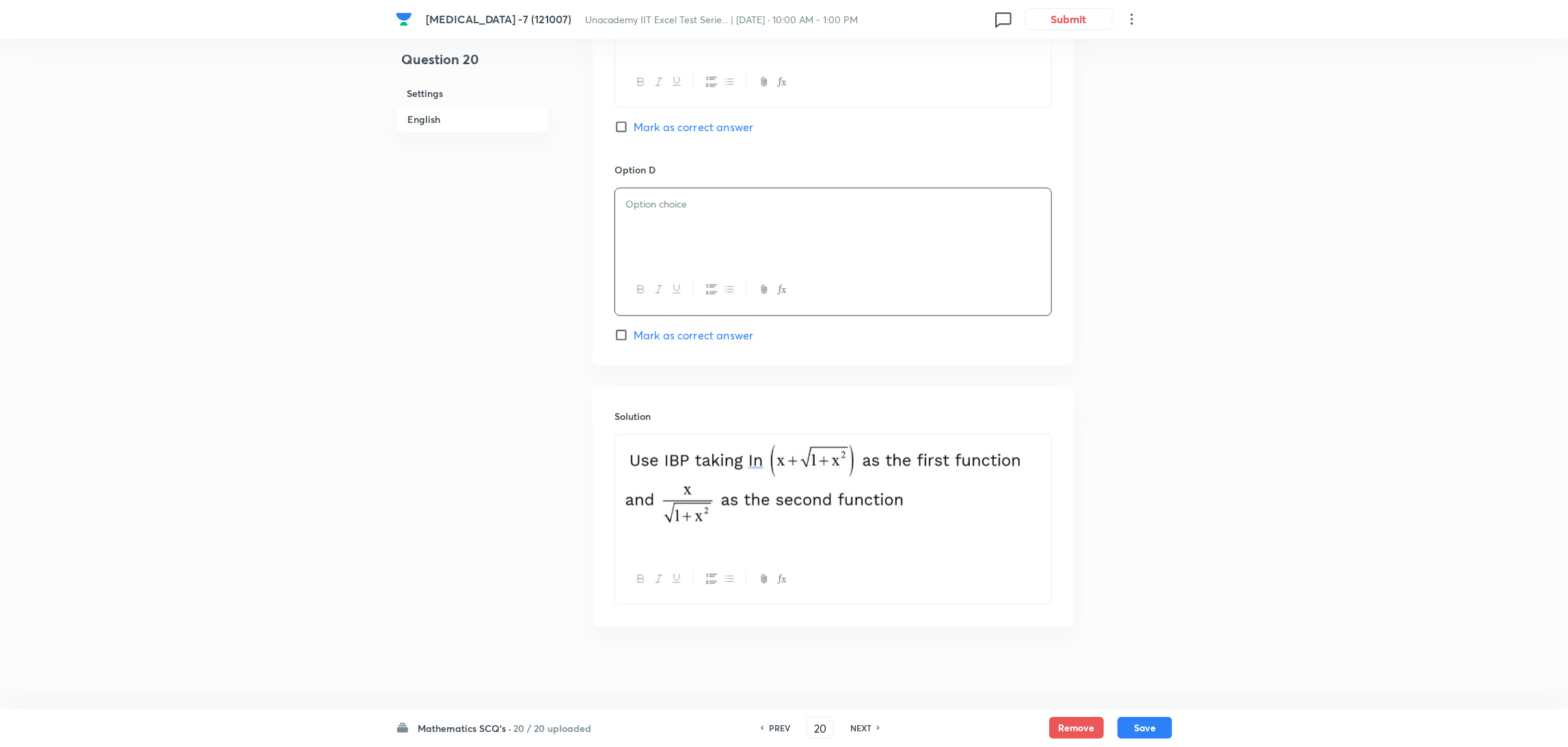
click at [1041, 530] on div at bounding box center [833, 495] width 436 height 120
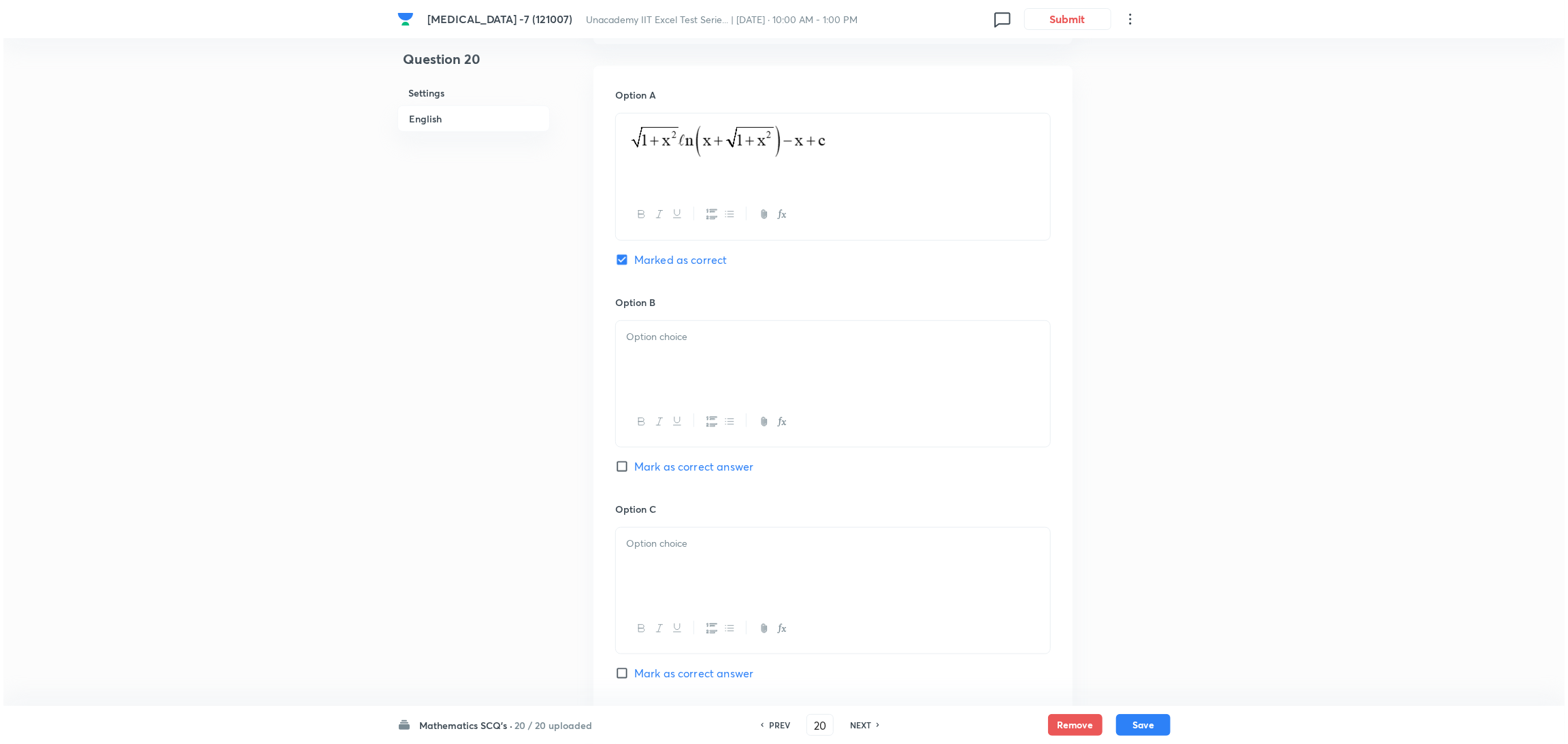
scroll to position [642, 0]
click at [760, 356] on div at bounding box center [829, 360] width 434 height 76
click at [688, 581] on div at bounding box center [829, 566] width 434 height 76
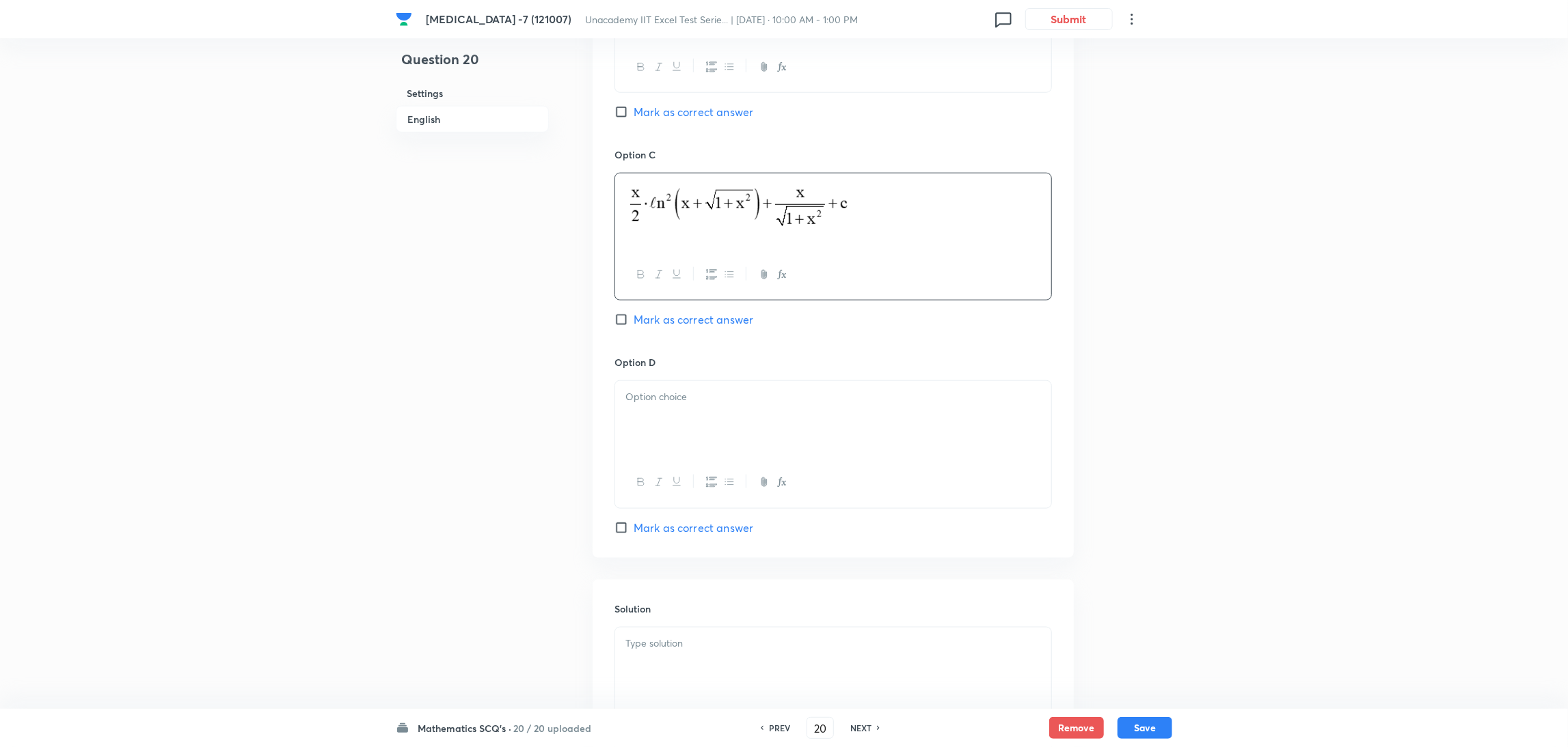
scroll to position [1001, 0]
click at [683, 430] on div at bounding box center [833, 420] width 436 height 76
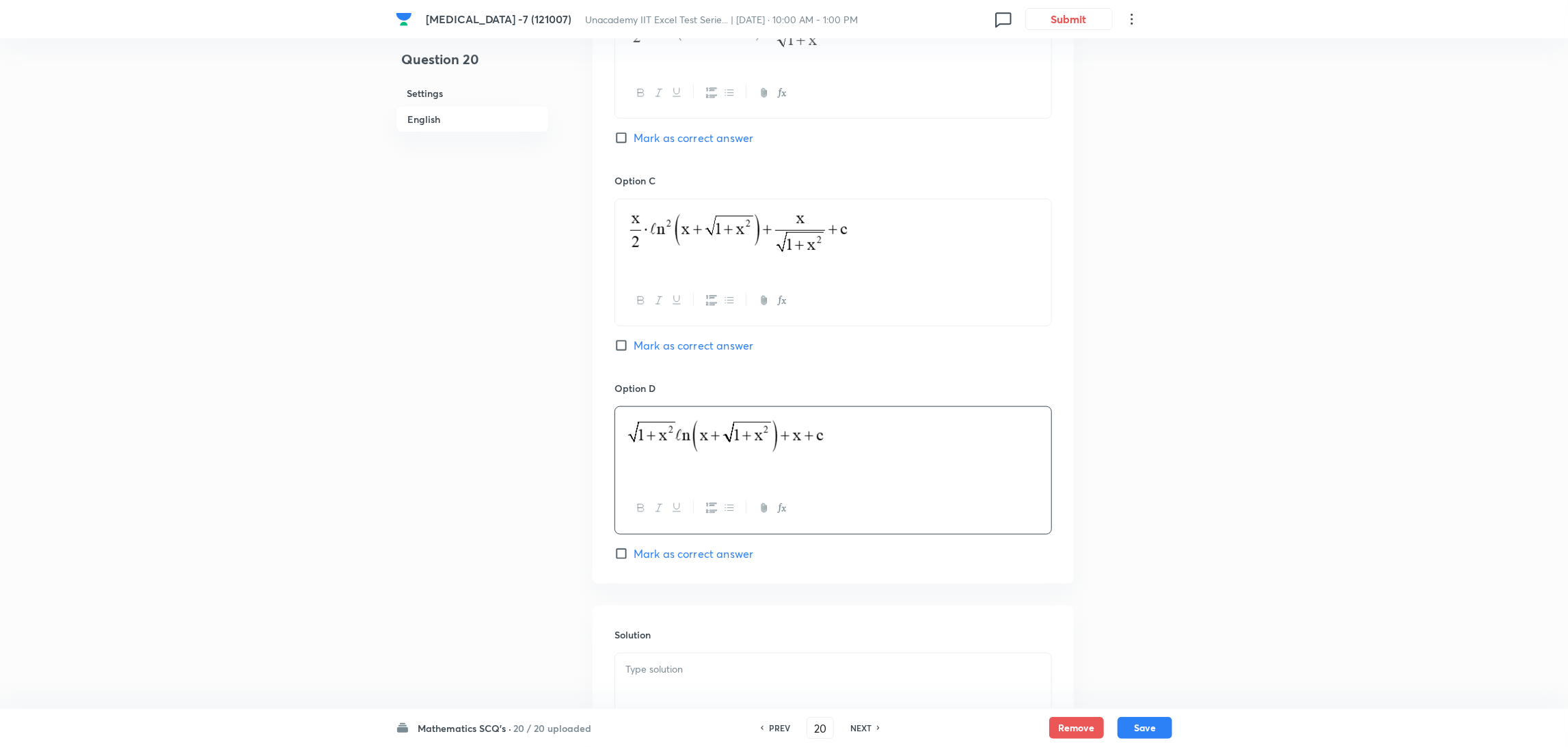
scroll to position [1154, 0]
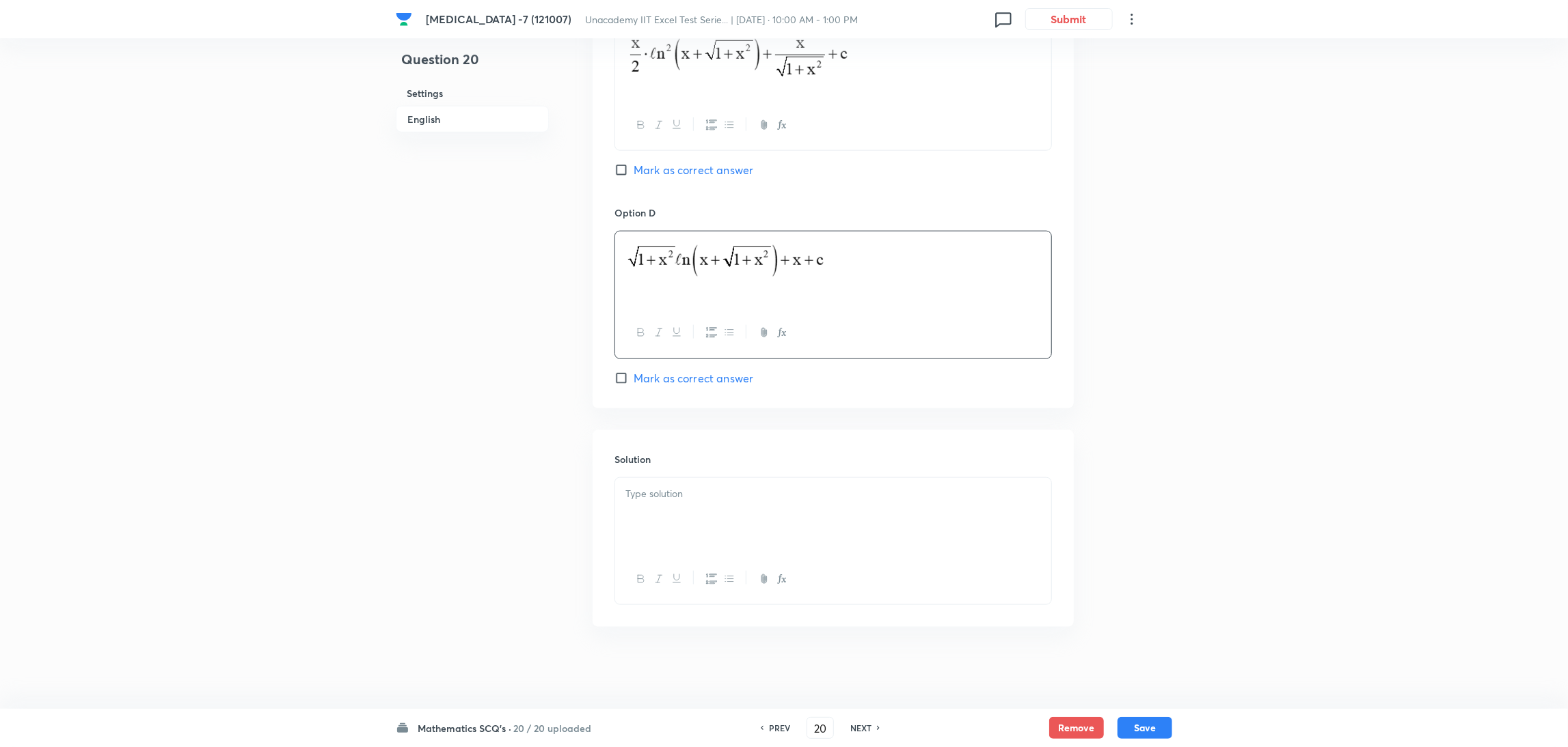
click at [782, 489] on p at bounding box center [833, 493] width 416 height 16
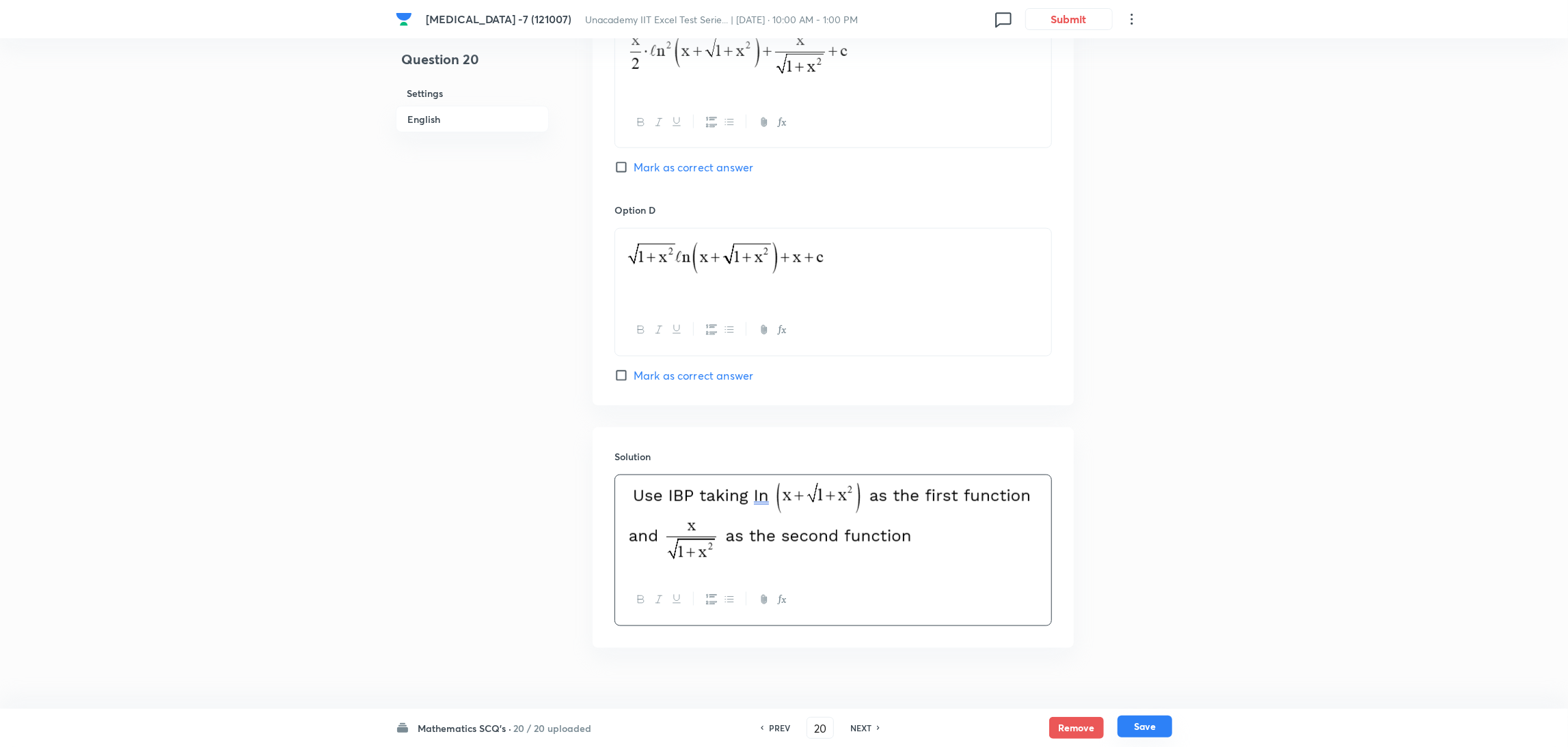
click at [1149, 726] on button "Save" at bounding box center [1144, 726] width 55 height 22
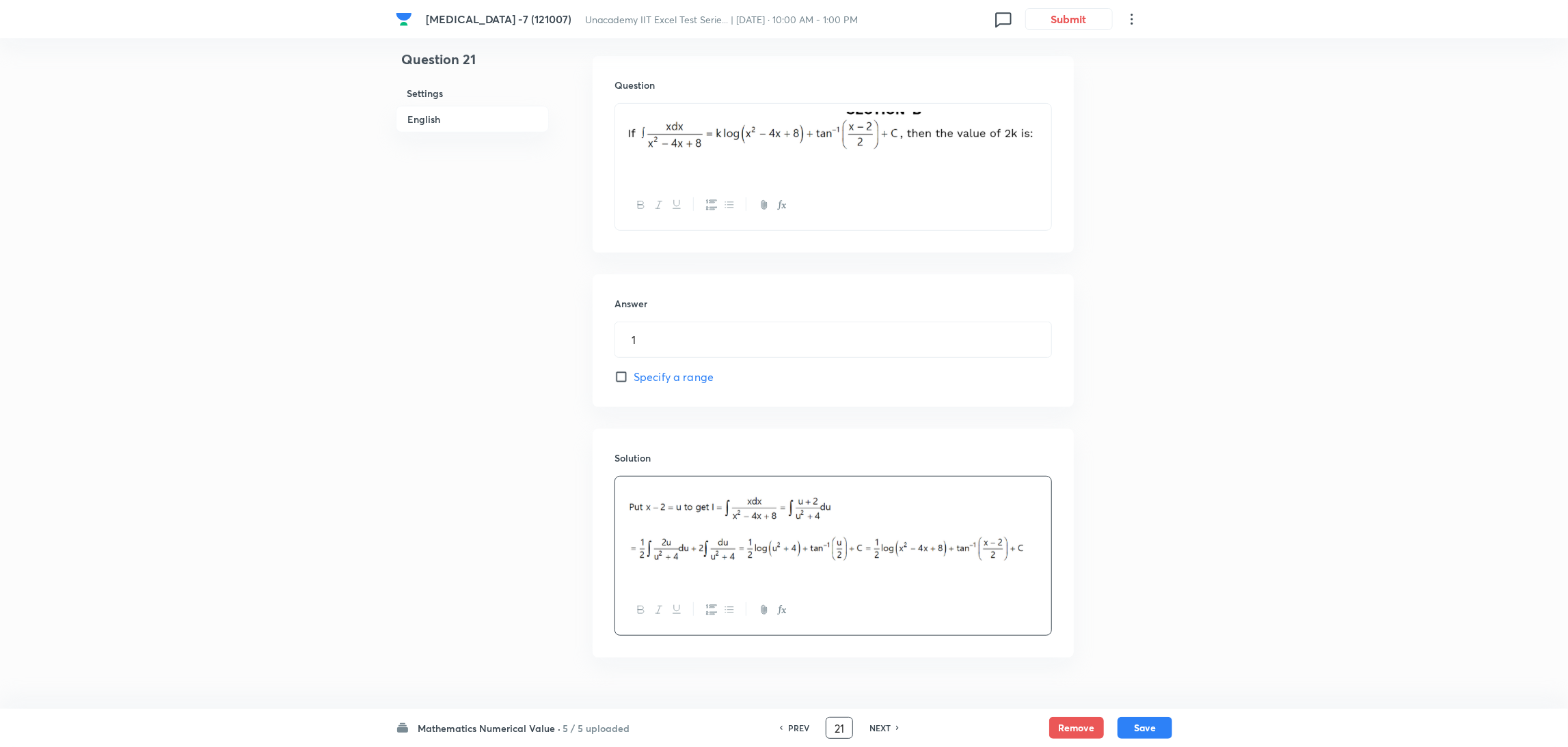
drag, startPoint x: 845, startPoint y: 726, endPoint x: 765, endPoint y: 738, distance: 80.9
click at [765, 738] on div "PREV 21 ​ NEXT" at bounding box center [839, 728] width 177 height 22
type input "59"
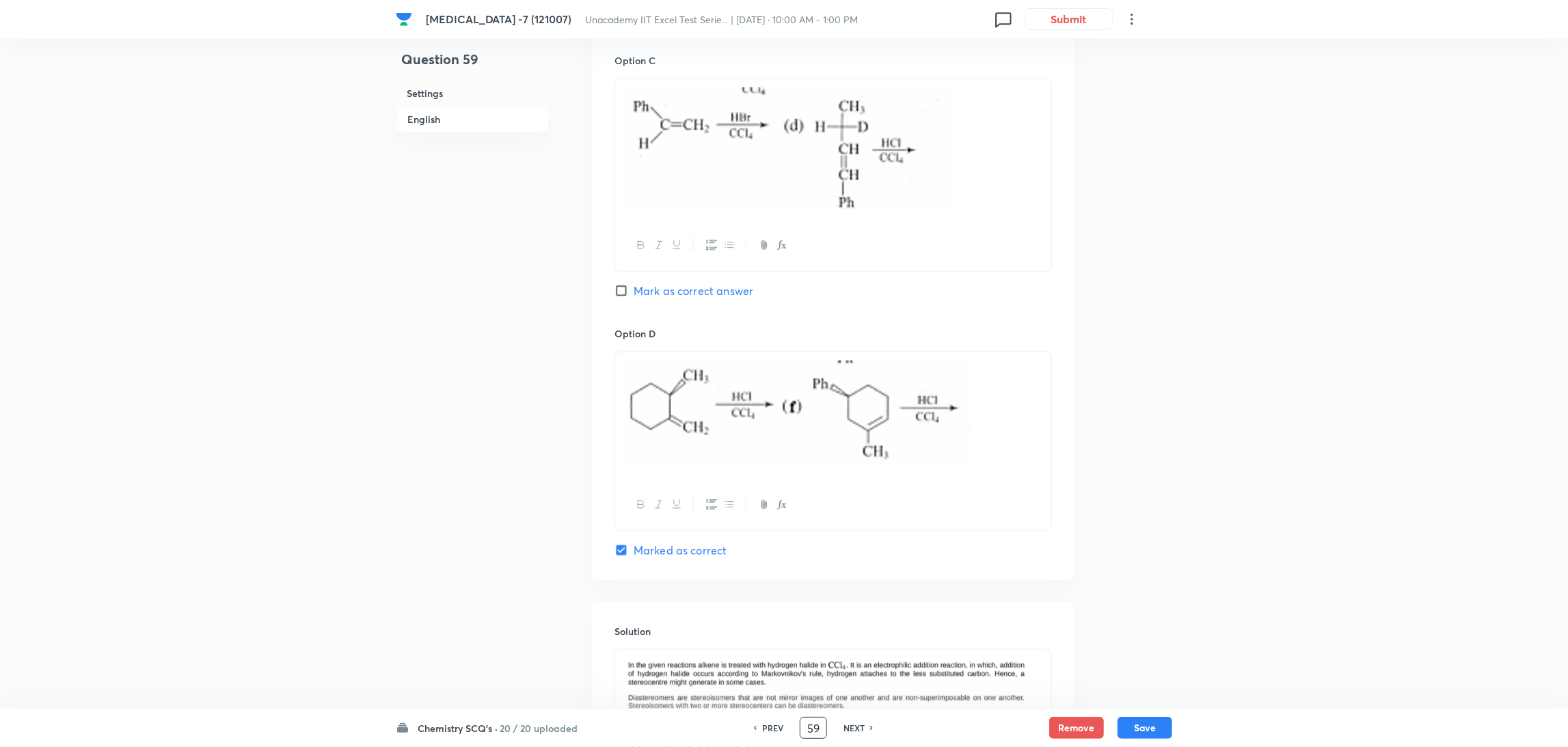
scroll to position [1326, 0]
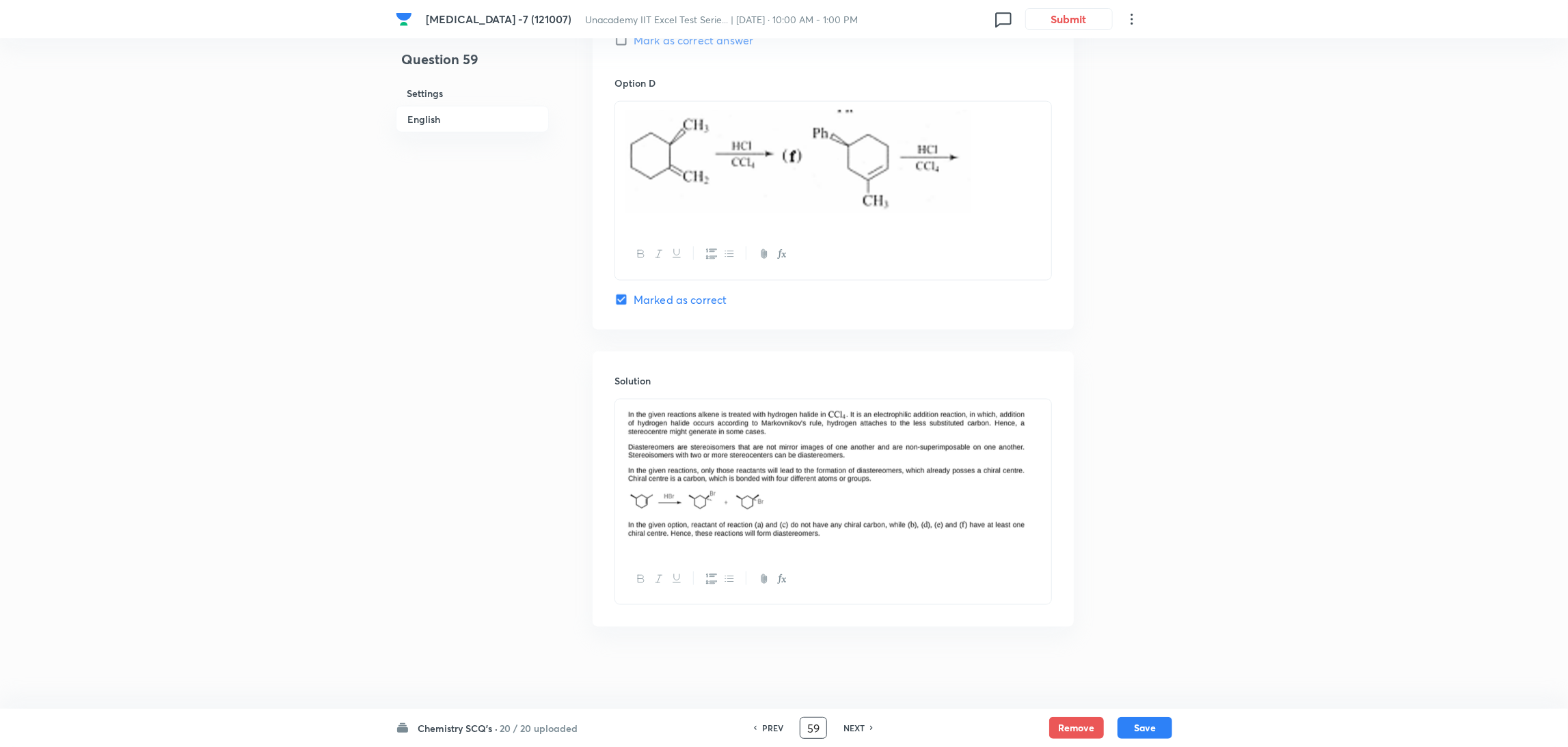
click at [1001, 168] on p at bounding box center [833, 166] width 416 height 112
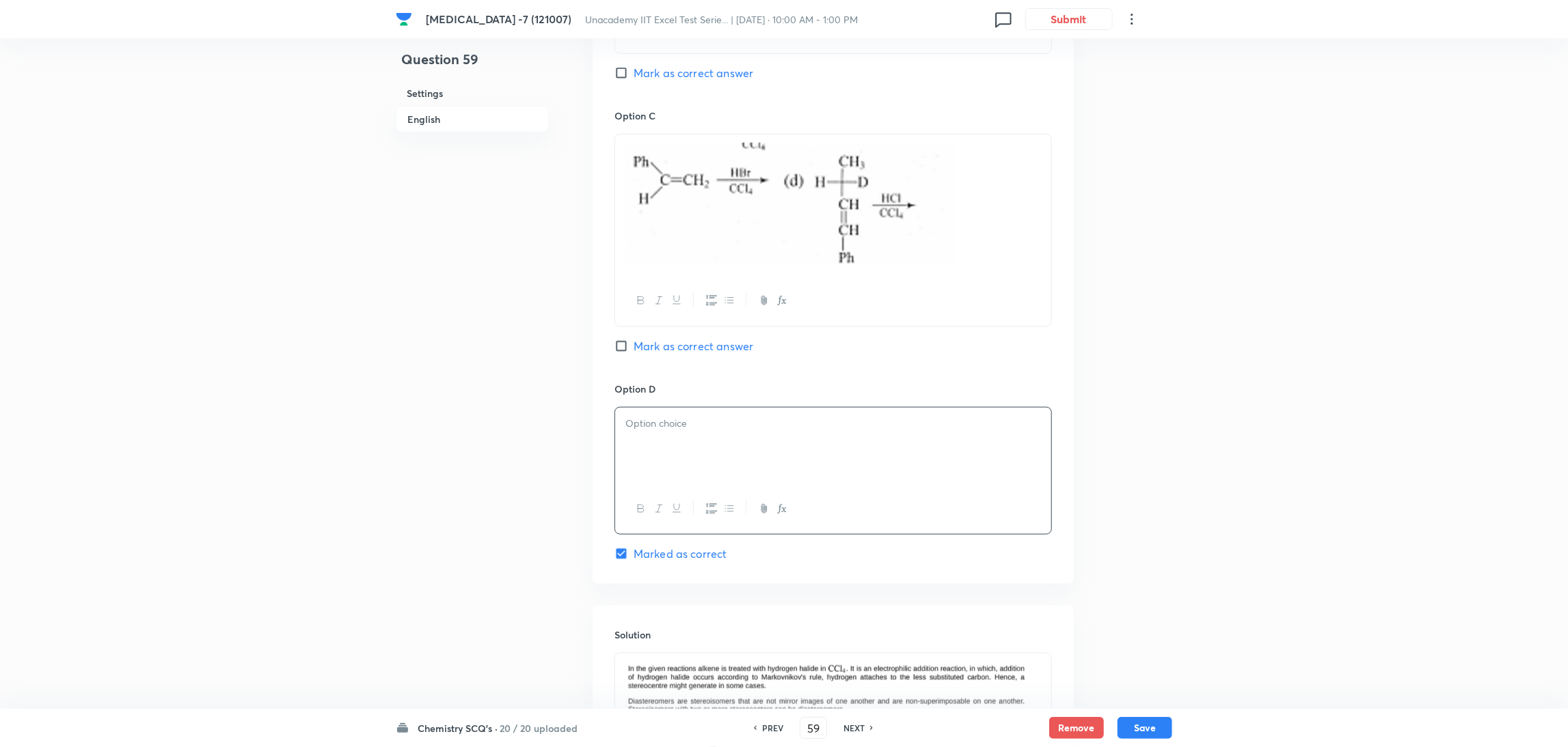
scroll to position [1015, 0]
click at [1040, 213] on p at bounding box center [833, 206] width 416 height 126
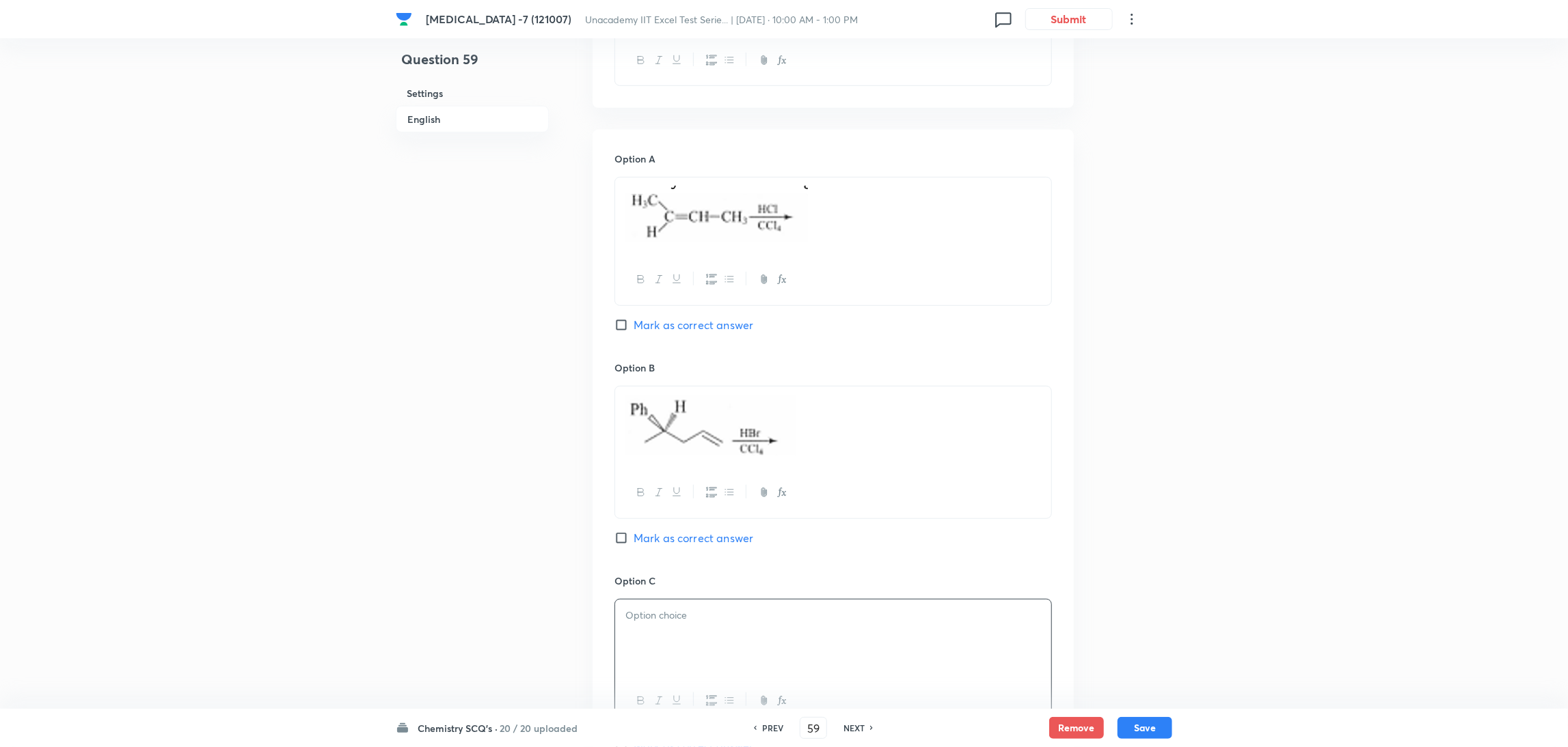
scroll to position [548, 0]
click at [987, 464] on div at bounding box center [833, 430] width 436 height 82
click at [1007, 461] on p at bounding box center [833, 430] width 416 height 66
click at [991, 227] on p at bounding box center [833, 219] width 416 height 61
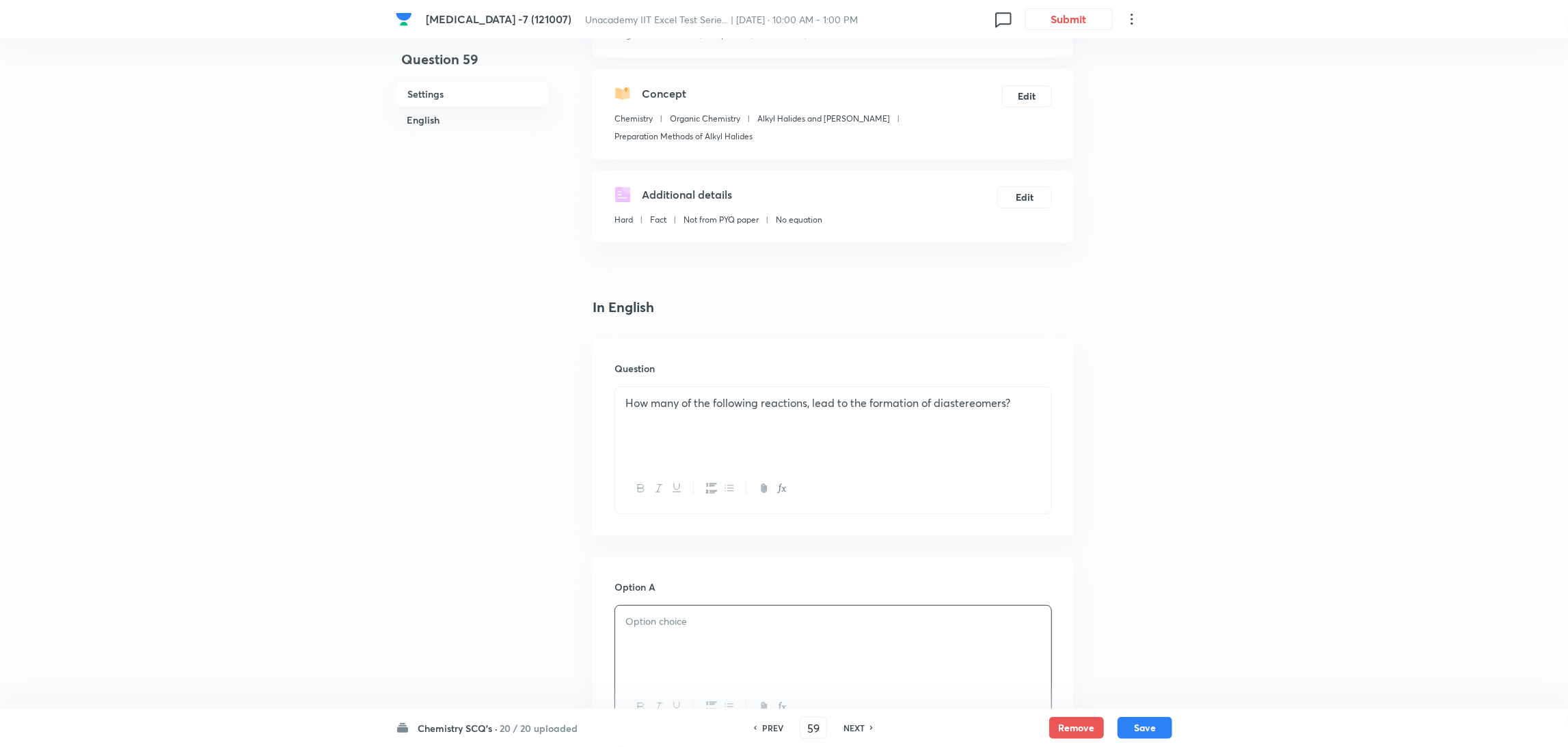
scroll to position [108, 0]
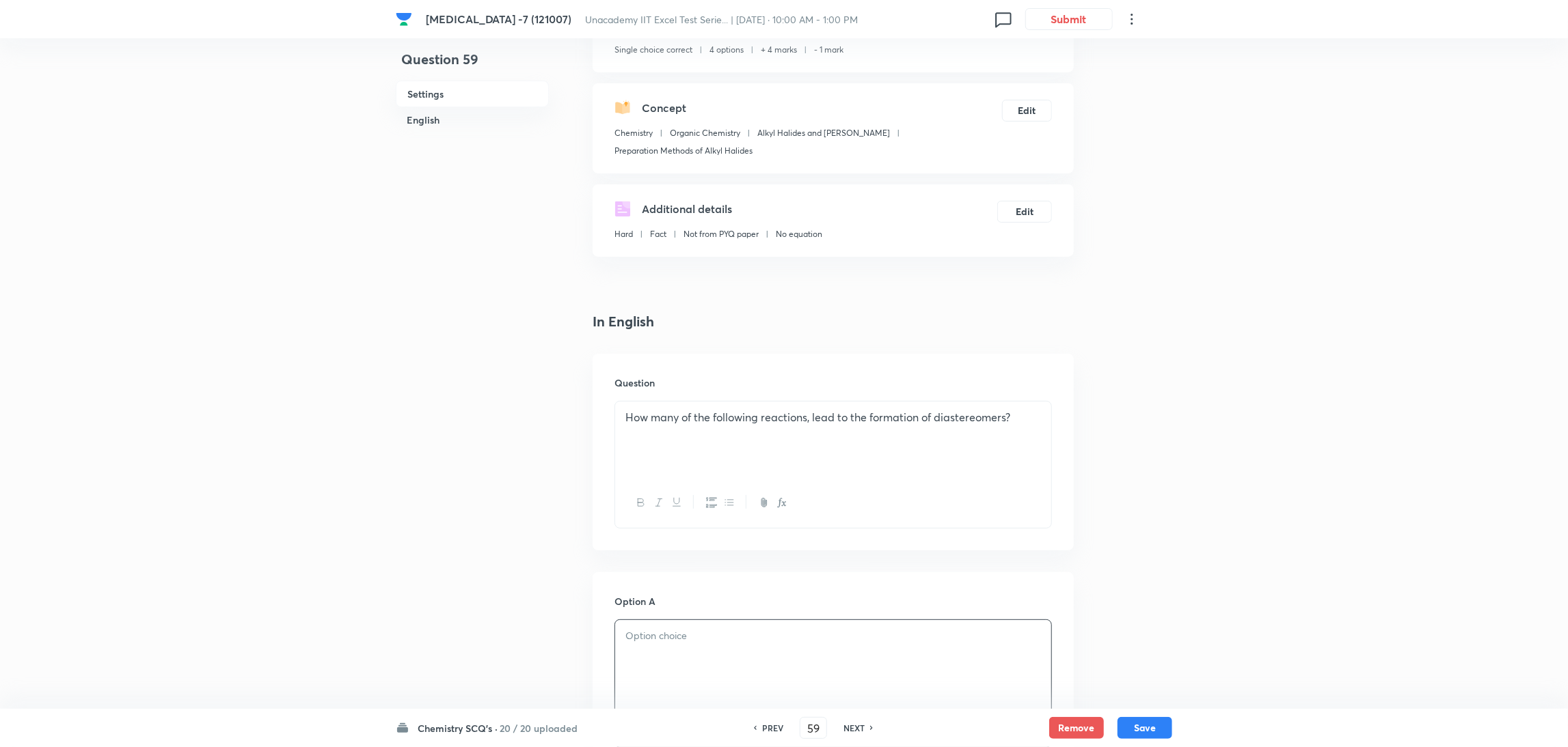
drag, startPoint x: 1028, startPoint y: 419, endPoint x: 1047, endPoint y: 427, distance: 20.6
click at [1047, 427] on div "How many of the following reactions, lead to the formation of diastereomers?" at bounding box center [833, 439] width 436 height 76
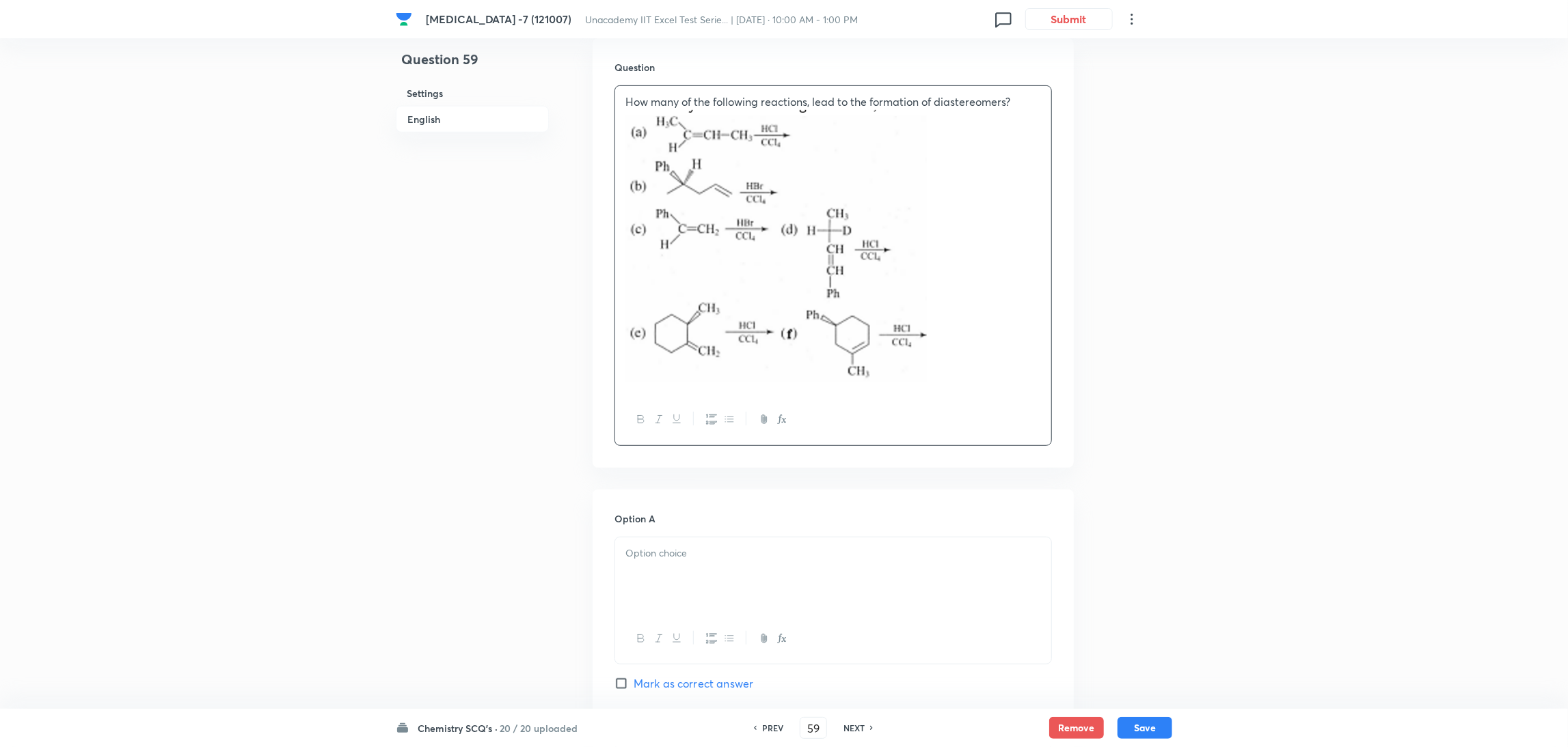
scroll to position [417, 0]
click at [1036, 122] on p at bounding box center [833, 255] width 416 height 277
click at [1032, 107] on p "How many of the following reactions, lead to the formation of diastereomers?" at bounding box center [833, 108] width 416 height 16
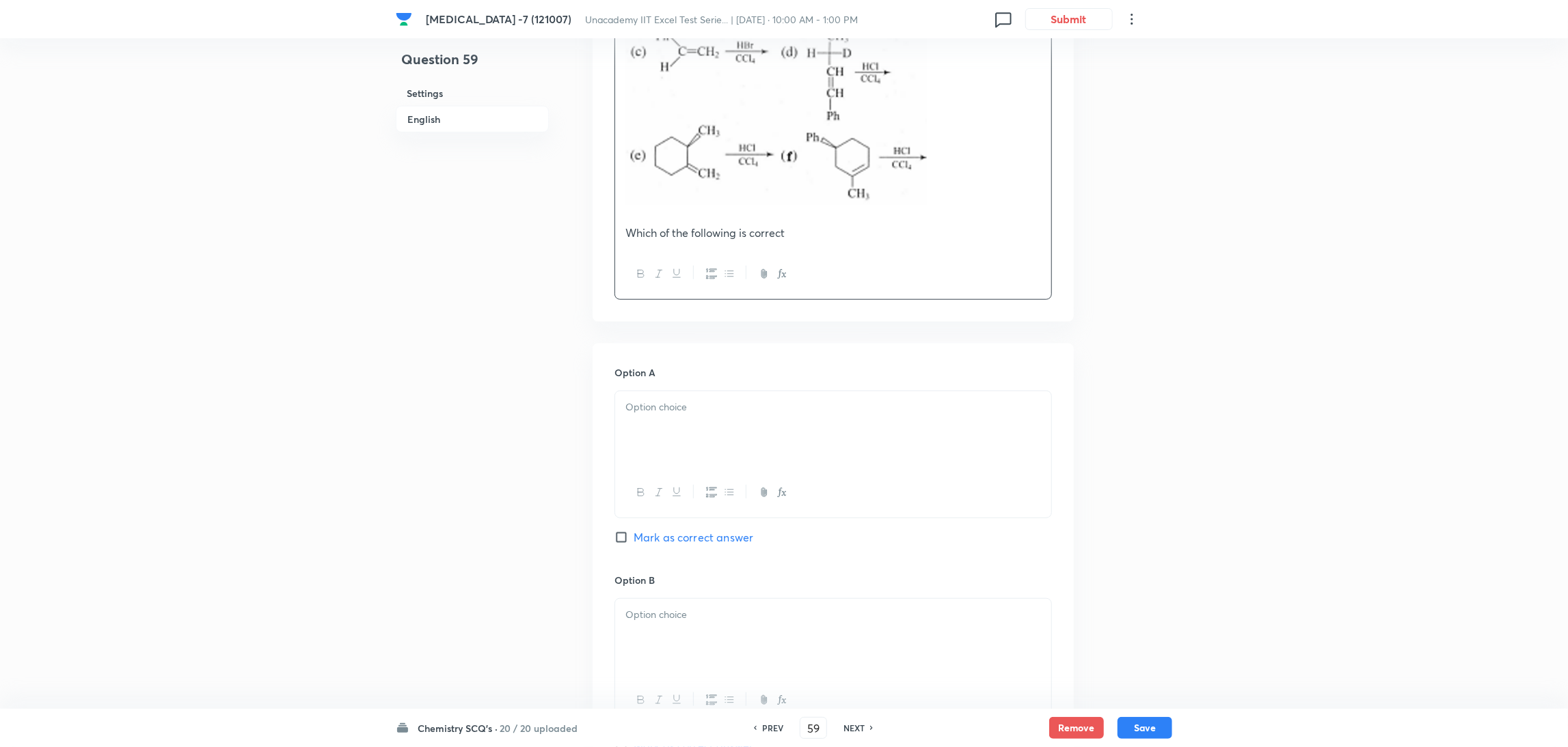
scroll to position [622, 0]
click at [761, 410] on div at bounding box center [833, 423] width 436 height 76
click at [674, 639] on div at bounding box center [833, 630] width 436 height 76
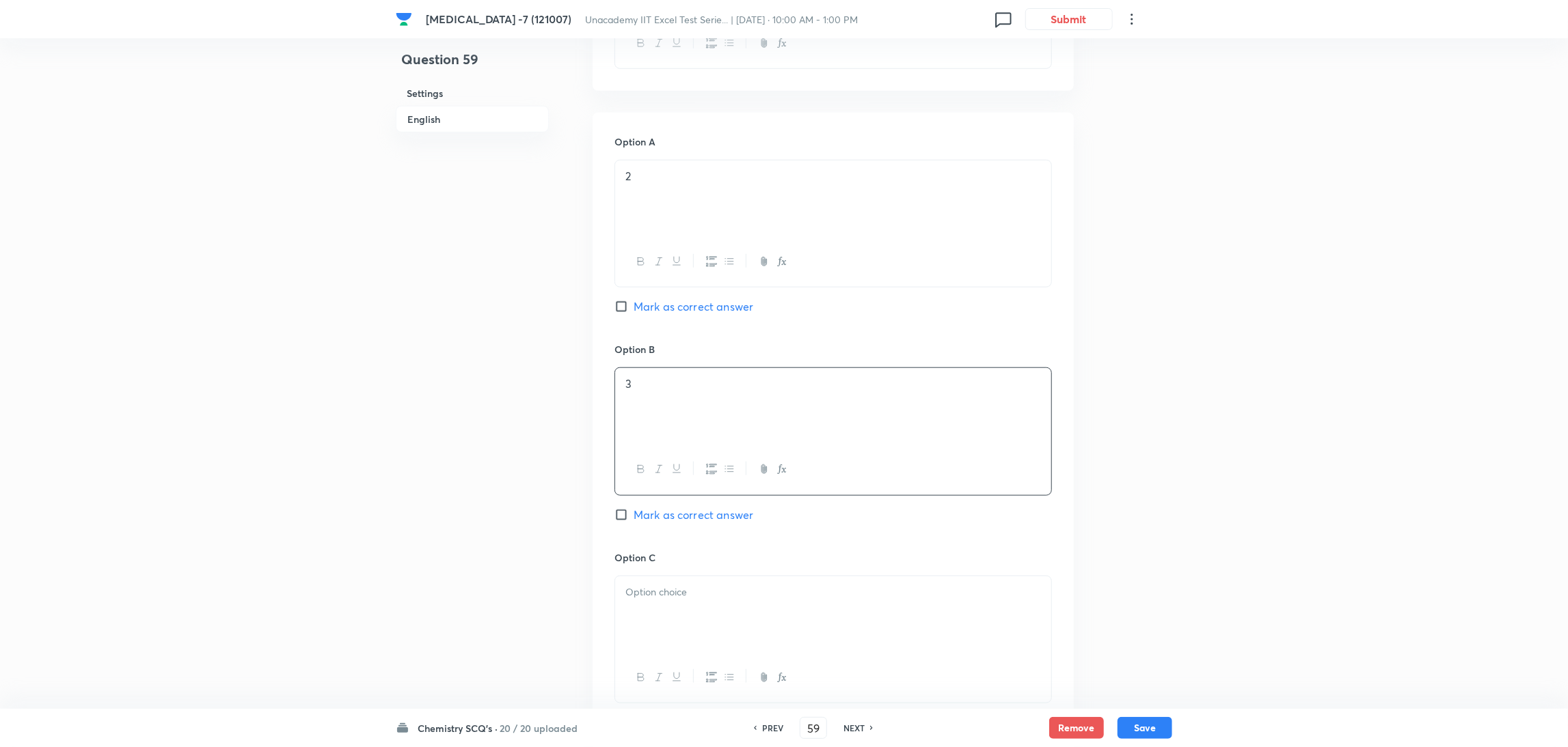
scroll to position [848, 0]
click at [674, 639] on div at bounding box center [833, 613] width 436 height 76
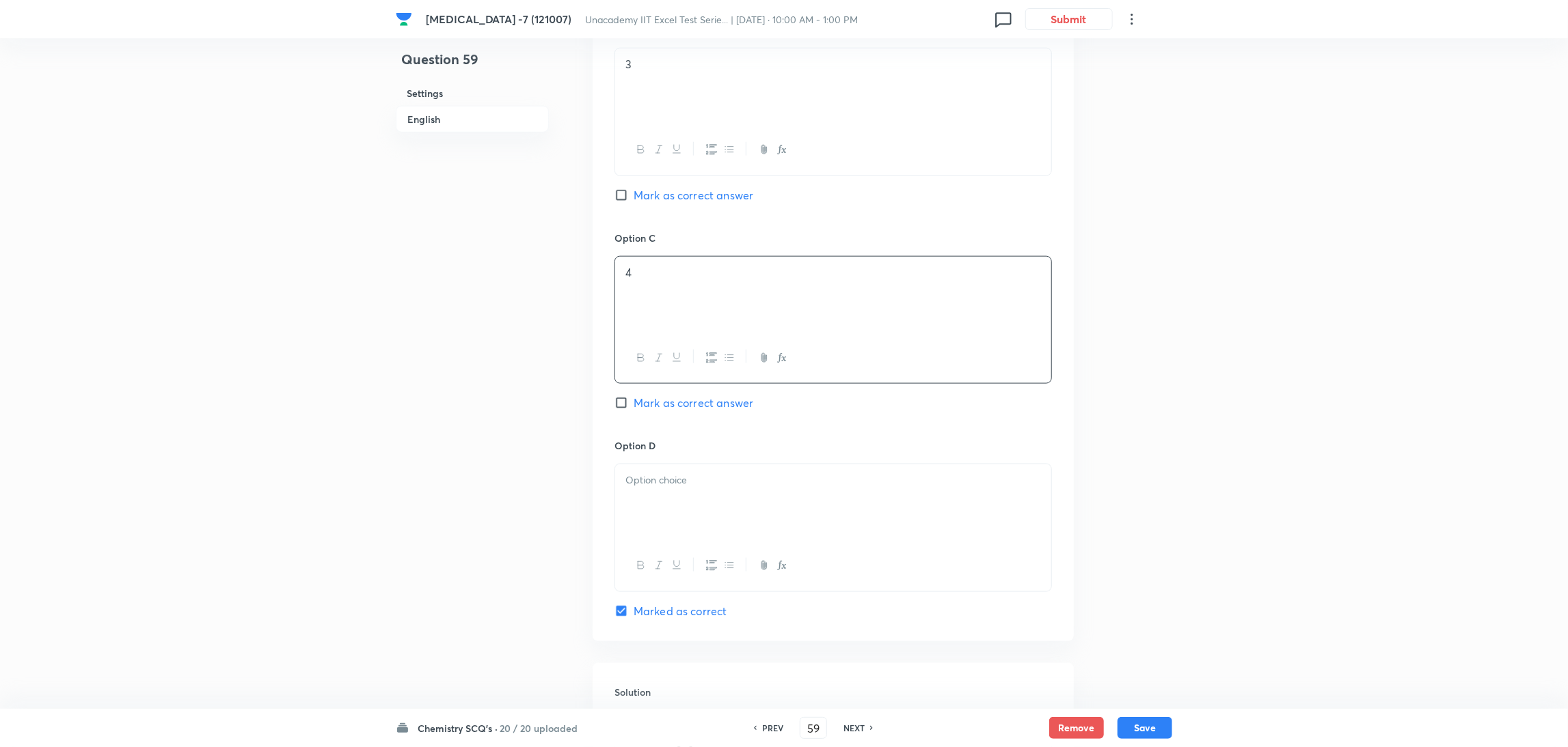
scroll to position [1174, 0]
click at [714, 516] on div at bounding box center [833, 495] width 436 height 76
click at [618, 396] on input "Mark as correct answer" at bounding box center [623, 395] width 19 height 14
checkbox input "true"
checkbox input "false"
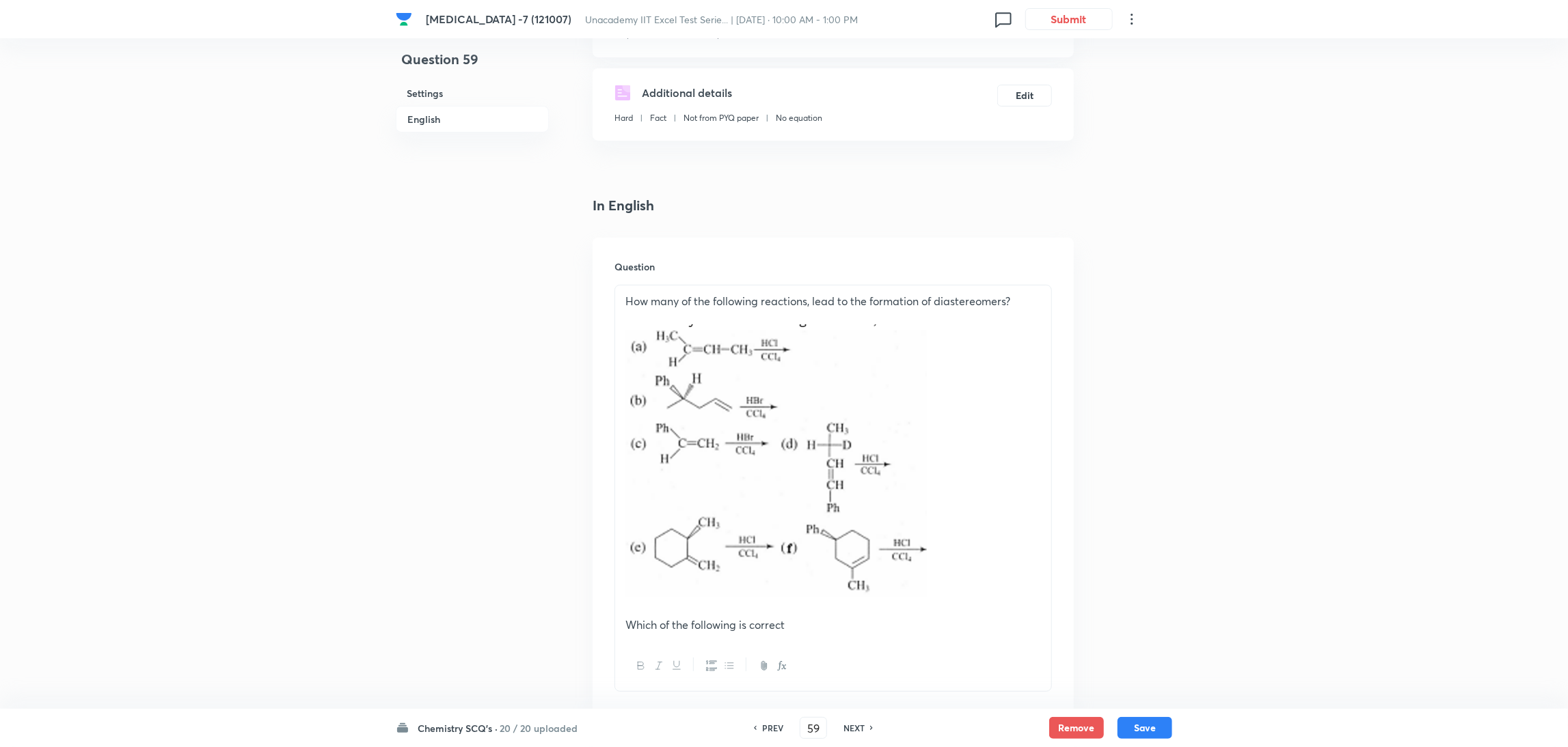
scroll to position [0, 0]
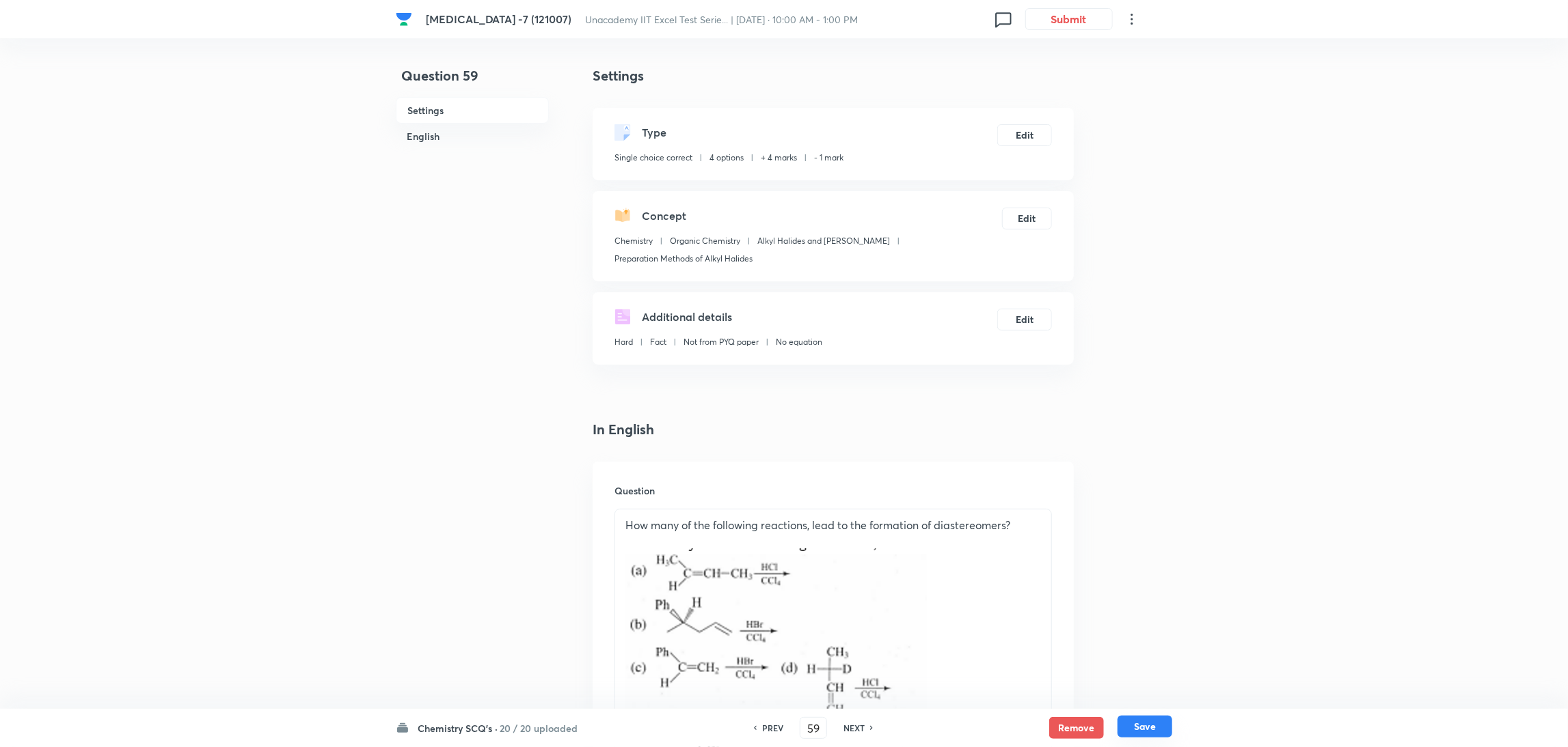
click at [1139, 726] on button "Save" at bounding box center [1144, 726] width 55 height 22
type input "60"
checkbox input "true"
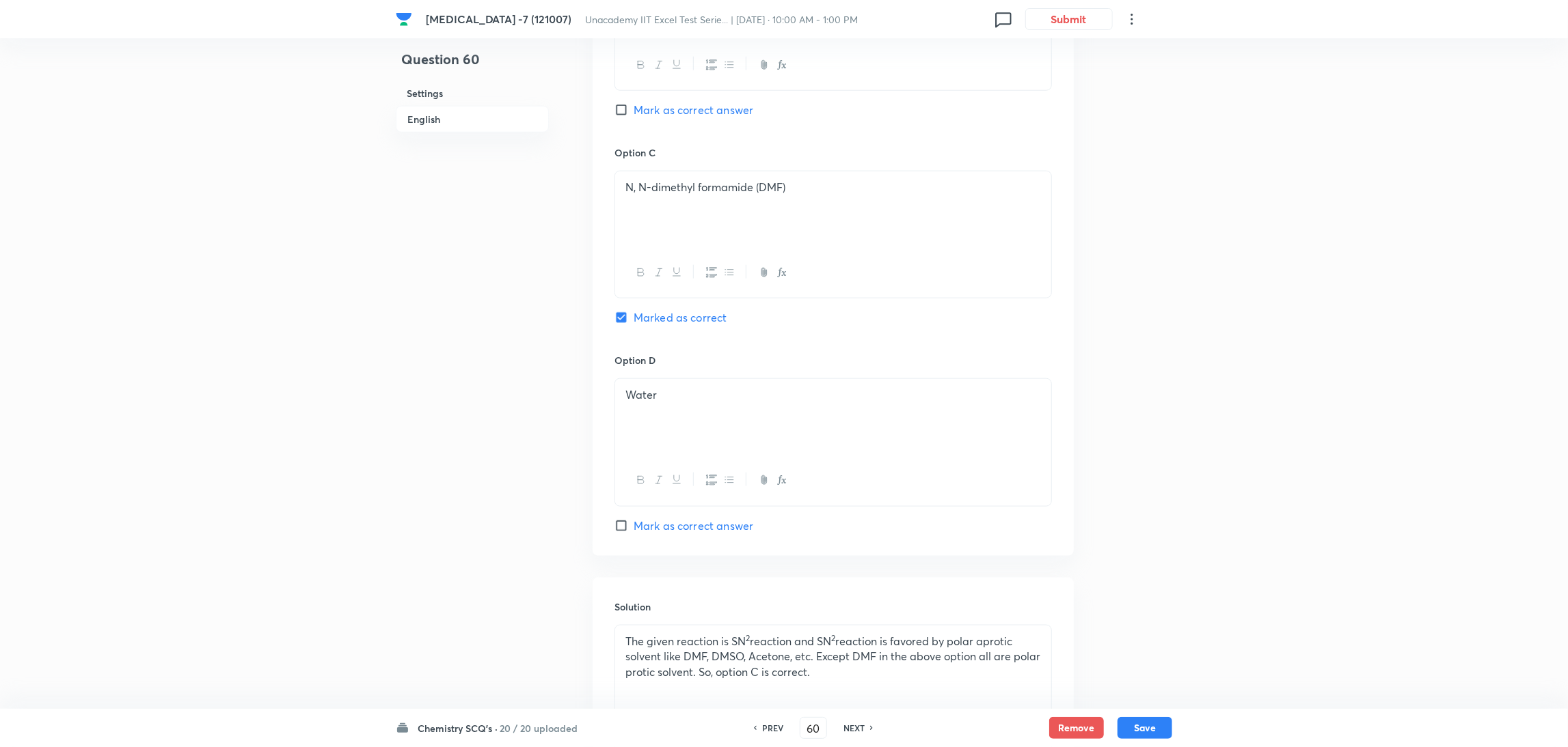
scroll to position [986, 0]
drag, startPoint x: 820, startPoint y: 723, endPoint x: 714, endPoint y: 749, distance: 109.1
type input "63"
checkbox input "true"
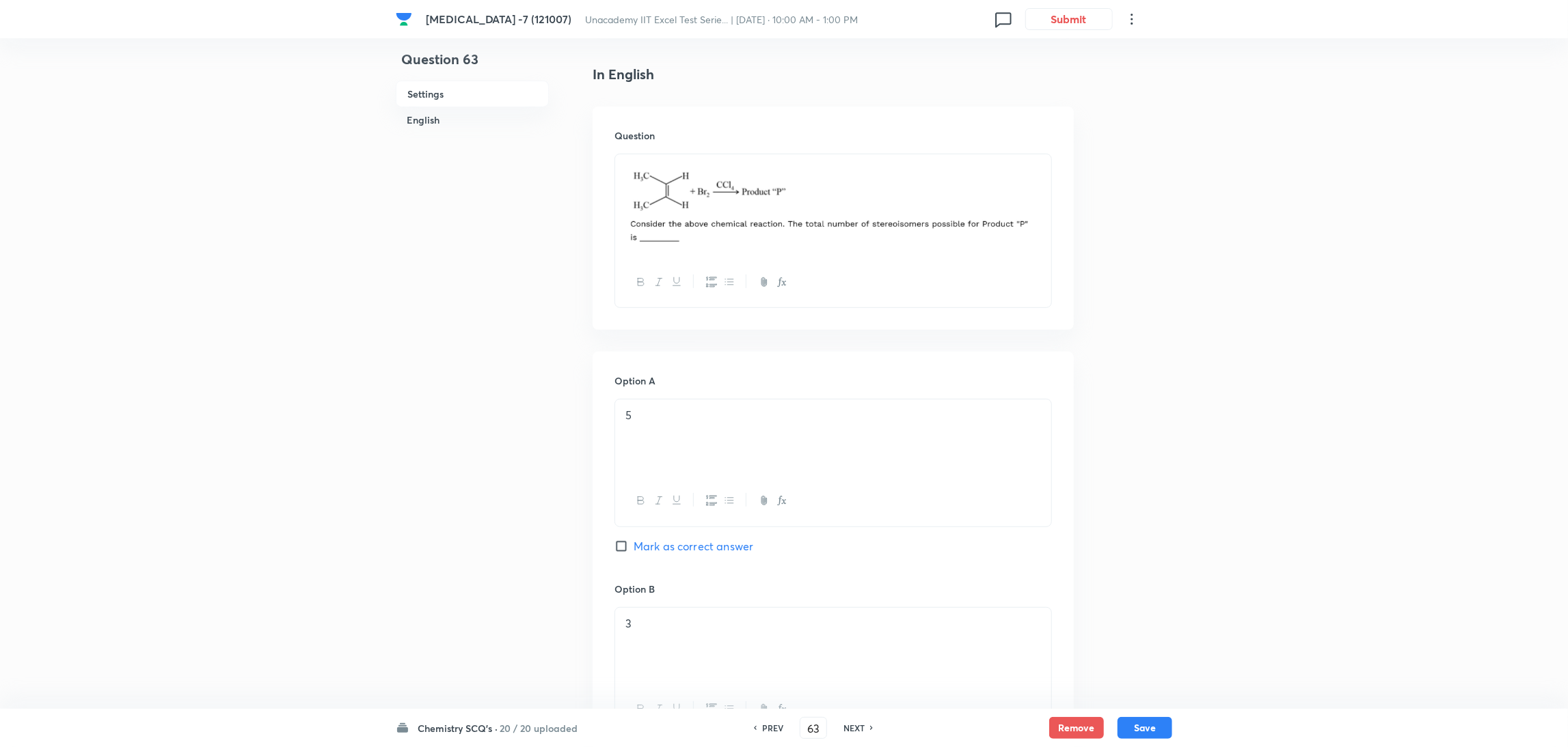
scroll to position [0, 0]
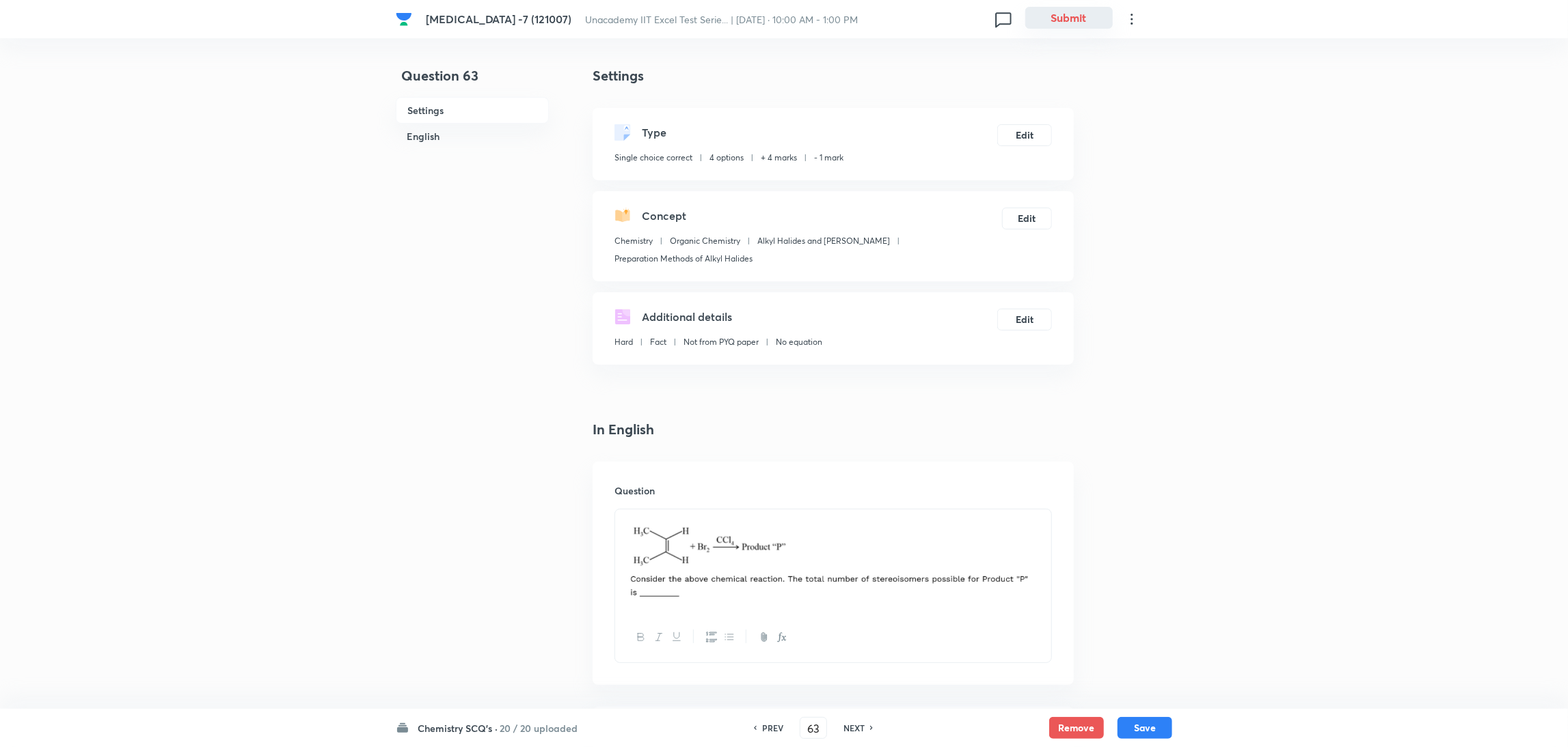
click at [1076, 10] on button "Submit" at bounding box center [1069, 17] width 87 height 22
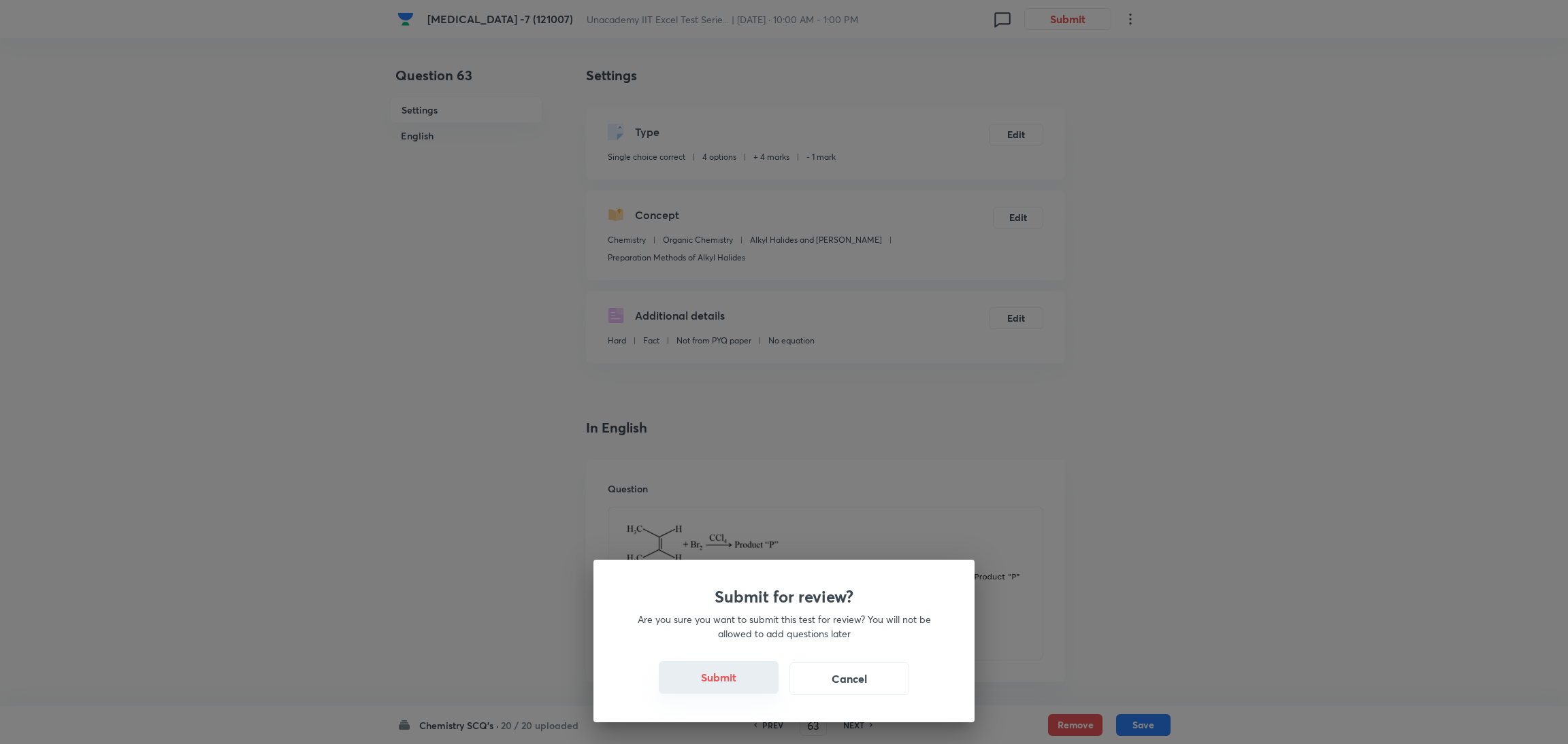
click at [738, 671] on button "Submit" at bounding box center [718, 678] width 119 height 33
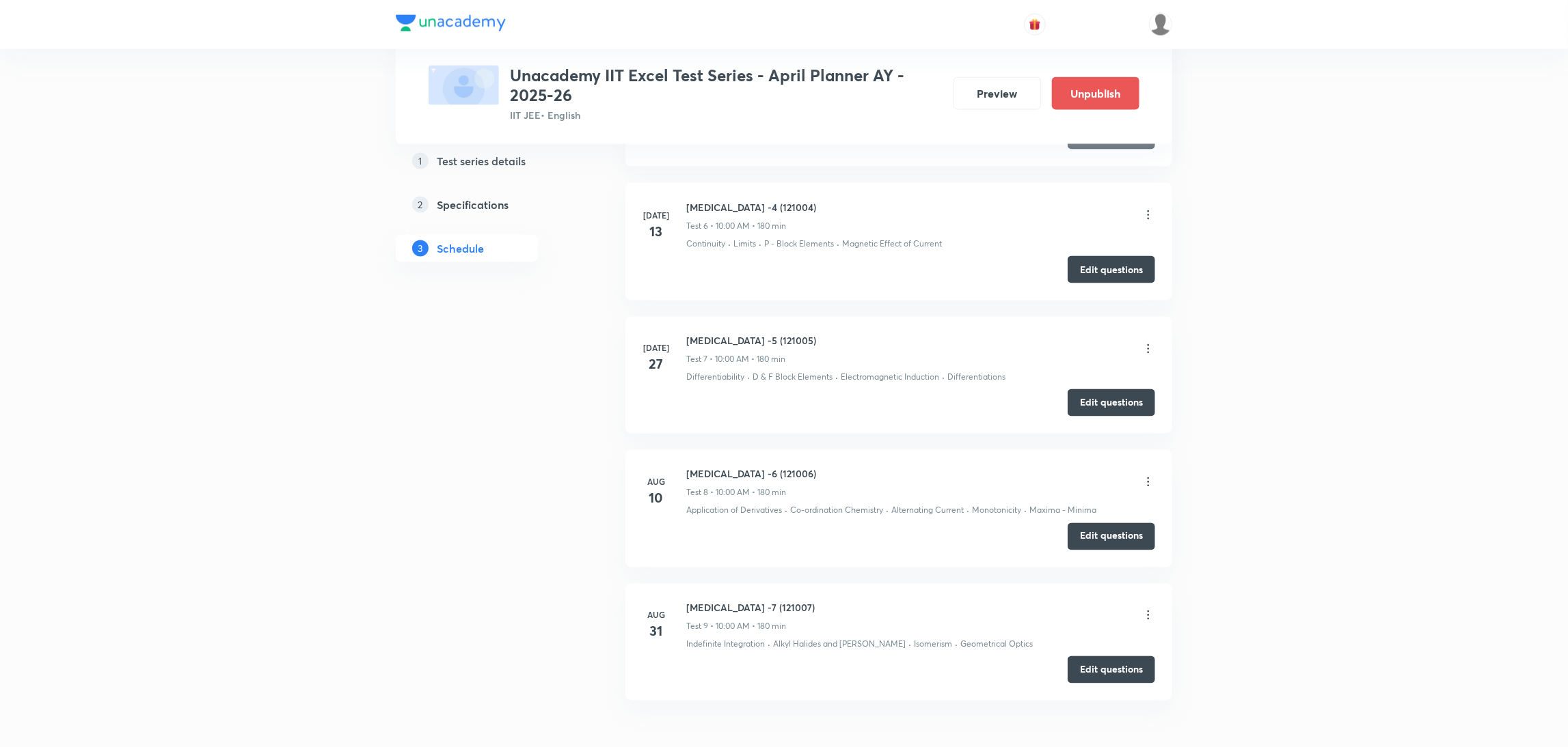
scroll to position [1767, 0]
